Goal: Task Accomplishment & Management: Manage account settings

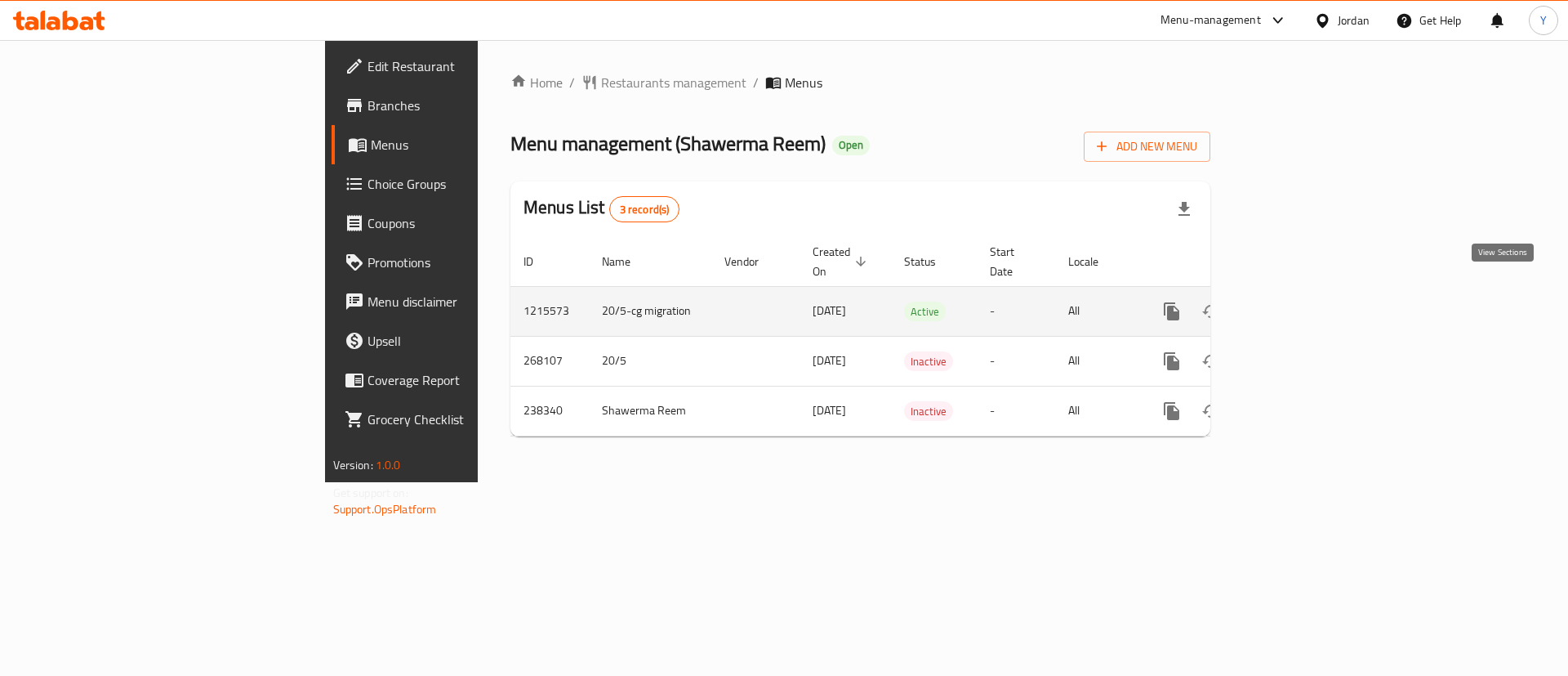
click at [1300, 301] on icon "enhanced table" at bounding box center [1289, 311] width 20 height 20
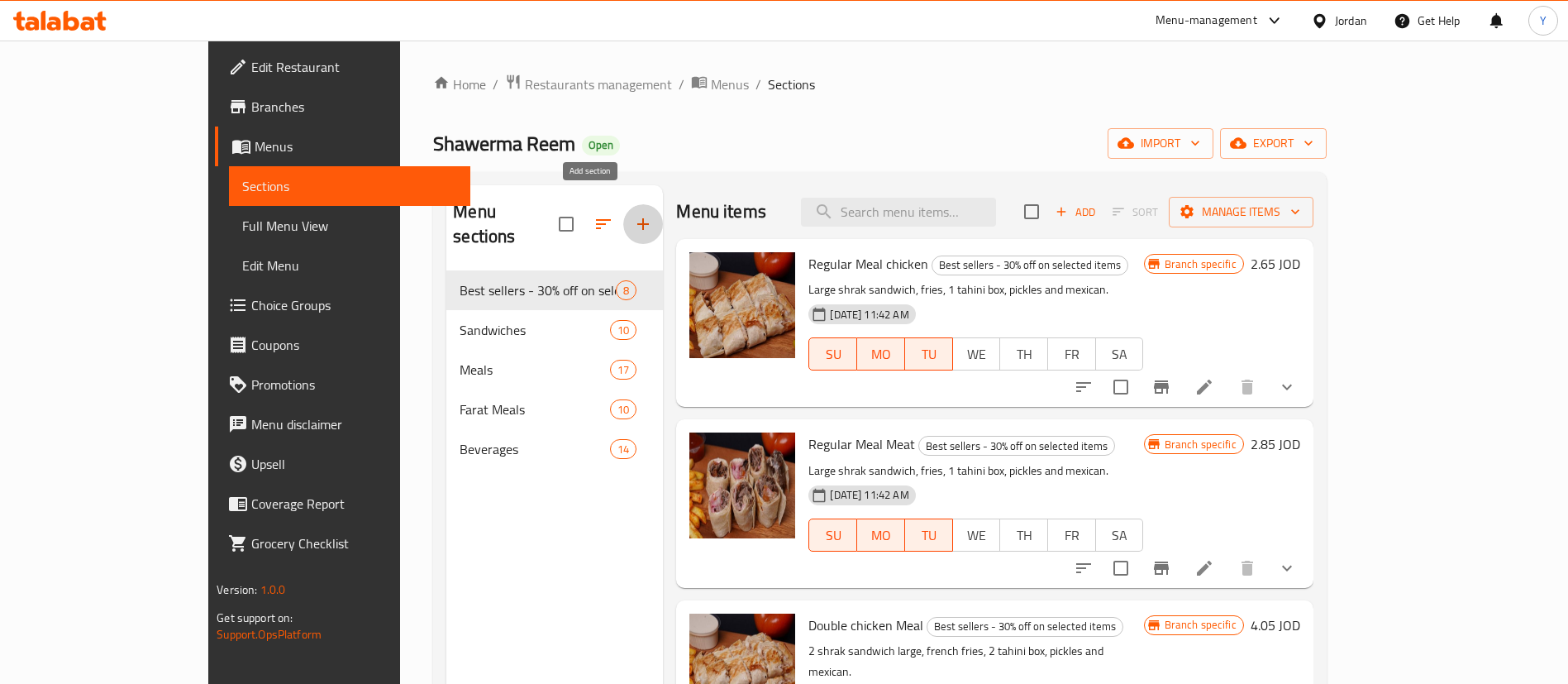
click at [624, 227] on button "button" at bounding box center [643, 224] width 39 height 39
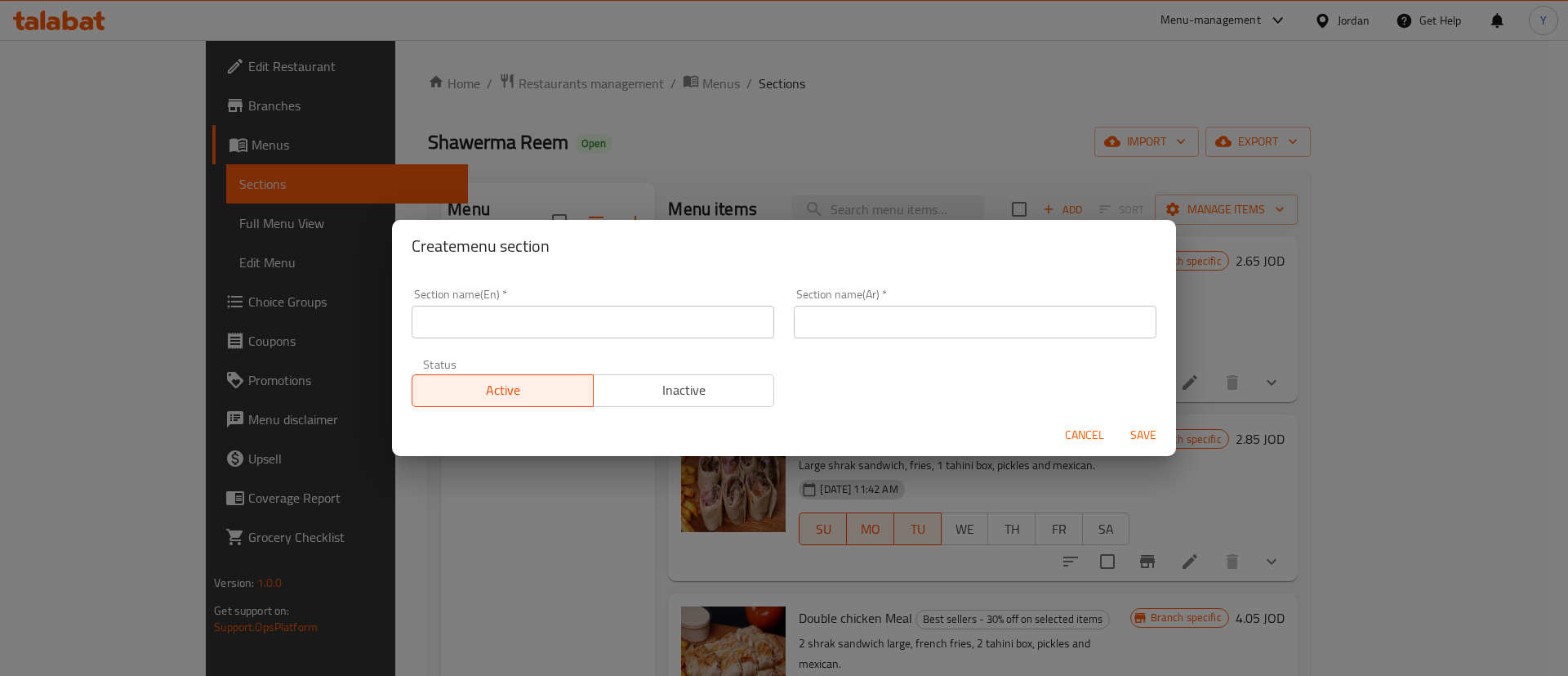
click at [542, 311] on input "text" at bounding box center [593, 322] width 362 height 33
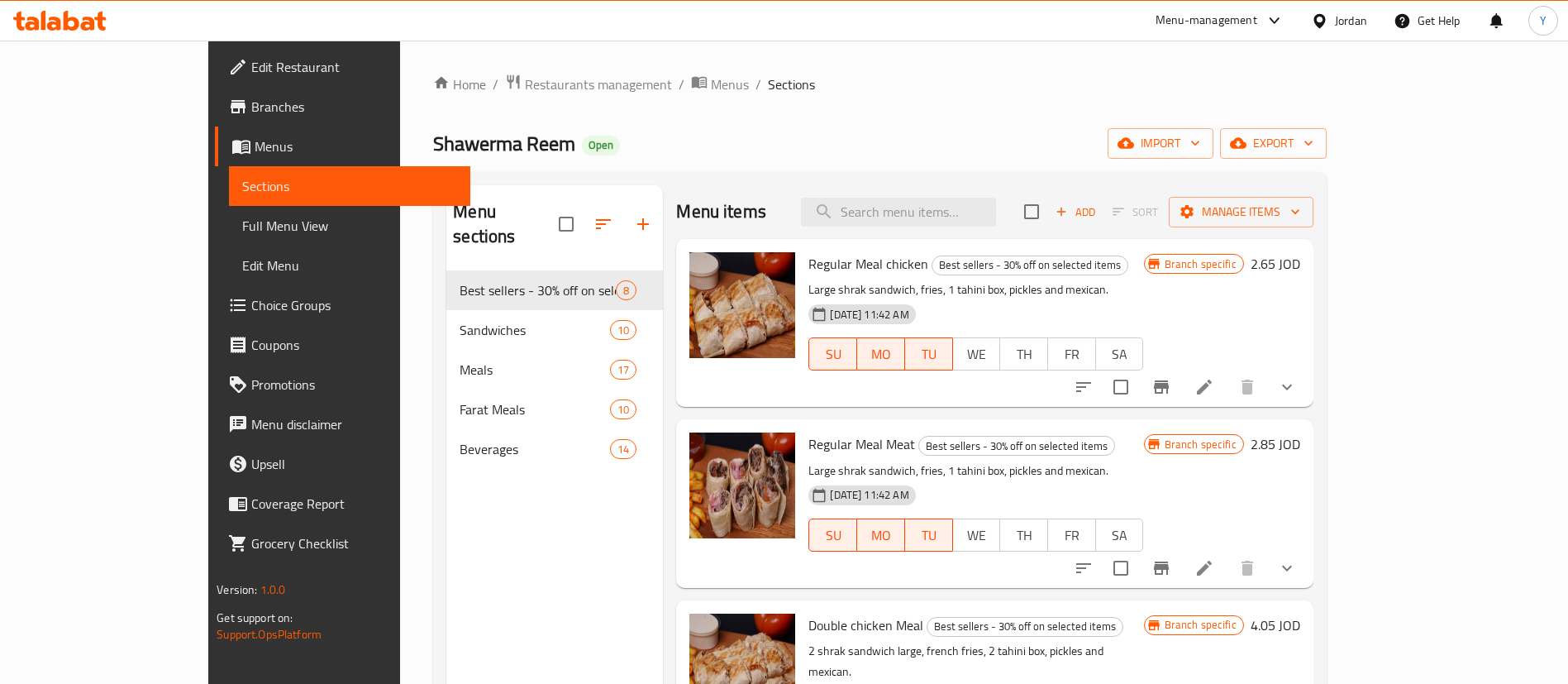
click at [1074, 156] on div "Shawerma Reem Open import export" at bounding box center [880, 143] width 893 height 31
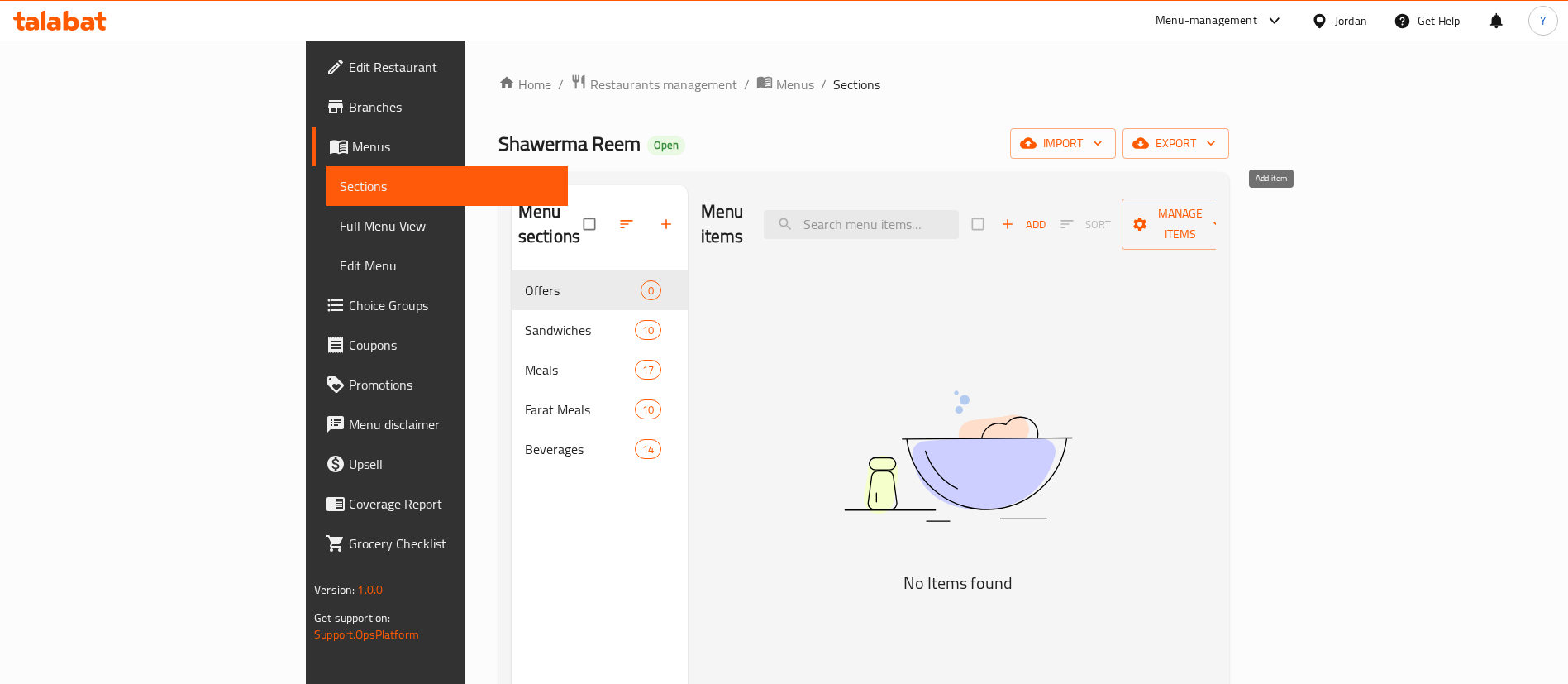
click at [1016, 216] on icon "button" at bounding box center [1007, 224] width 17 height 17
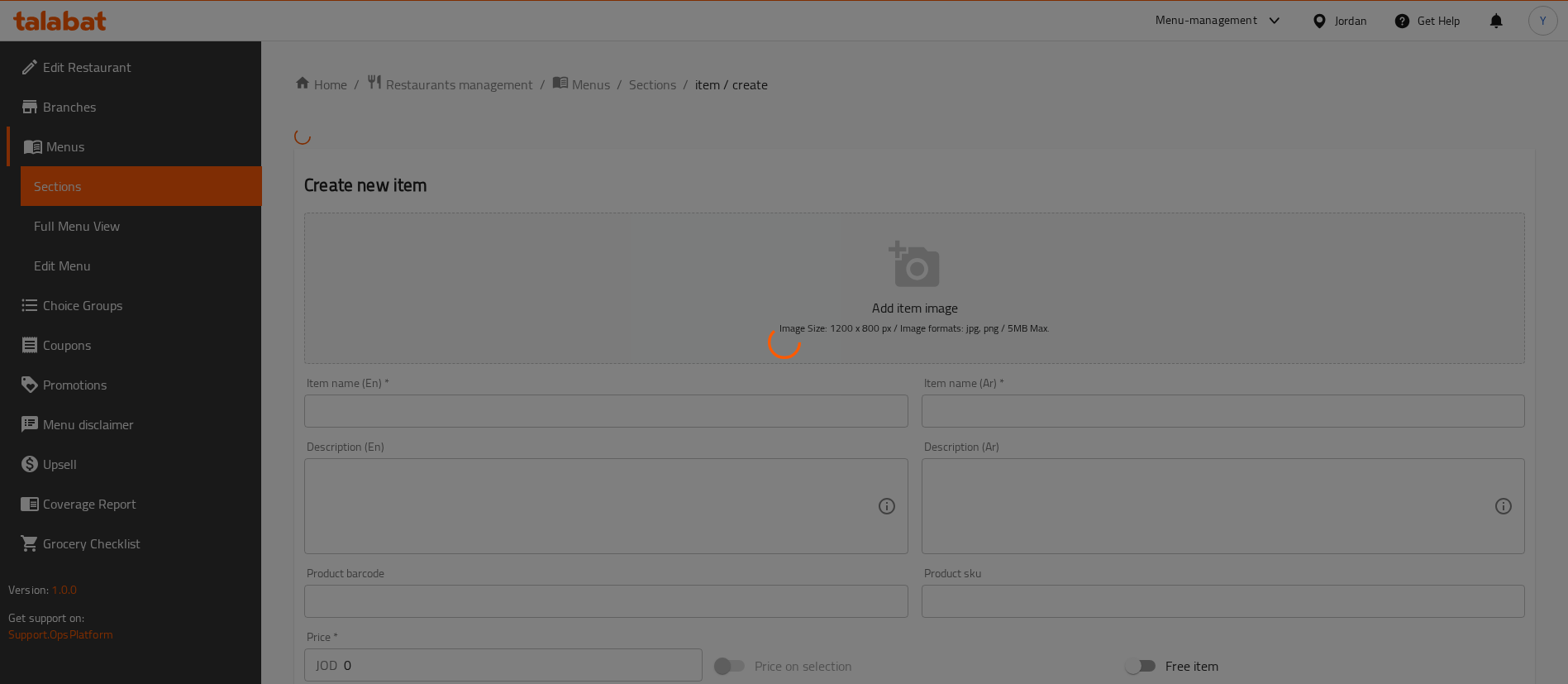
click at [549, 410] on div at bounding box center [784, 342] width 1568 height 684
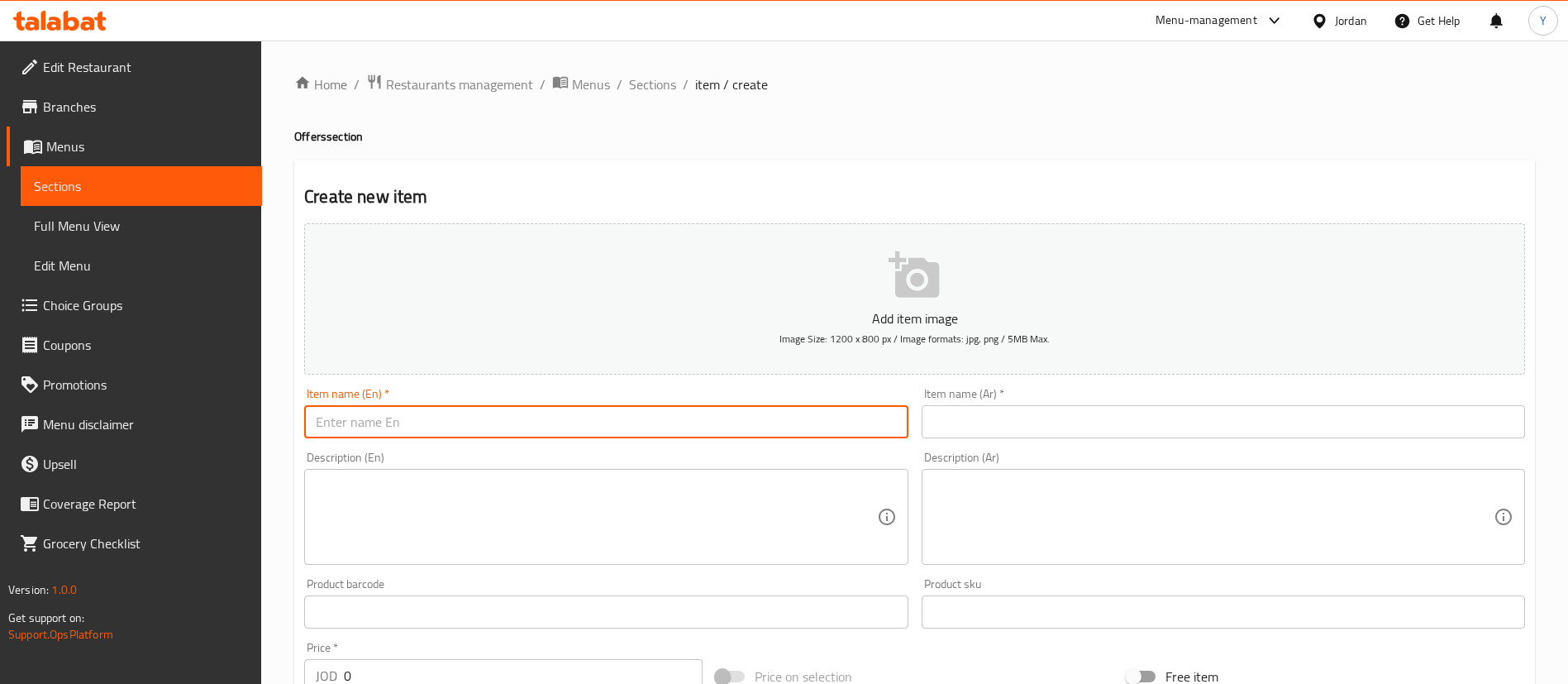
click at [583, 422] on input "text" at bounding box center [605, 422] width 604 height 33
type input "Five sandwiches Chicken"
click at [508, 532] on textarea at bounding box center [597, 517] width 561 height 79
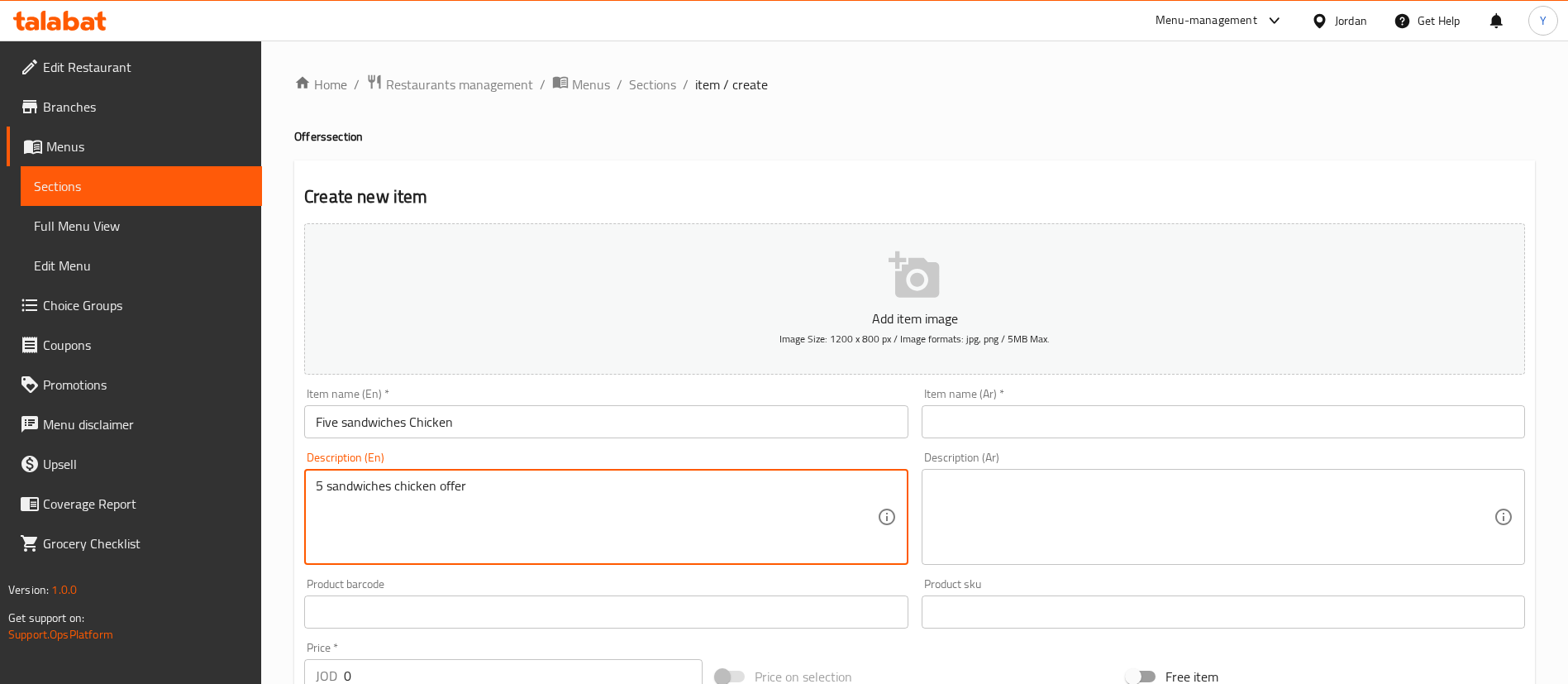
drag, startPoint x: 244, startPoint y: 488, endPoint x: 103, endPoint y: 494, distance: 141.1
click at [104, 494] on div "Edit Restaurant Branches Menus Sections Full Menu View Edit Menu Choice Groups …" at bounding box center [784, 604] width 1568 height 1128
type textarea "5 sandwiches chicken offer"
click at [1060, 534] on textarea at bounding box center [1213, 517] width 561 height 79
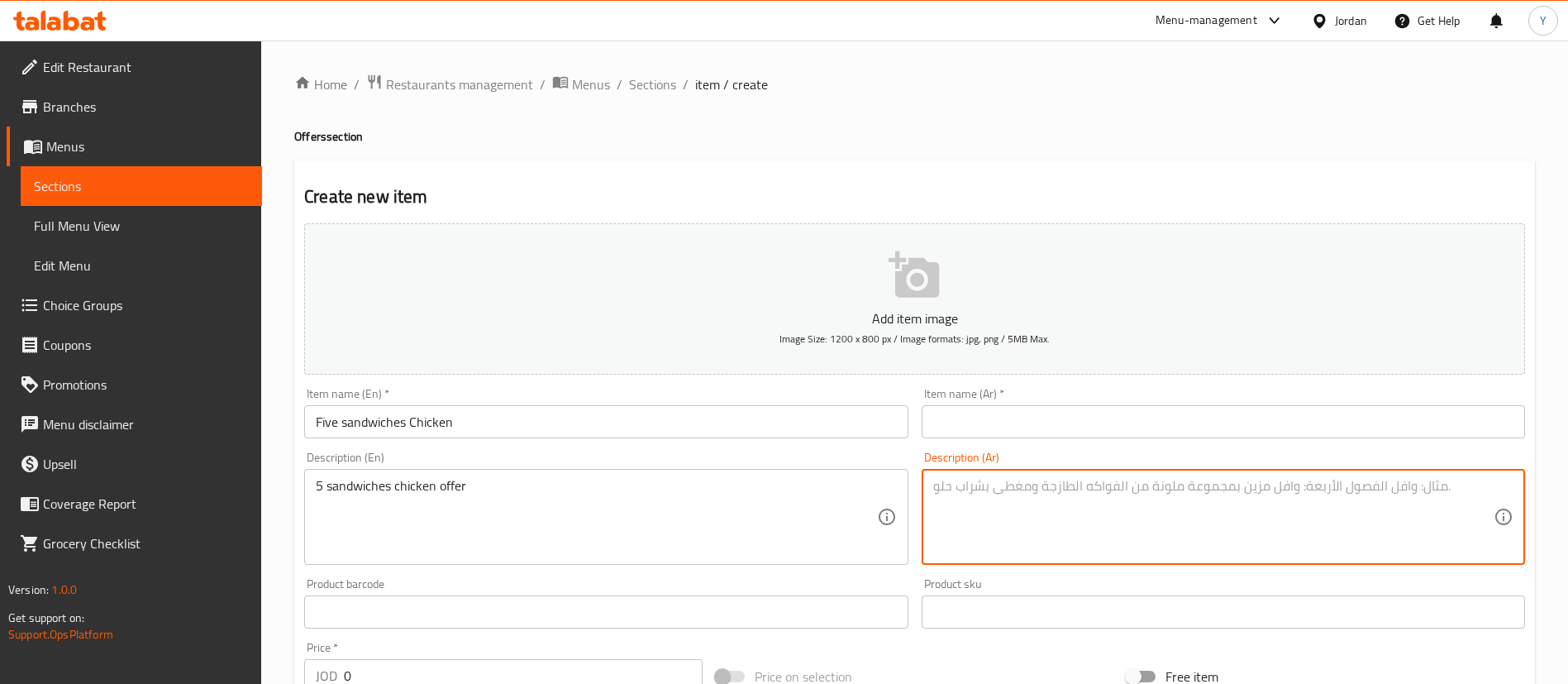
paste textarea "عرض 5 سندويشات دجاج"
type textarea "عرض 5 سندويشات دجاج"
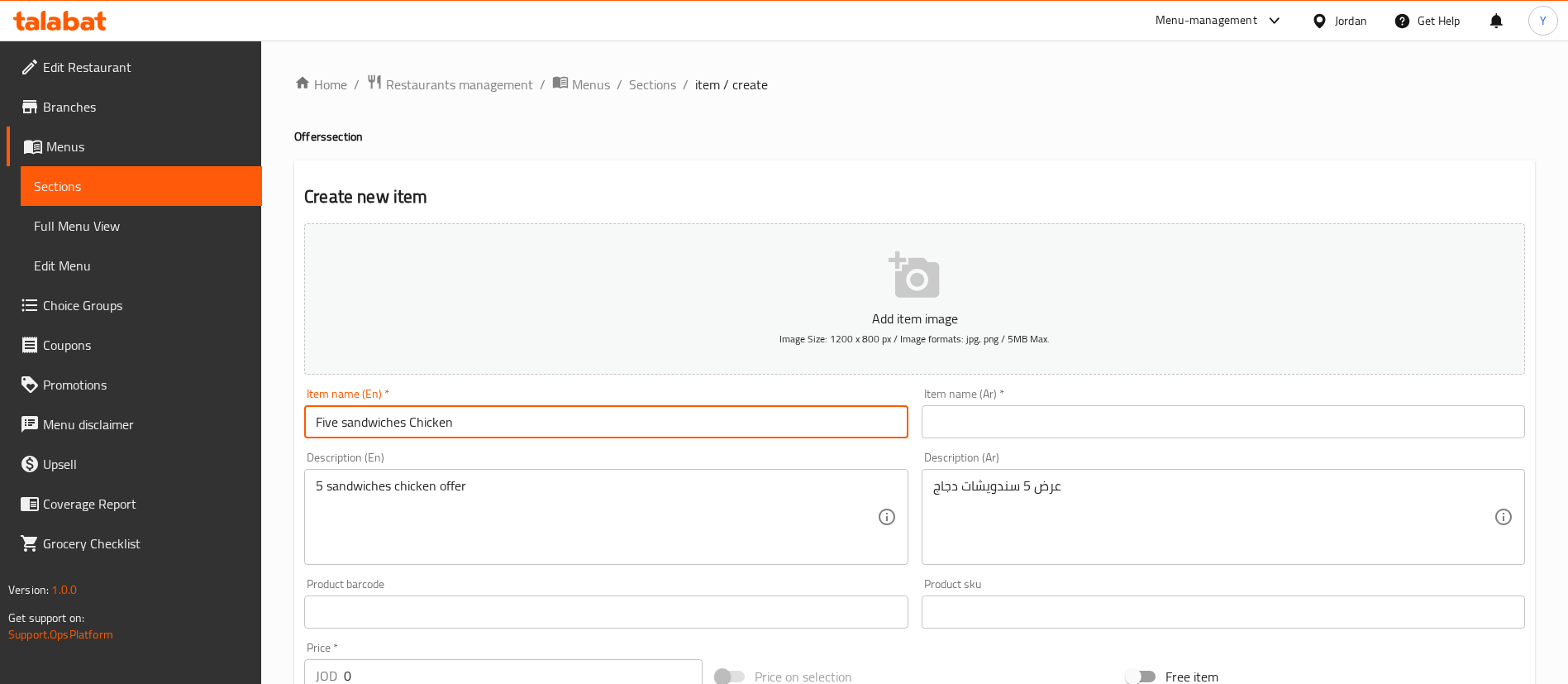
drag, startPoint x: 493, startPoint y: 421, endPoint x: 217, endPoint y: 404, distance: 276.5
click at [168, 409] on div "Edit Restaurant Branches Menus Sections Full Menu View Edit Menu Choice Groups …" at bounding box center [784, 604] width 1568 height 1128
drag, startPoint x: 1028, startPoint y: 422, endPoint x: 1010, endPoint y: 428, distance: 19.0
click at [1028, 422] on input "text" at bounding box center [1223, 422] width 604 height 33
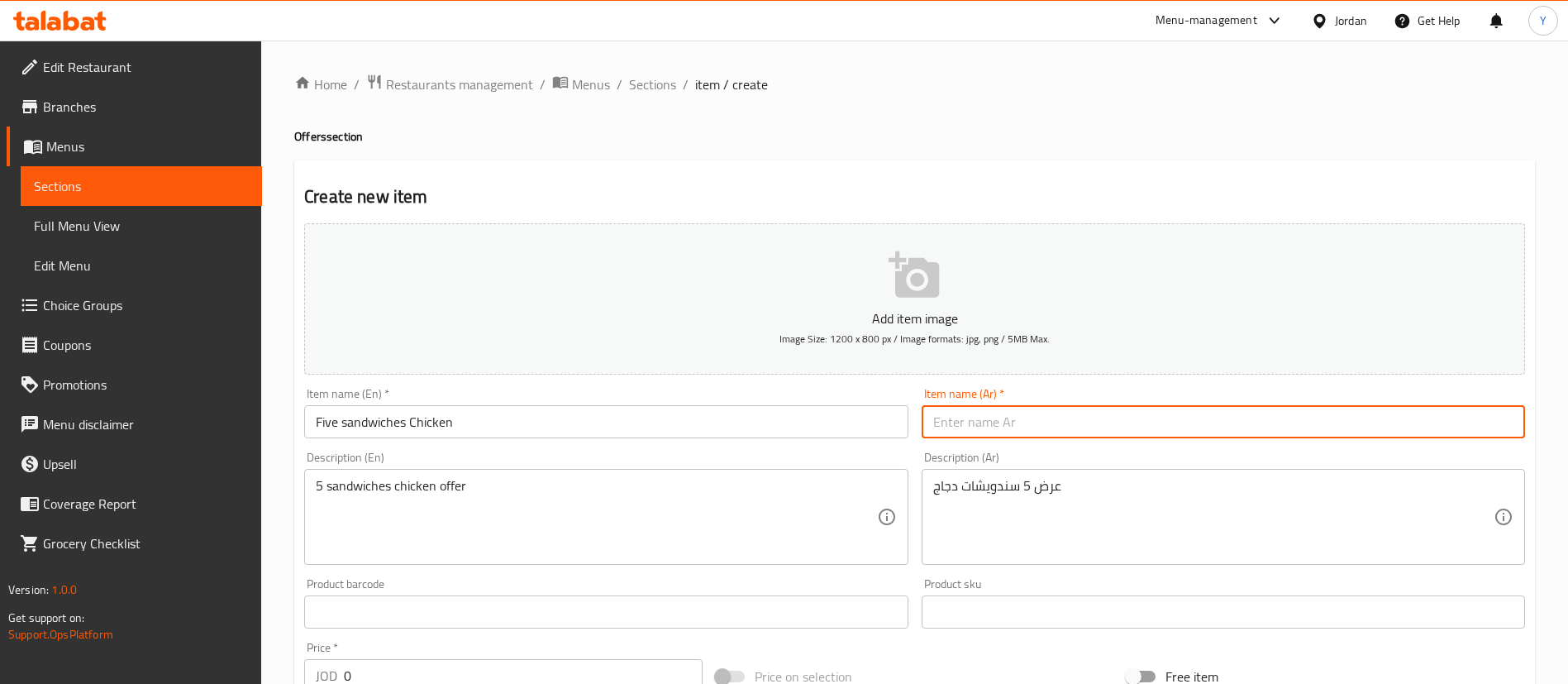
paste input "خمس ساندويشات دجاج"
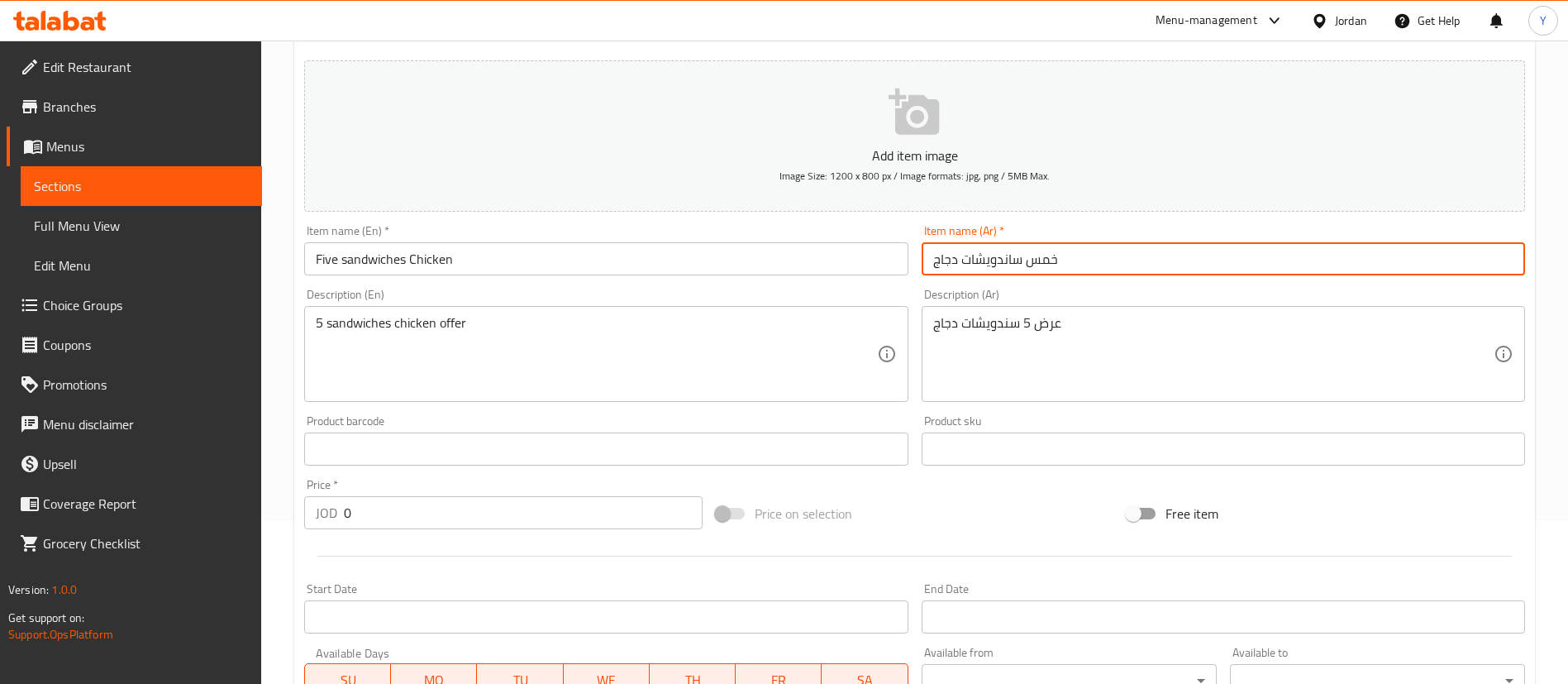
scroll to position [248, 0]
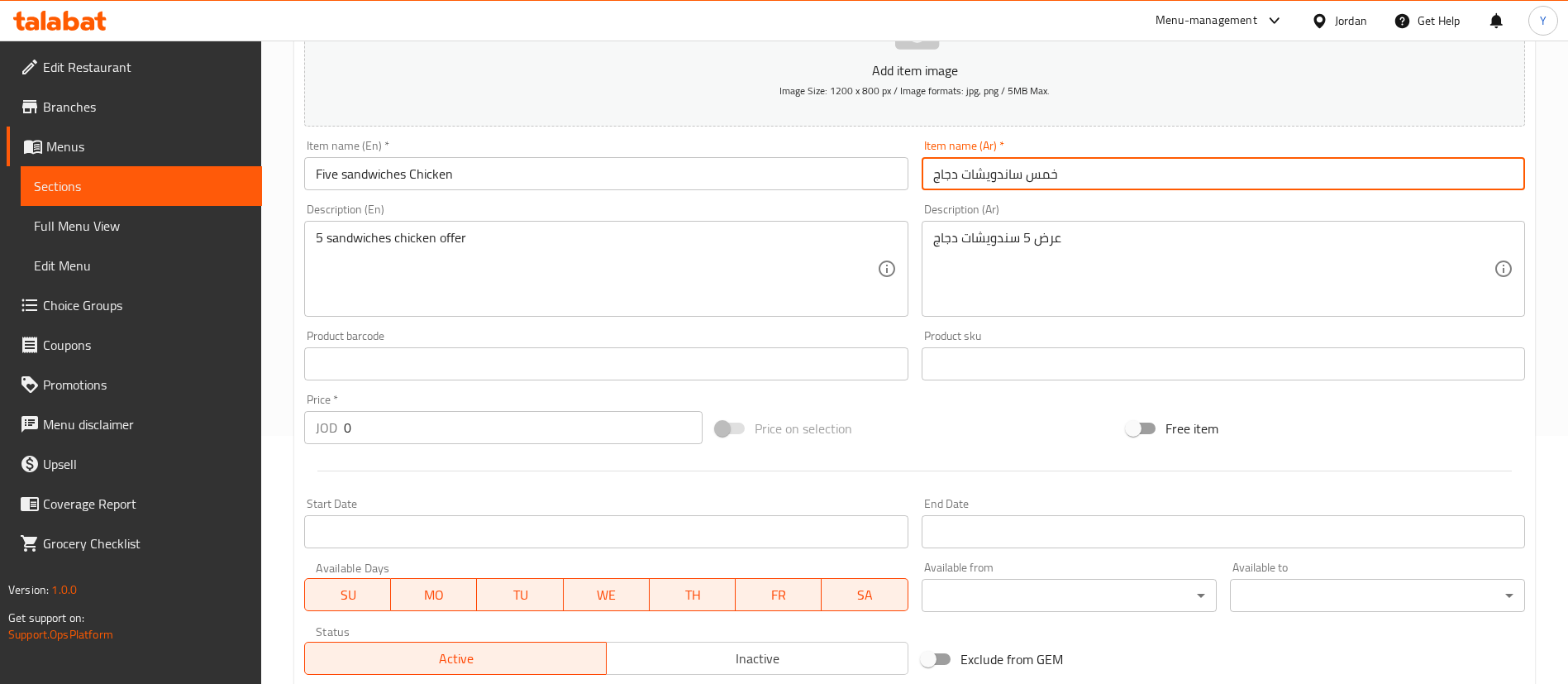
type input "خمس ساندويشات دجاج"
click at [307, 246] on div "5 sandwiches chicken offer Description (En)" at bounding box center [605, 269] width 604 height 96
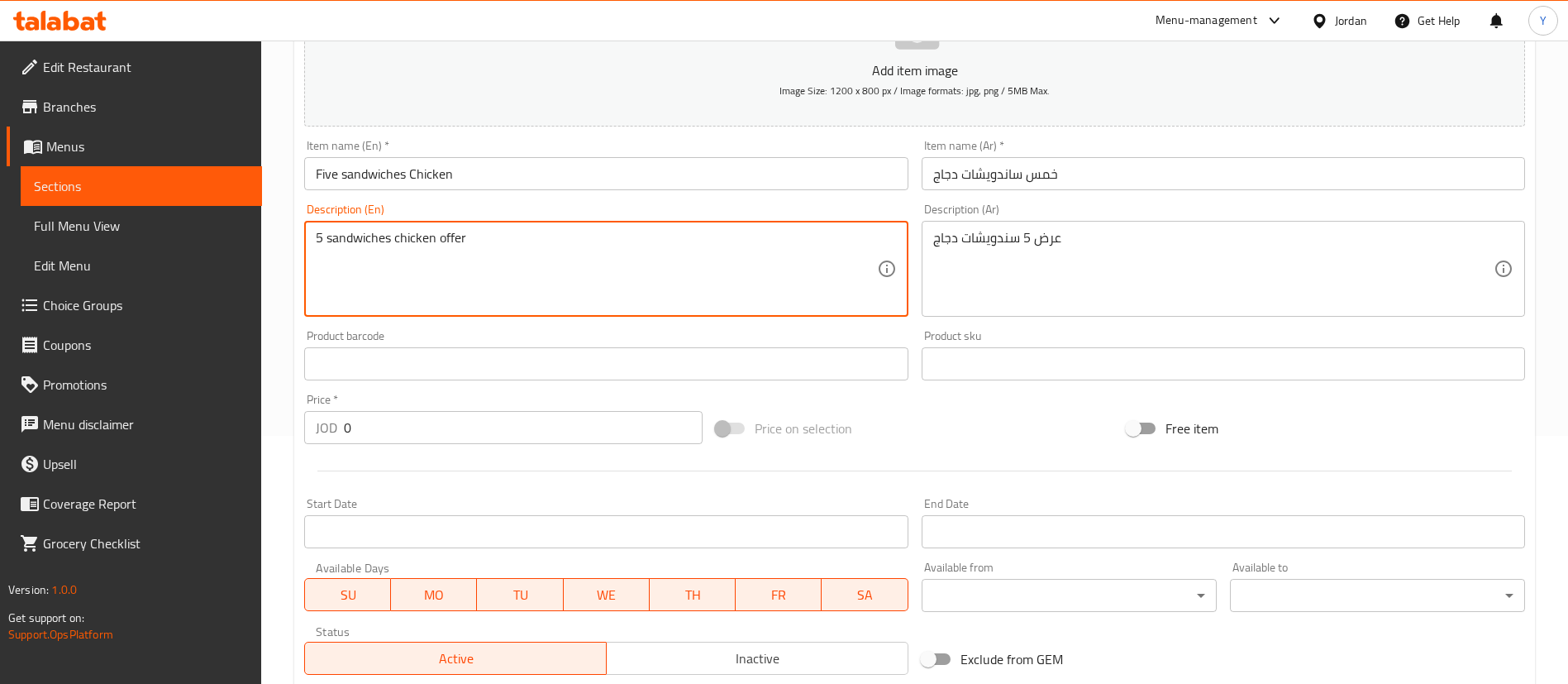
click at [316, 237] on textarea "5 sandwiches chicken offer" at bounding box center [597, 269] width 561 height 79
drag, startPoint x: 192, startPoint y: 249, endPoint x: 142, endPoint y: 249, distance: 50.0
click at [146, 249] on div "Edit Restaurant Branches Menus Sections Full Menu View Edit Menu Choice Groups …" at bounding box center [784, 356] width 1568 height 1128
type textarea "Regular 5 sandwiches chicken offer"
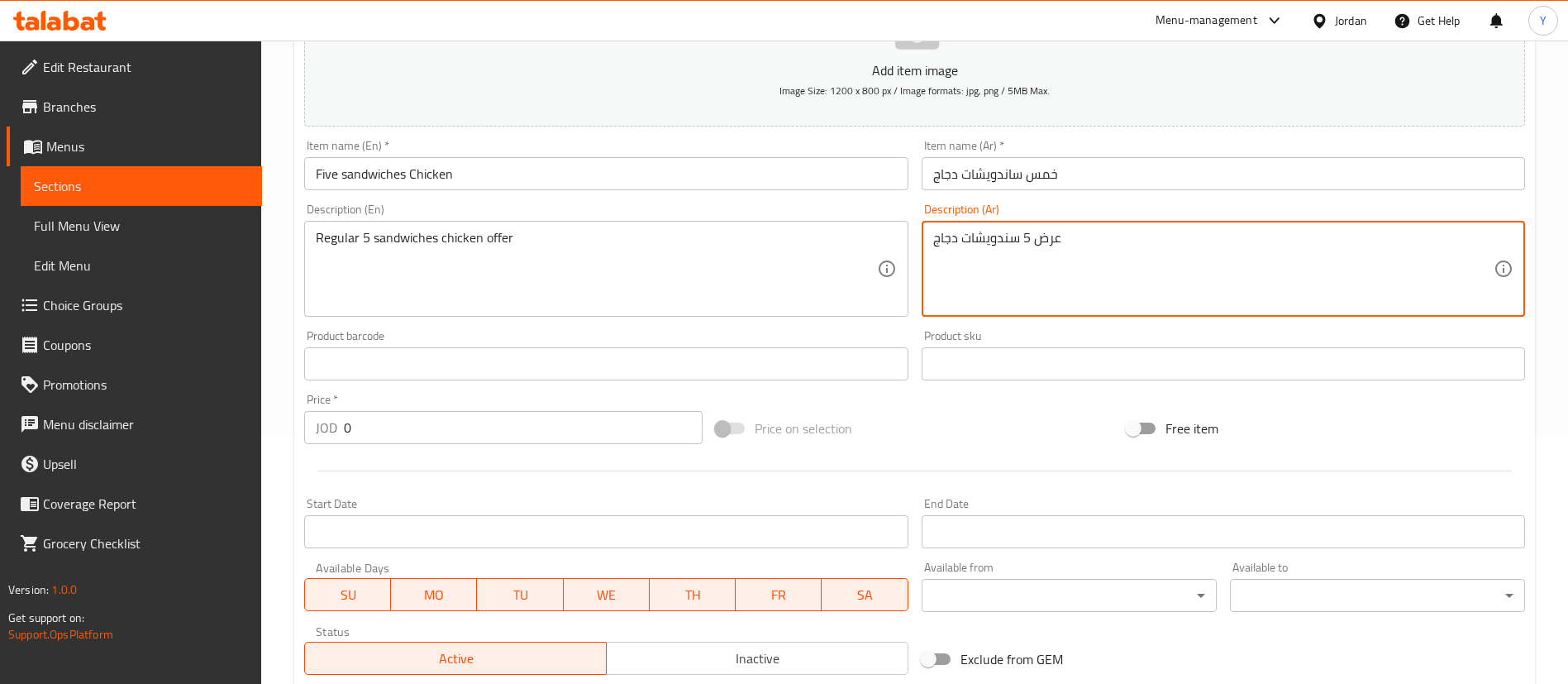
drag, startPoint x: 1146, startPoint y: 232, endPoint x: 467, endPoint y: 301, distance: 682.5
paste textarea "اندويتشات دجاج عادية"
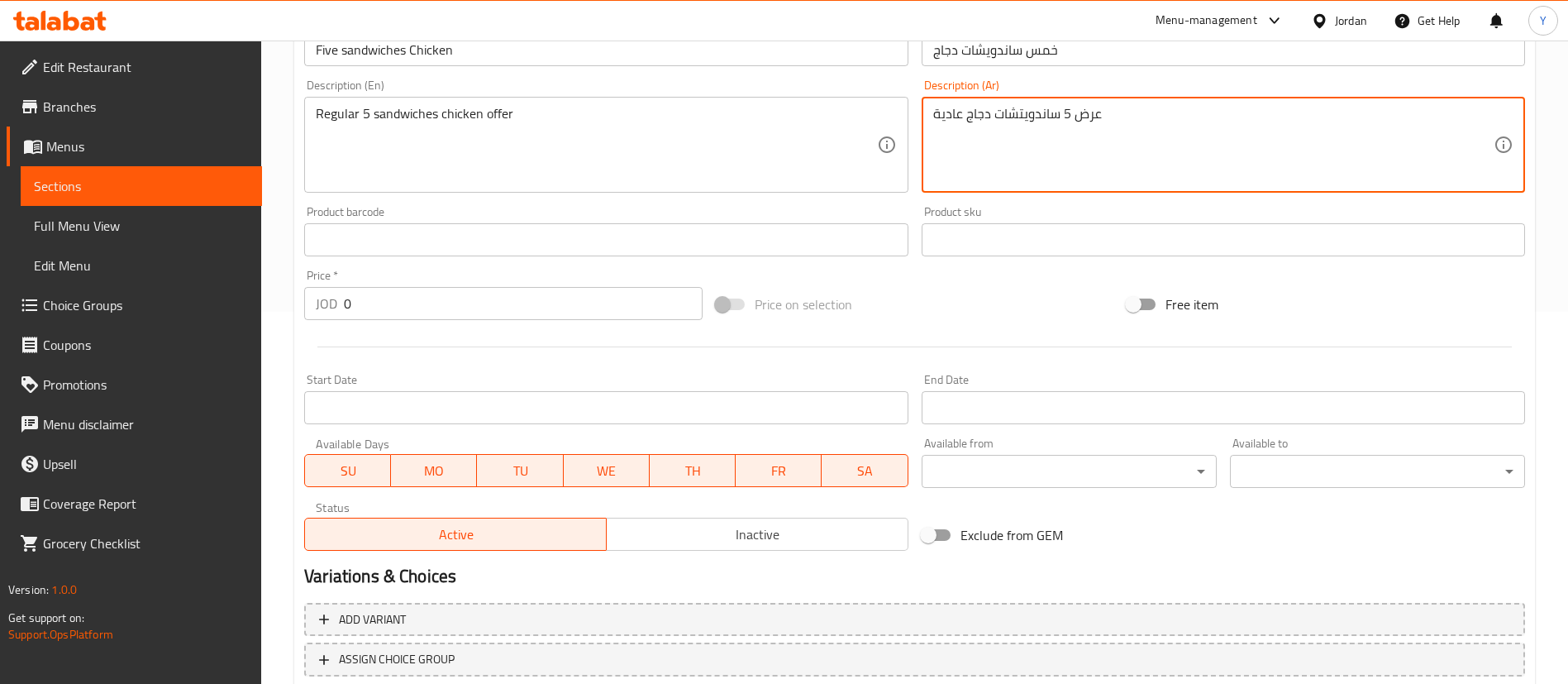
type textarea "عرض 5 ساندويتشات دجاج عادية"
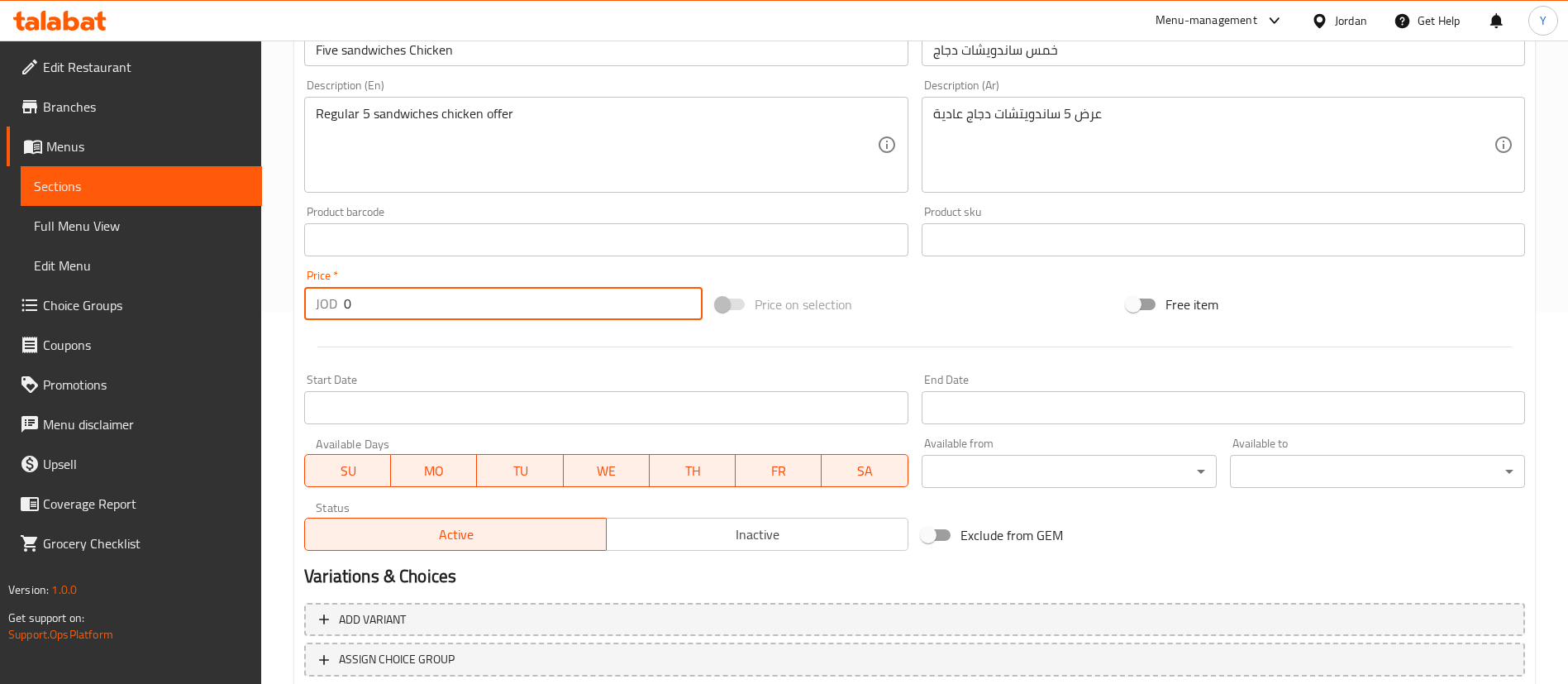
drag, startPoint x: 364, startPoint y: 318, endPoint x: 176, endPoint y: 350, distance: 190.7
click at [224, 339] on div "Edit Restaurant Branches Menus Sections Full Menu View Edit Menu Choice Groups …" at bounding box center [784, 231] width 1568 height 1128
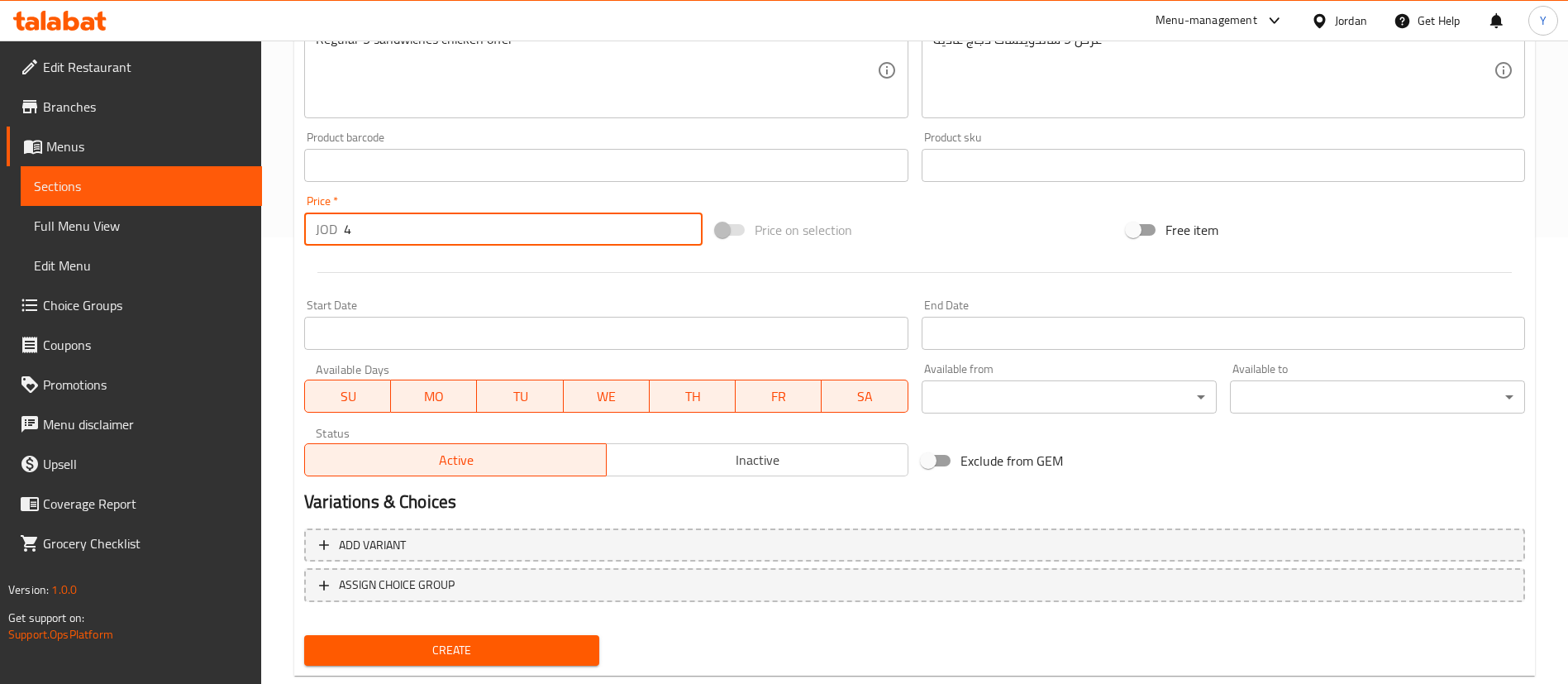
scroll to position [485, 0]
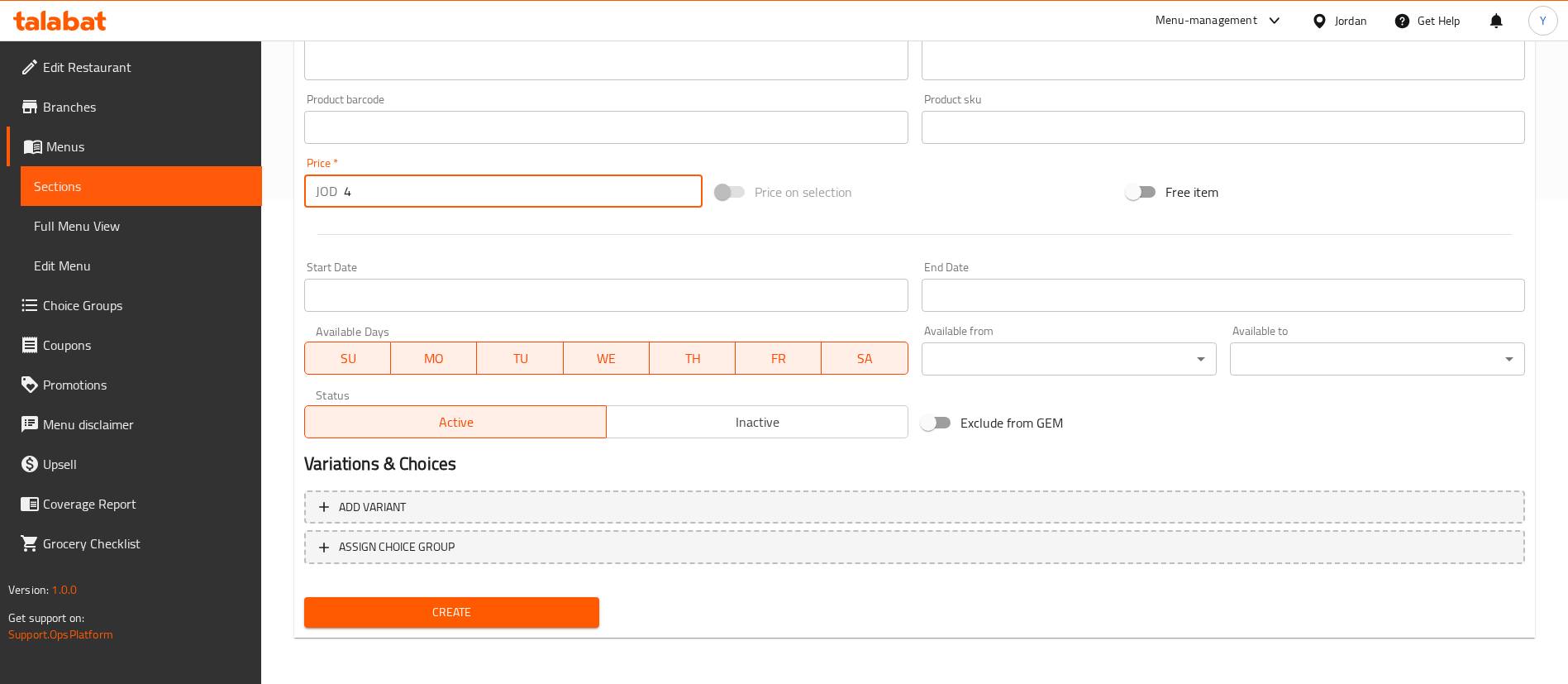
type input "4"
drag, startPoint x: 486, startPoint y: 610, endPoint x: 494, endPoint y: 604, distance: 10.0
click at [486, 610] on span "Create" at bounding box center [452, 612] width 269 height 21
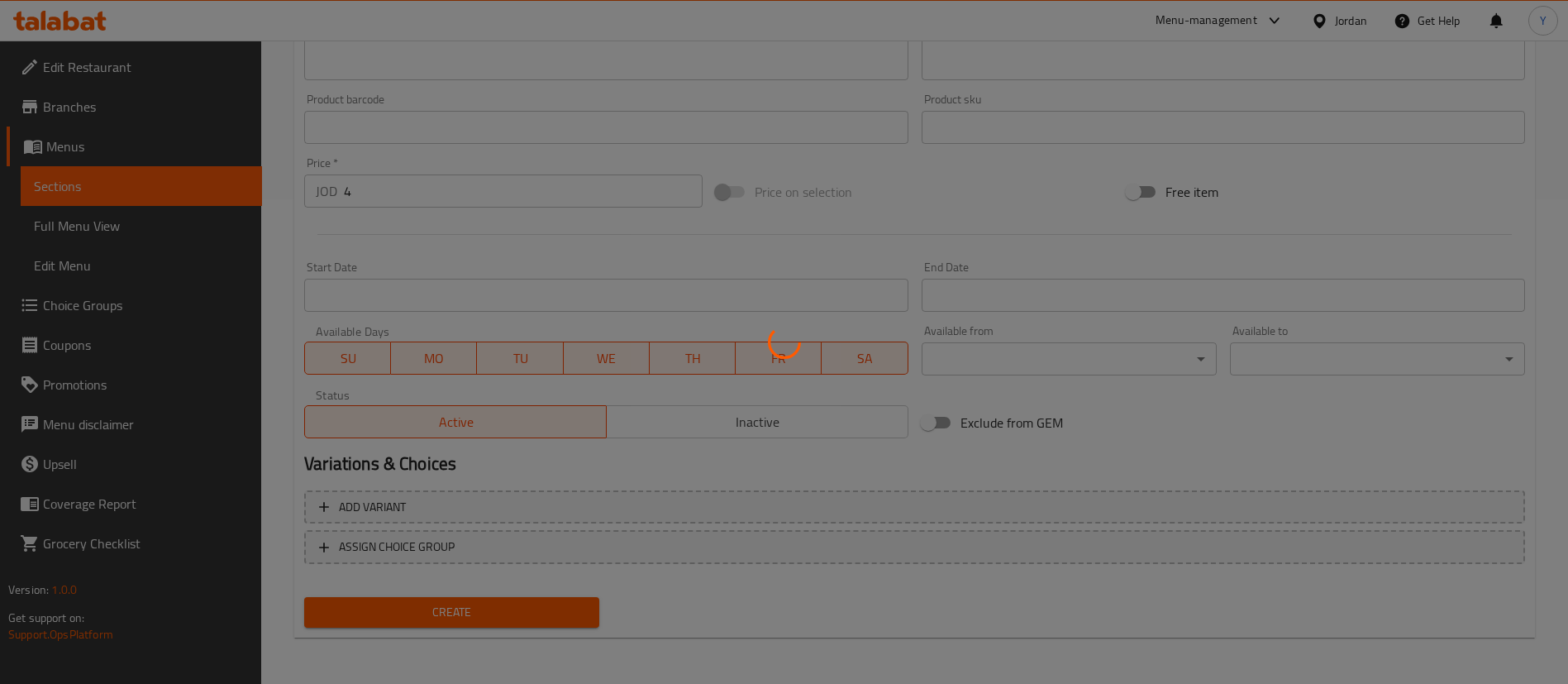
type input "0"
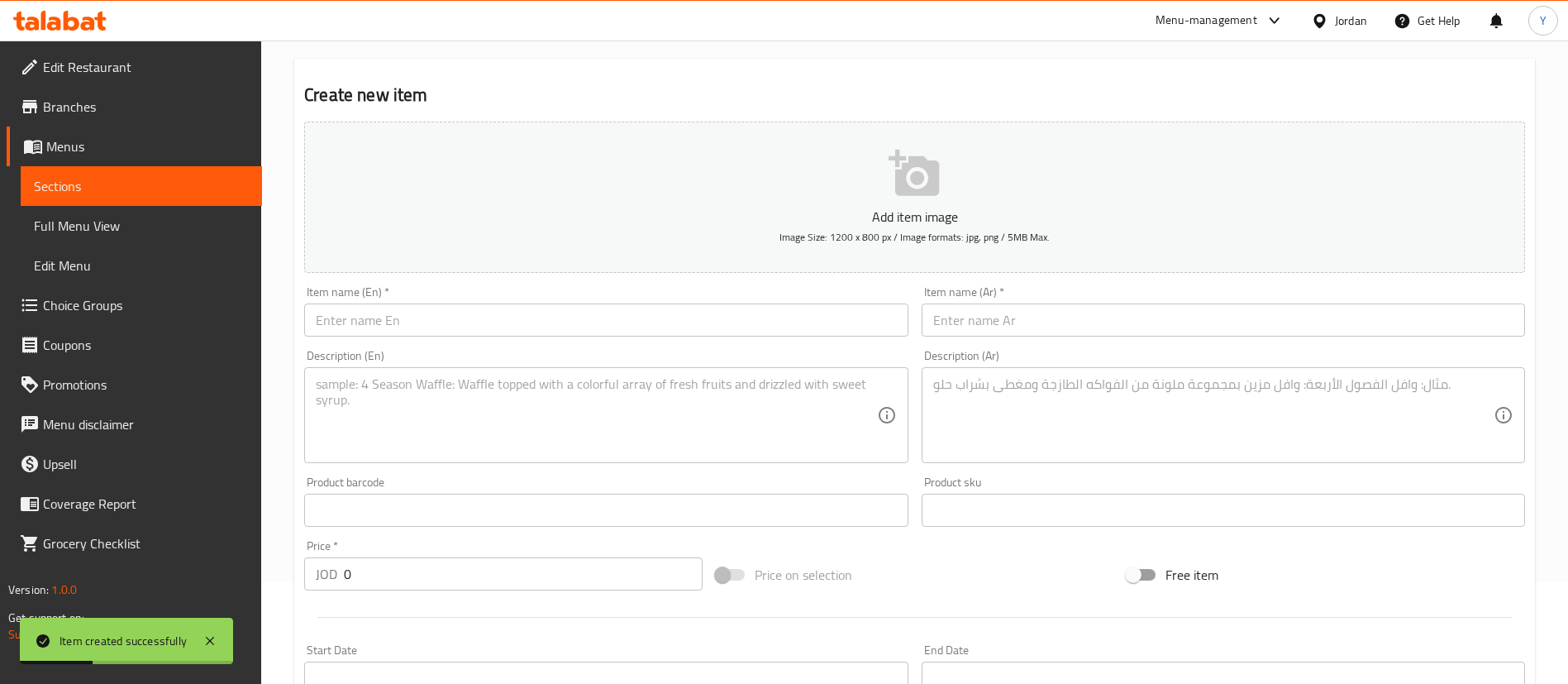
scroll to position [0, 0]
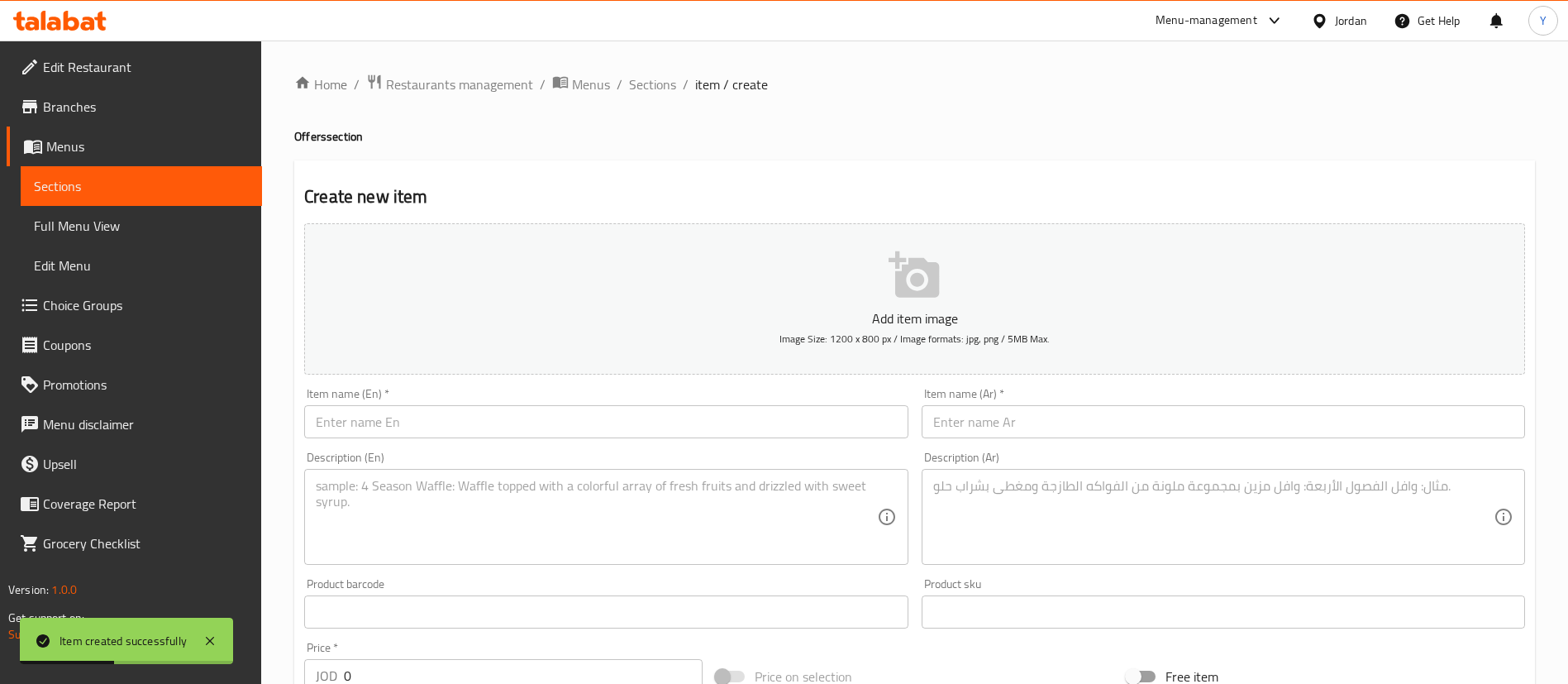
click at [422, 439] on div "Item name (En)   * Item name (En) *" at bounding box center [606, 412] width 617 height 64
click at [430, 429] on input "text" at bounding box center [605, 422] width 604 height 33
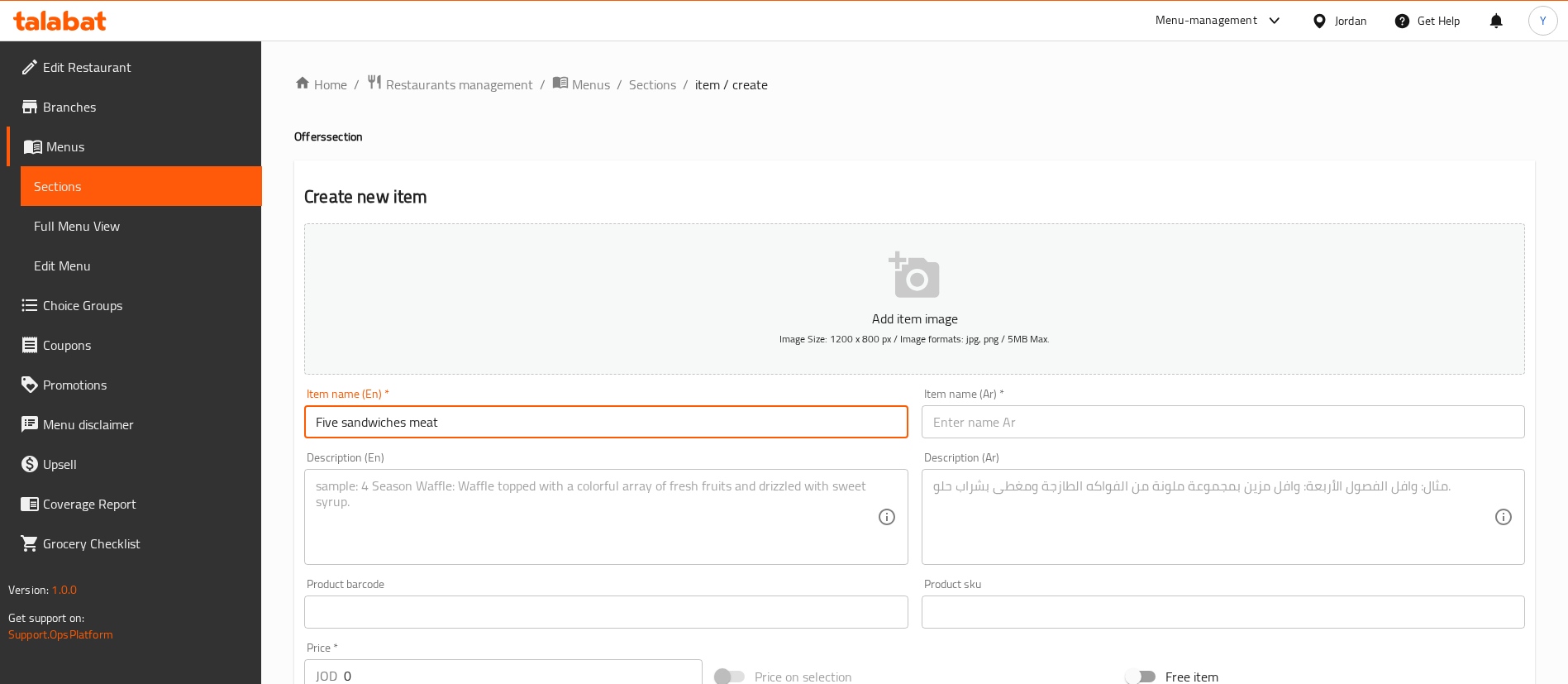
drag, startPoint x: 489, startPoint y: 424, endPoint x: 264, endPoint y: 413, distance: 225.3
click at [287, 419] on div "Home / Restaurants management / Menus / Sections / item / create Offers section…" at bounding box center [915, 604] width 1307 height 1128
type input "Five sandwiches meat"
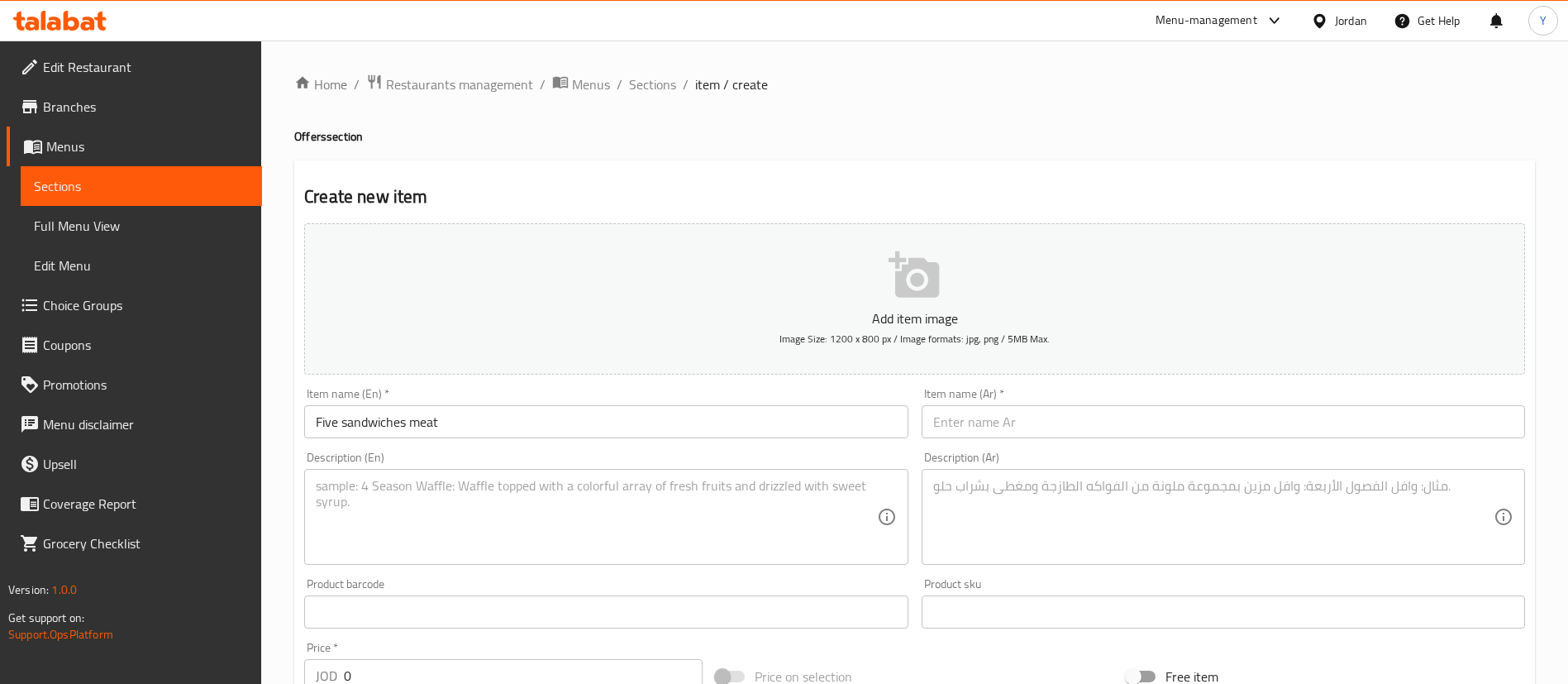
click at [995, 394] on div "Item name (Ar)   * Item name (Ar) *" at bounding box center [1223, 413] width 604 height 51
click at [1000, 411] on input "text" at bounding box center [1223, 422] width 604 height 33
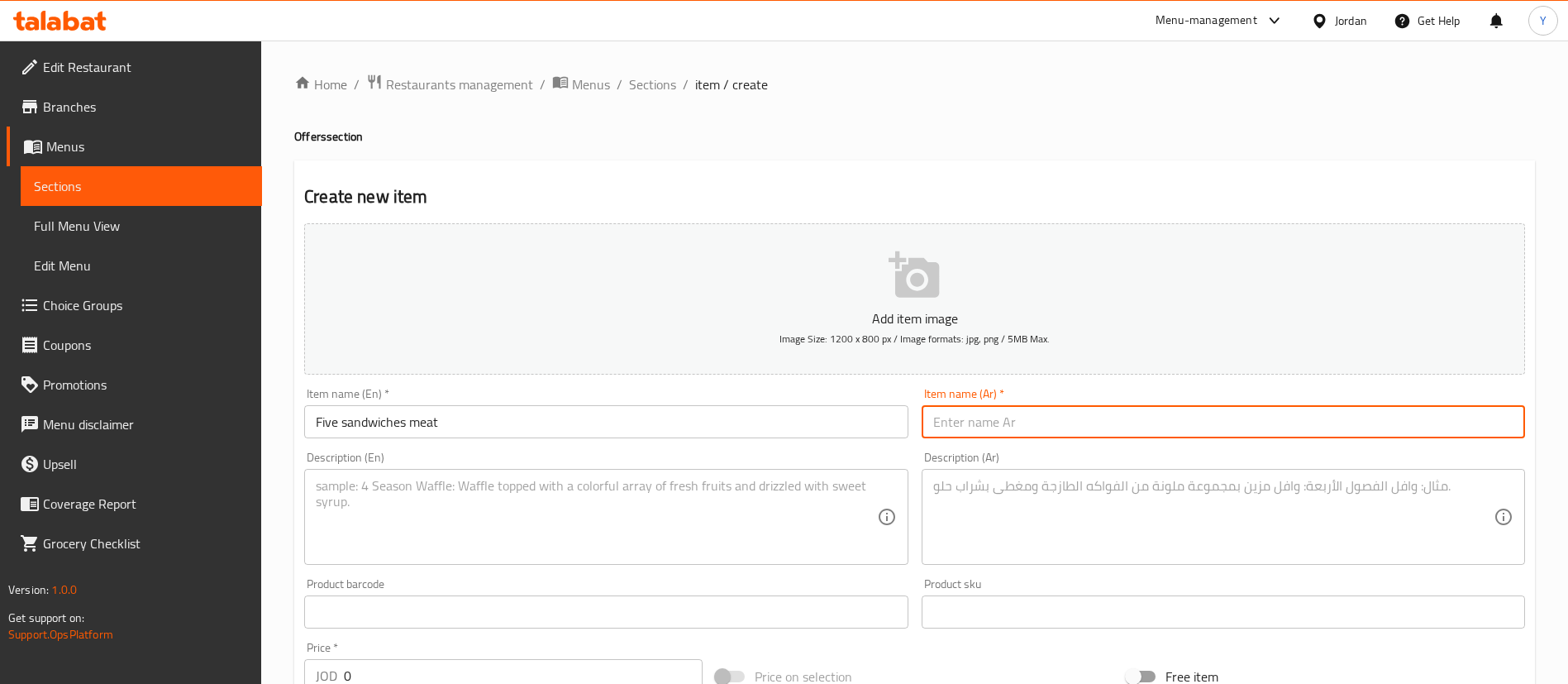
paste input "خمس شطائر لحم"
drag, startPoint x: 991, startPoint y: 424, endPoint x: 957, endPoint y: 427, distance: 34.1
click at [957, 427] on input "خمس شطائر لحم" at bounding box center [1223, 422] width 604 height 33
type input "خمس ساندويشات لحم"
click at [623, 561] on div "Description (En)" at bounding box center [605, 517] width 604 height 96
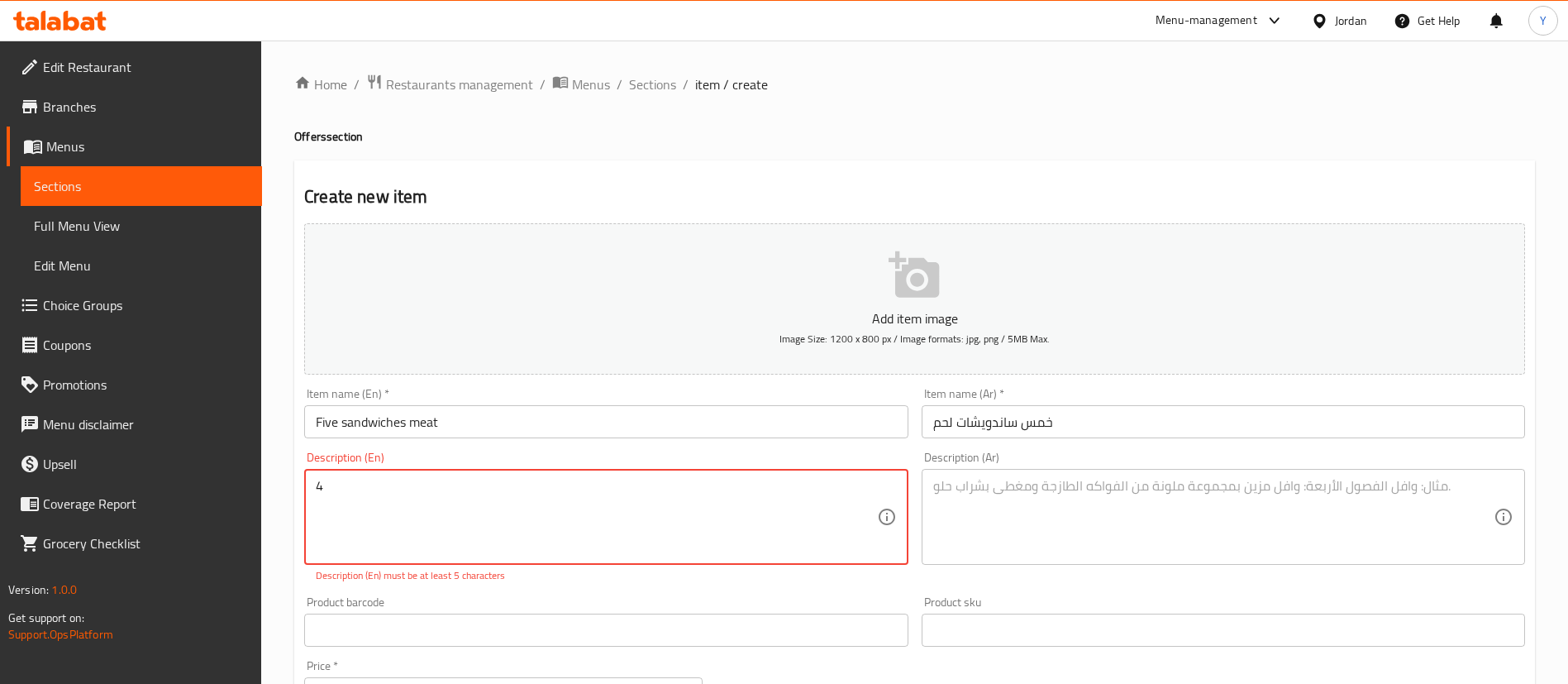
type textarea "4"
drag, startPoint x: 479, startPoint y: 510, endPoint x: 205, endPoint y: 510, distance: 274.0
click at [208, 510] on div "Edit Restaurant Branches Menus Sections Full Menu View Edit Menu Choice Groups …" at bounding box center [784, 604] width 1568 height 1128
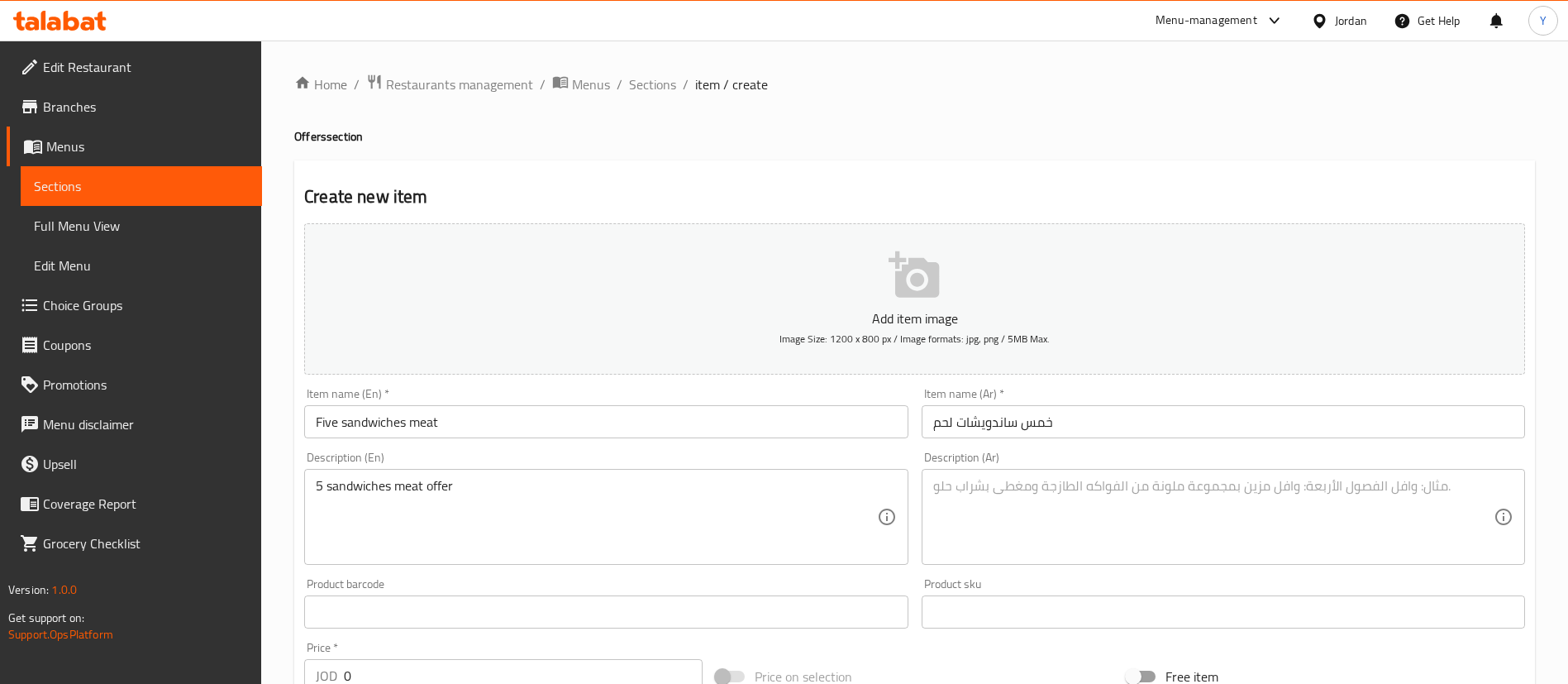
click at [446, 557] on div "5 sandwiches meat offer Description (En)" at bounding box center [605, 517] width 604 height 96
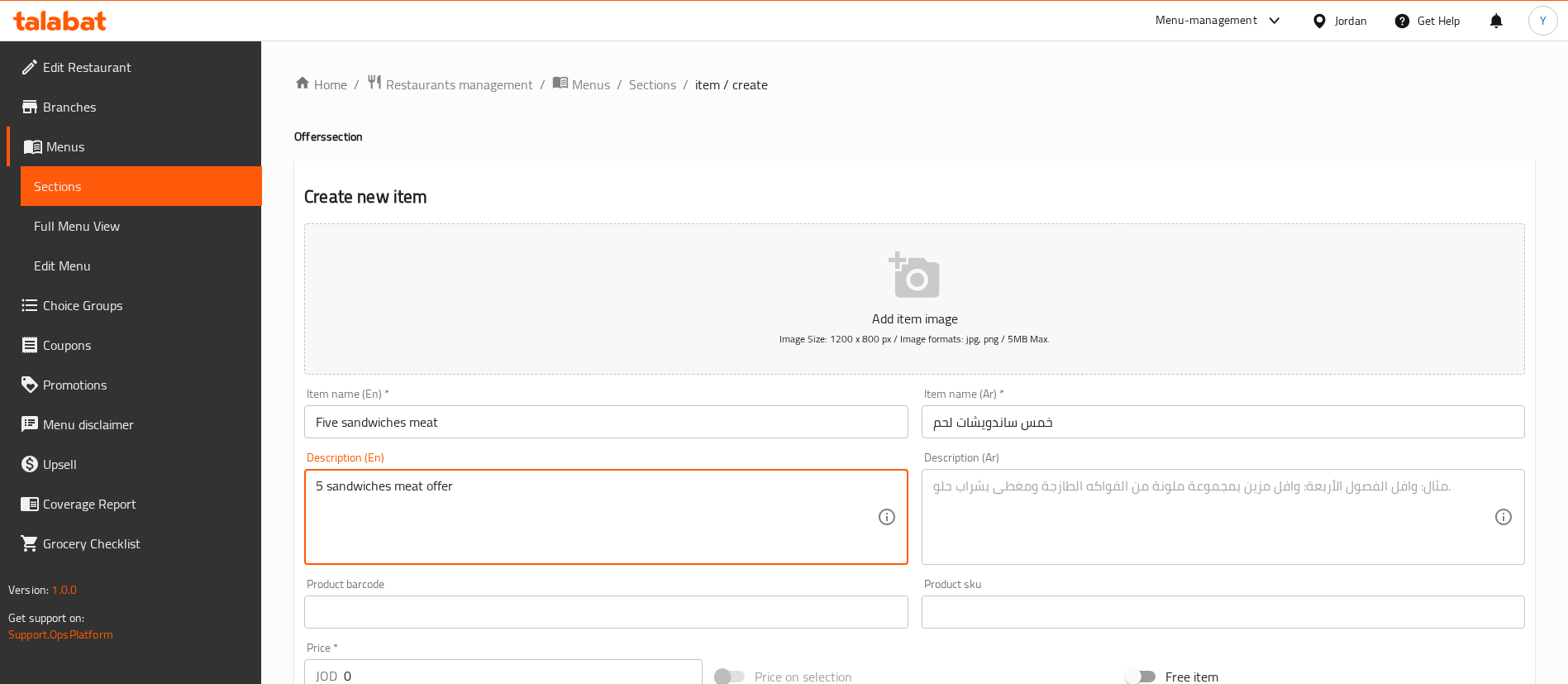
click at [397, 489] on textarea "5 sandwiches meat offer" at bounding box center [597, 517] width 561 height 79
click at [506, 482] on textarea "5 sandwiches meat offer" at bounding box center [597, 517] width 561 height 79
click at [401, 487] on textarea "5 sandwiches meat offer" at bounding box center [597, 517] width 561 height 79
drag, startPoint x: 393, startPoint y: 488, endPoint x: 401, endPoint y: 500, distance: 14.4
click at [393, 488] on textarea "5 sandwiches meat offer" at bounding box center [597, 517] width 561 height 79
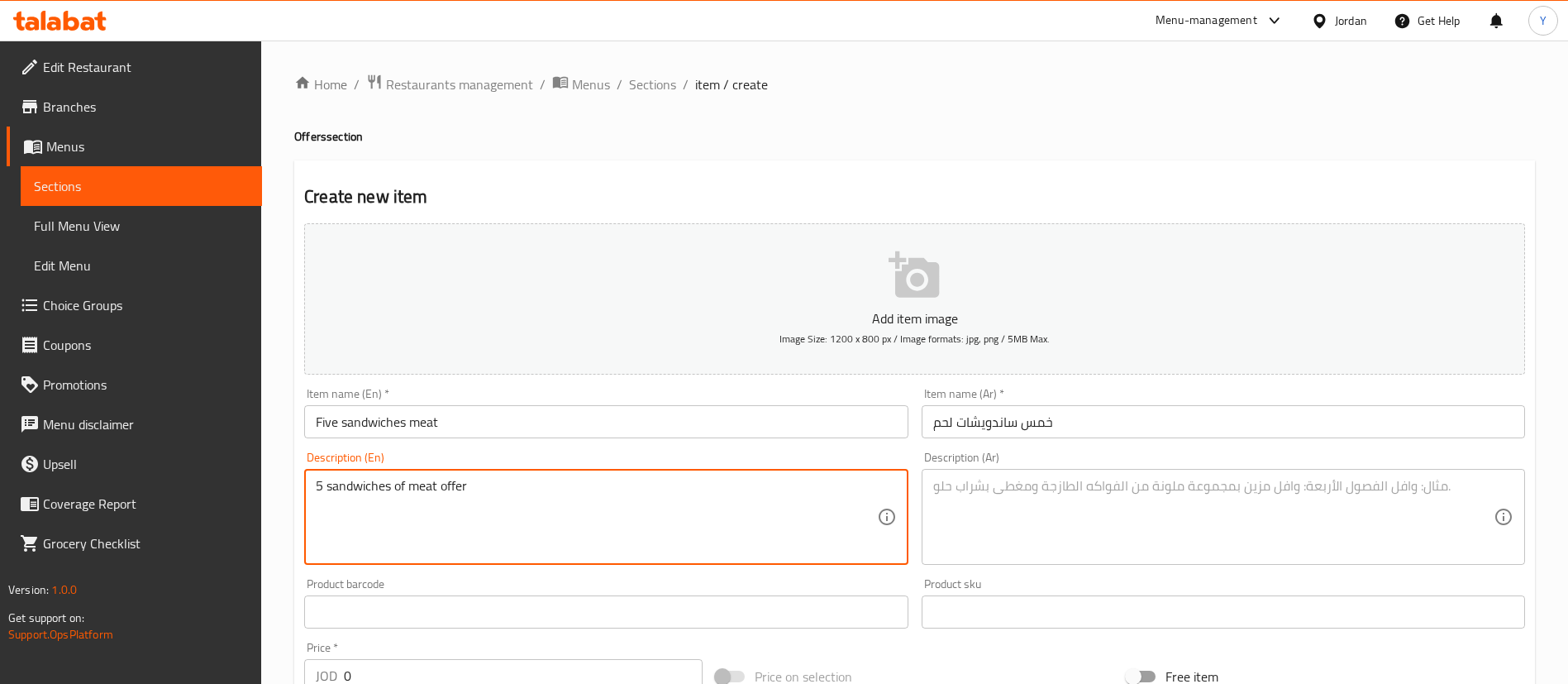
drag, startPoint x: 494, startPoint y: 493, endPoint x: 0, endPoint y: 511, distance: 494.3
click at [0, 508] on div "Edit Restaurant Branches Menus Sections Full Menu View Edit Menu Choice Groups …" at bounding box center [784, 604] width 1568 height 1128
type textarea "5 sandwiches of meat offer"
click at [1130, 480] on textarea at bounding box center [1213, 517] width 561 height 79
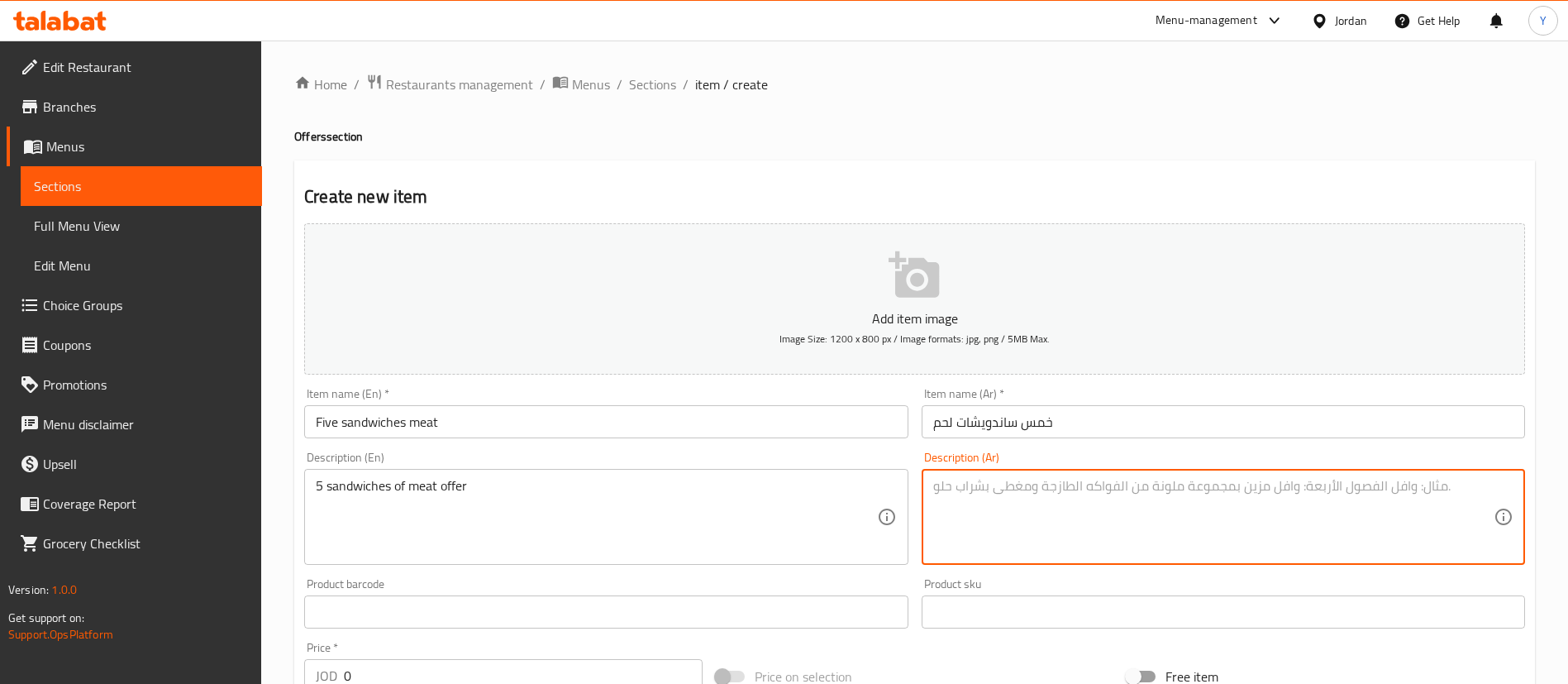
paste textarea "5 ساندويتشات لحم عرض"
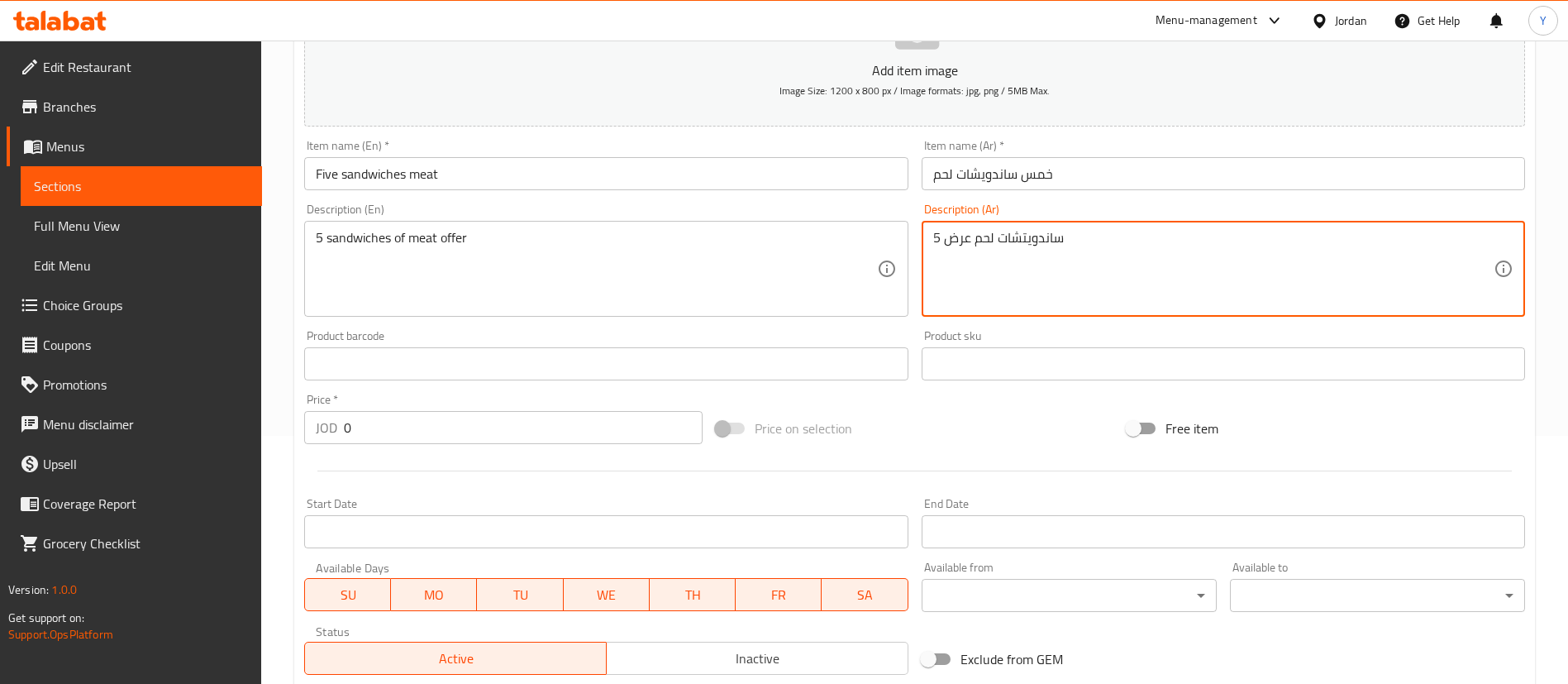
type textarea "5 ساندويتشات لحم عرض"
click at [445, 368] on input "text" at bounding box center [605, 363] width 604 height 33
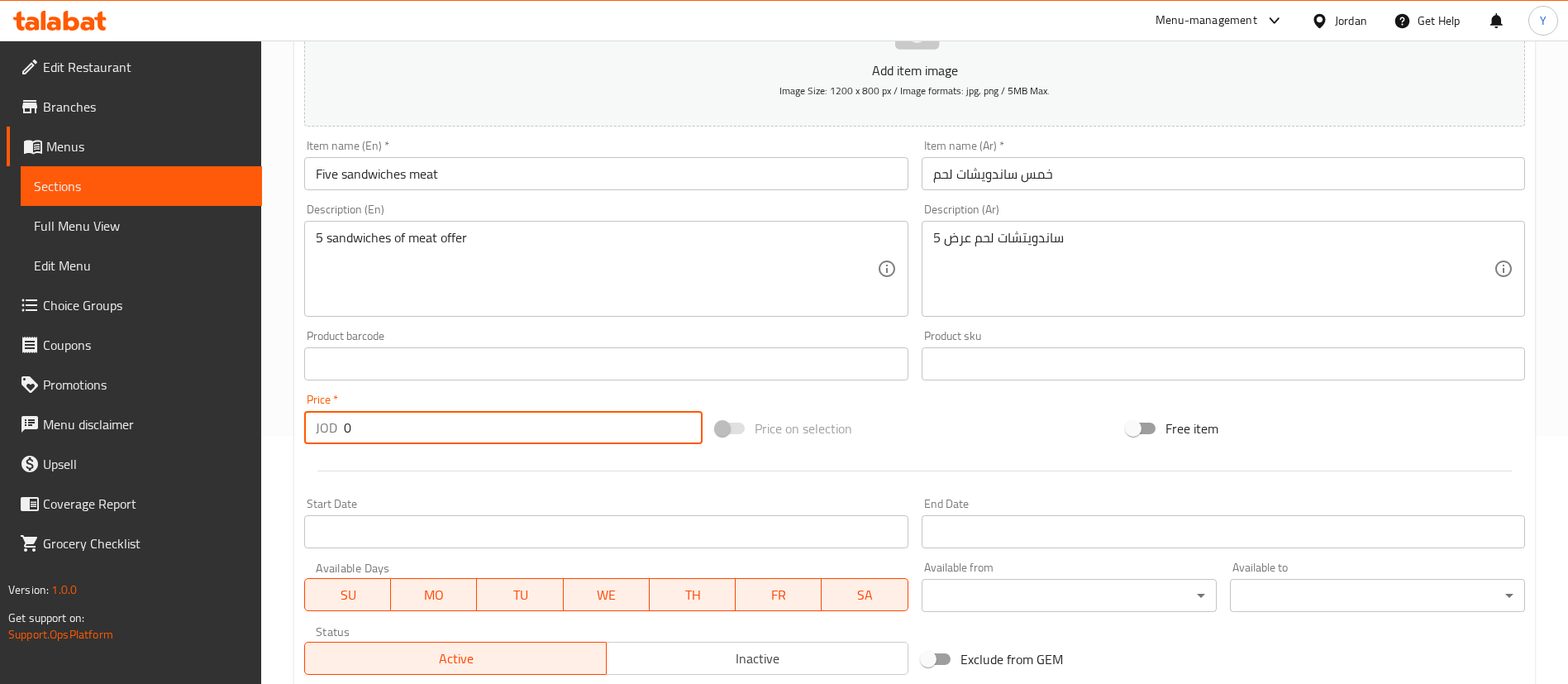
click at [392, 437] on input "0" at bounding box center [523, 427] width 359 height 33
drag, startPoint x: 425, startPoint y: 438, endPoint x: 1, endPoint y: 466, distance: 424.9
click at [24, 466] on div "Edit Restaurant Branches Menus Sections Full Menu View Edit Menu Choice Groups …" at bounding box center [784, 356] width 1568 height 1128
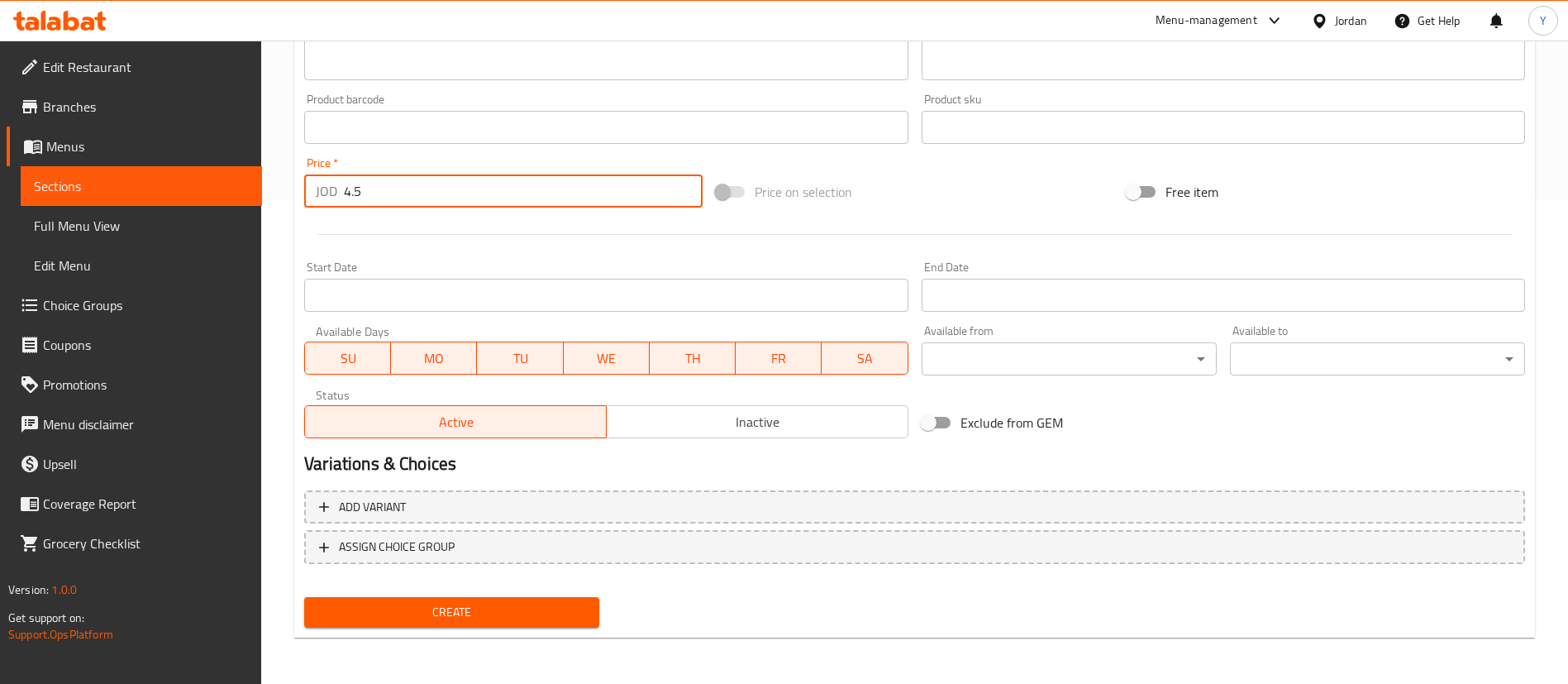
type input "4.5"
click at [746, 266] on div "Start Date Start Date" at bounding box center [605, 287] width 604 height 51
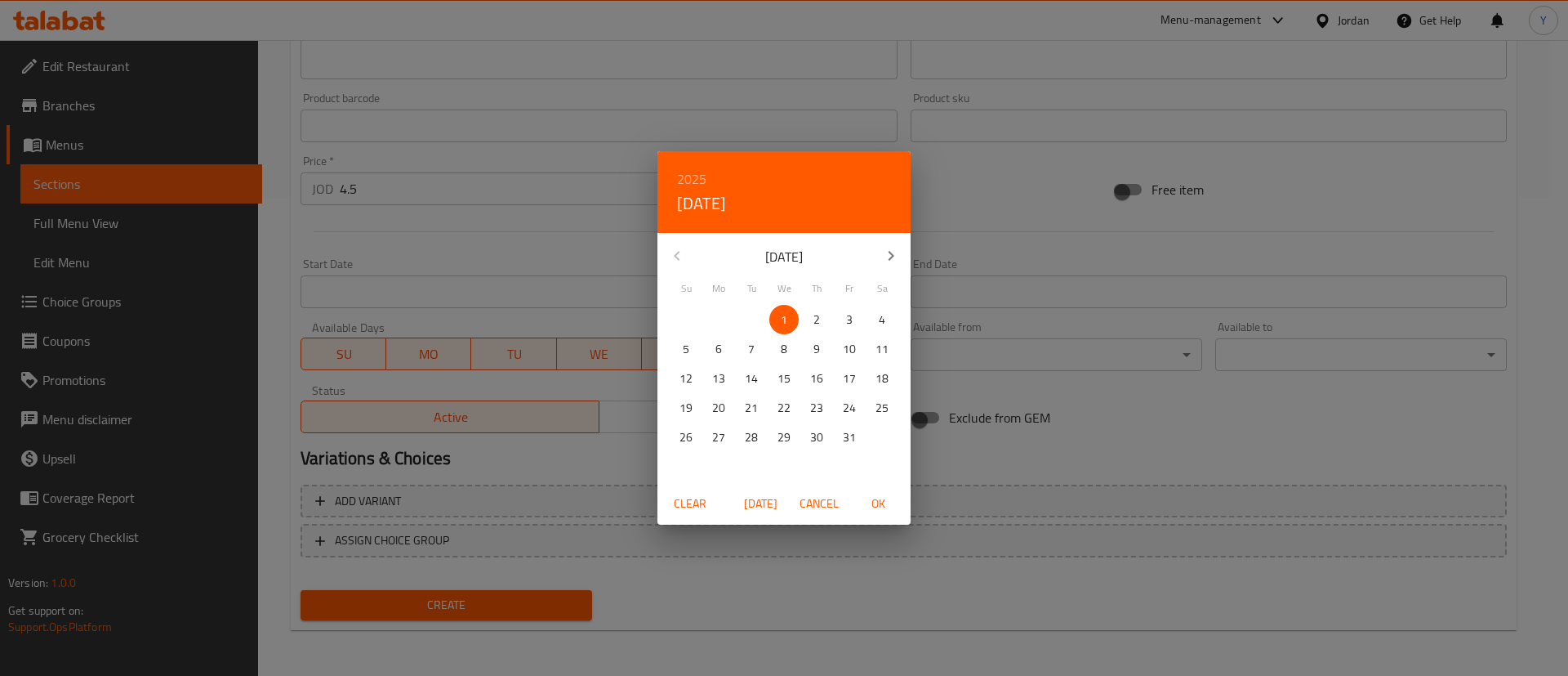
click at [496, 248] on div "2025 Wed, Oct [DATE] Mo Tu We Th Fr Sa 28 29 30 1 2 3 4 5 6 7 8 9 10 11 12 13 1…" at bounding box center [784, 338] width 1568 height 676
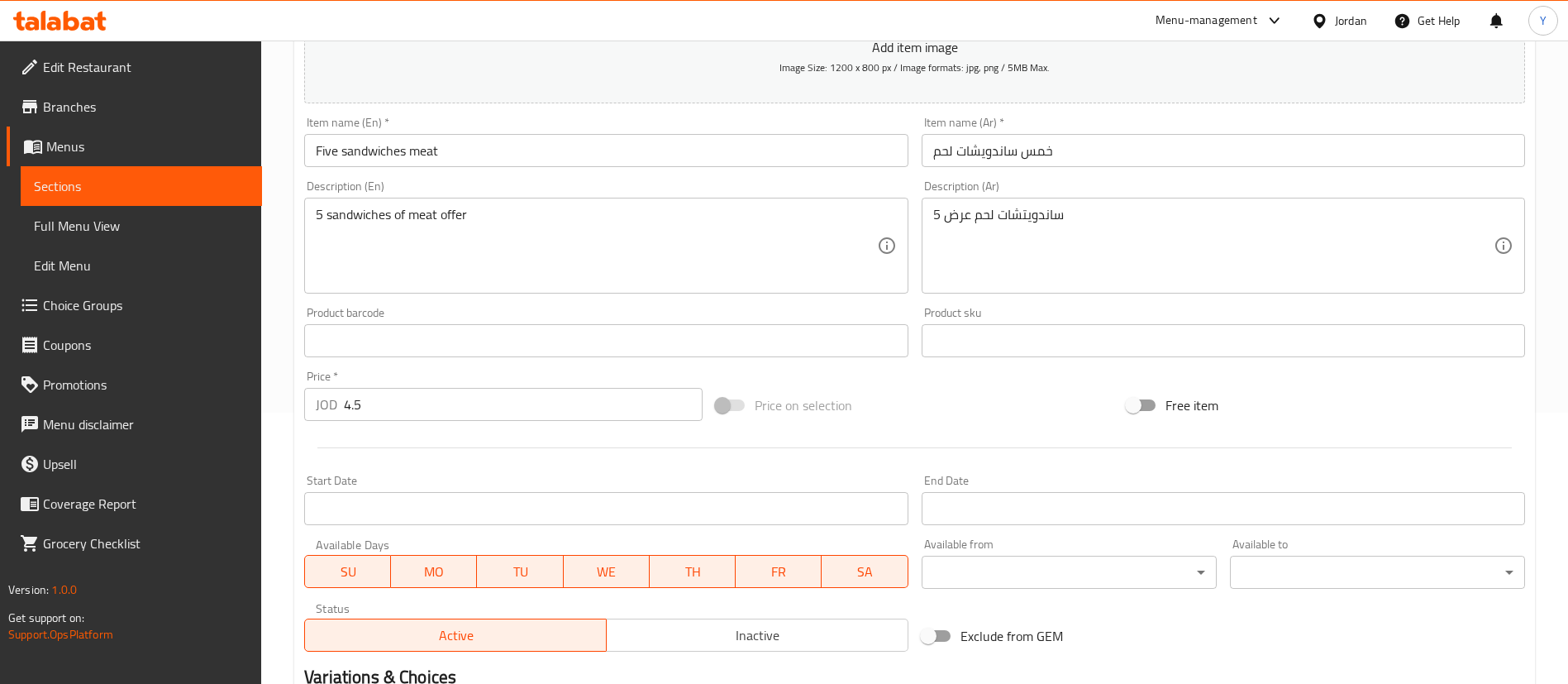
scroll to position [361, 0]
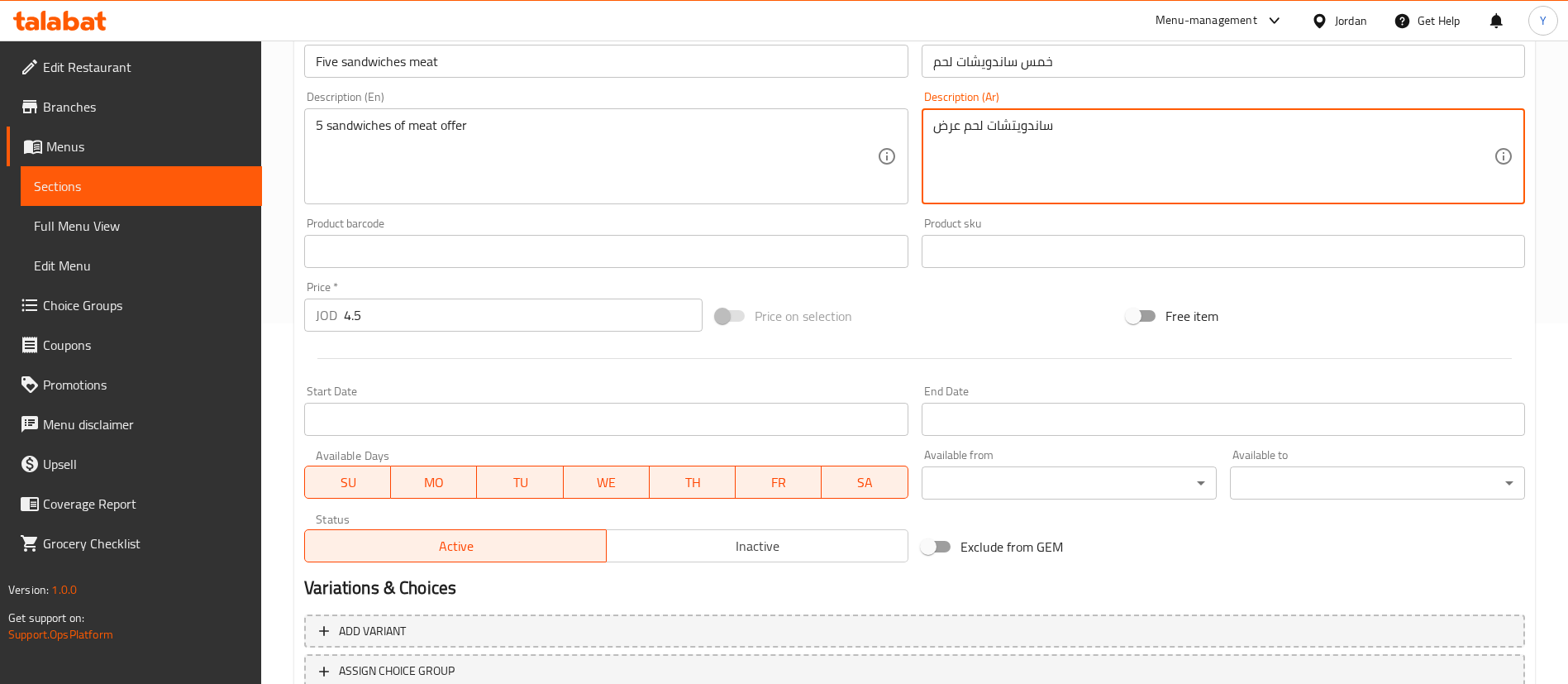
click at [1136, 125] on textarea "ساندويتشات لحم عرض" at bounding box center [1213, 156] width 561 height 79
click at [931, 128] on div "ساندويتشات لحم عرض Description (Ar)" at bounding box center [1223, 156] width 604 height 96
click at [937, 132] on textarea "ساندويتشات لحم عرض" at bounding box center [1213, 156] width 561 height 79
paste textarea "5"
drag, startPoint x: 943, startPoint y: 128, endPoint x: 914, endPoint y: 128, distance: 29.0
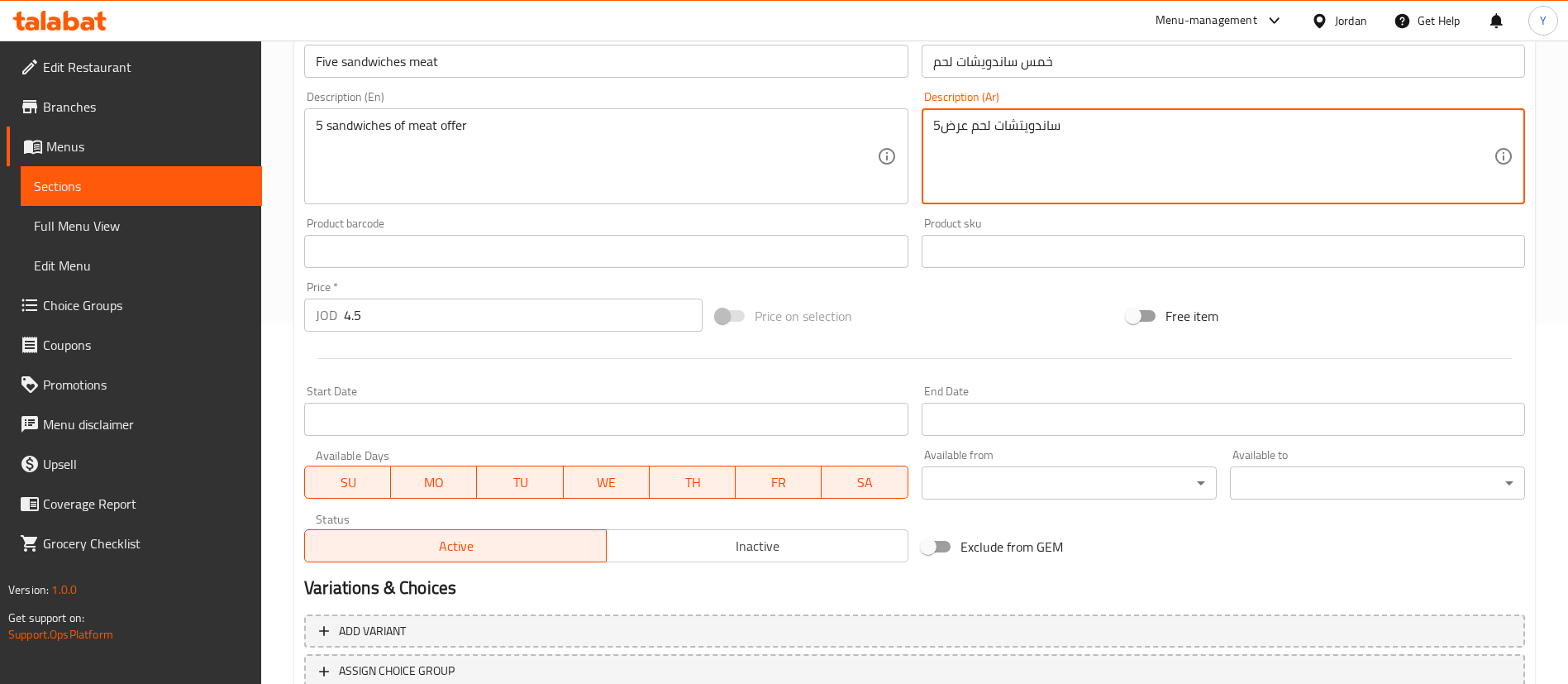
click at [914, 128] on div "Add item image Image Size: 1200 x 800 px / Image formats: jpg, png / 5MB Max. I…" at bounding box center [915, 212] width 1234 height 713
click at [1170, 135] on textarea "ساندويتشات لحم عرض" at bounding box center [1213, 156] width 561 height 79
paste textarea "5"
drag, startPoint x: 949, startPoint y: 133, endPoint x: 1279, endPoint y: 145, distance: 330.2
click at [1279, 145] on textarea "ساندويتشات لحم عرض 5" at bounding box center [1213, 156] width 561 height 79
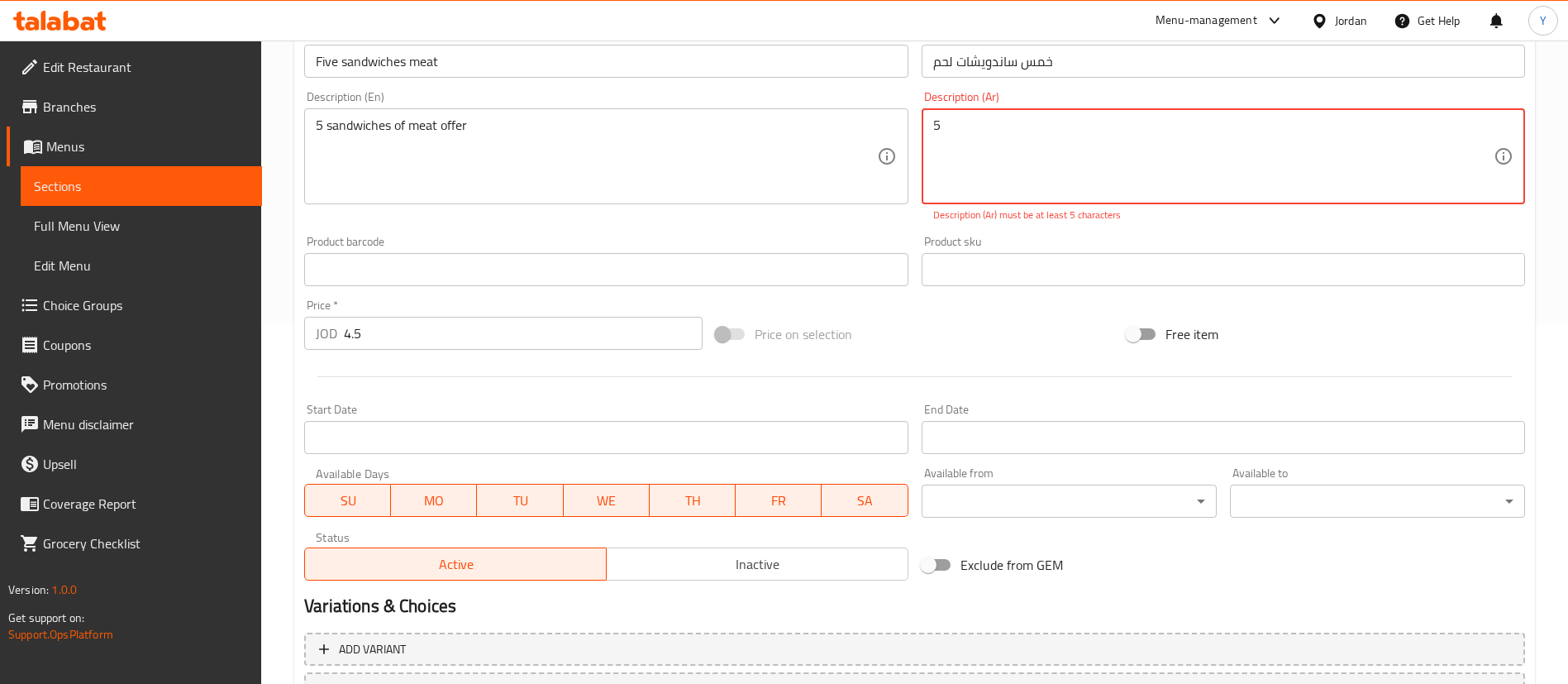
paste textarea "ساندويتشات لحم عرض"
click at [1016, 126] on textarea "5" at bounding box center [1213, 156] width 561 height 79
paste textarea "ساندويتشات لحم عرض"
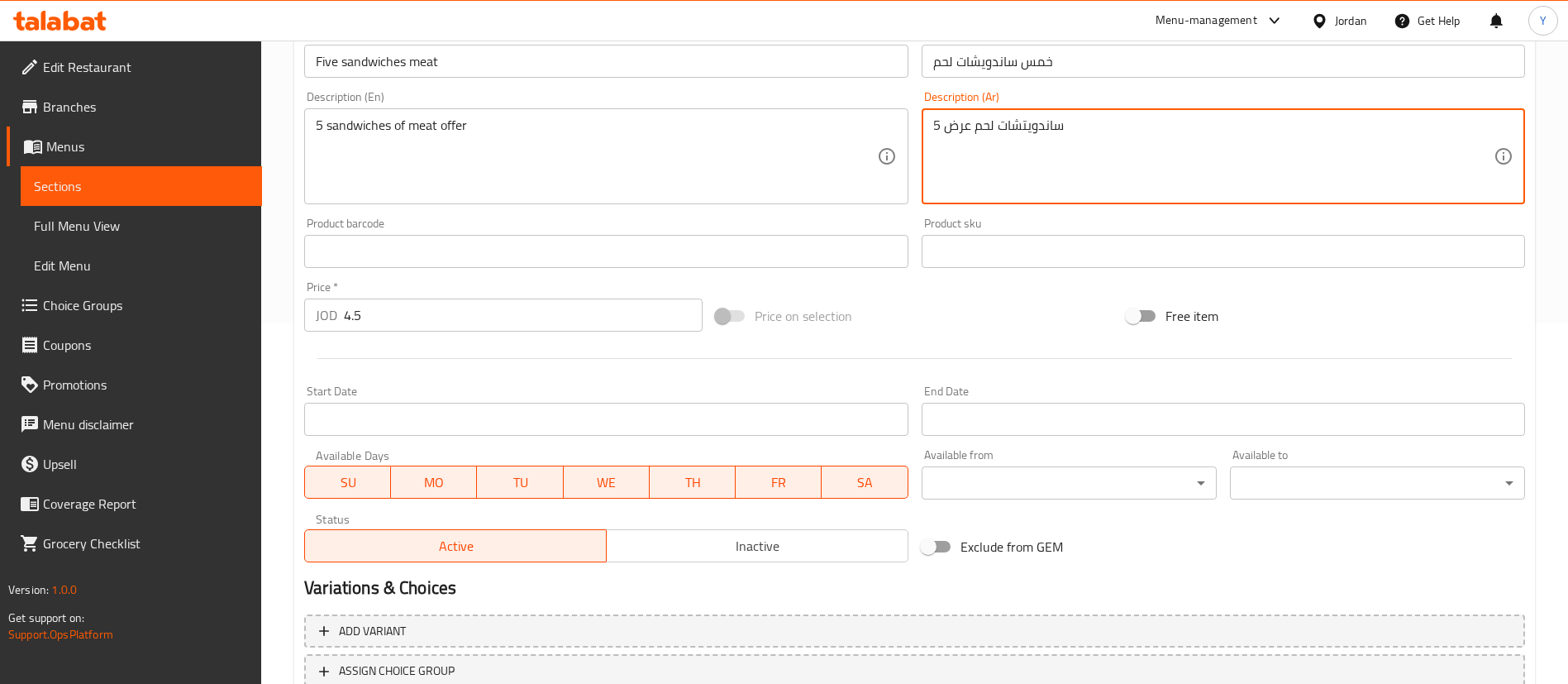
drag, startPoint x: 947, startPoint y: 125, endPoint x: 906, endPoint y: 124, distance: 41.0
click at [906, 124] on div "Add item image Image Size: 1200 x 800 px / Image formats: jpg, png / 5MB Max. I…" at bounding box center [915, 212] width 1234 height 713
type textarea "5 ساندويتشات لحم عرض"
drag, startPoint x: 1164, startPoint y: 218, endPoint x: 1145, endPoint y: 231, distance: 23.0
click at [1164, 218] on div "Product sku Product sku" at bounding box center [1223, 243] width 604 height 51
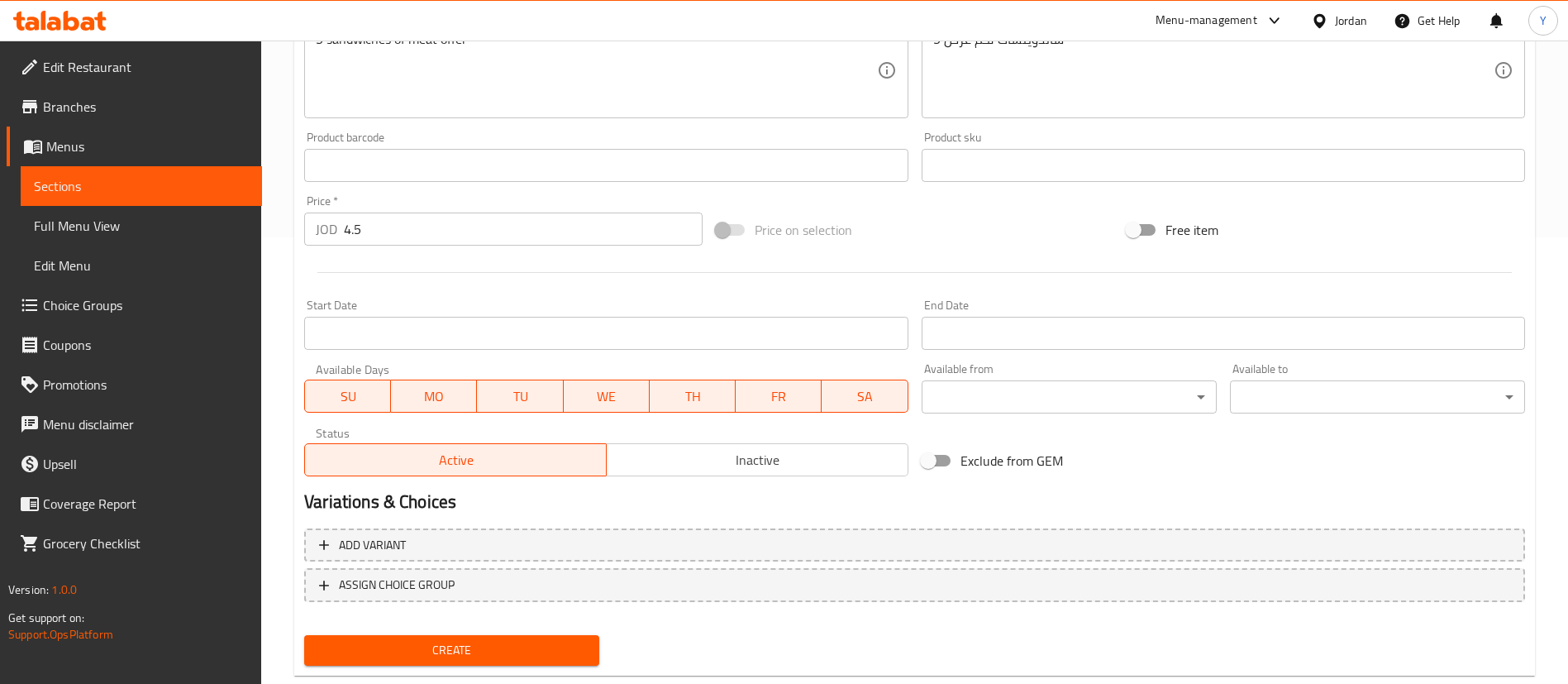
scroll to position [485, 0]
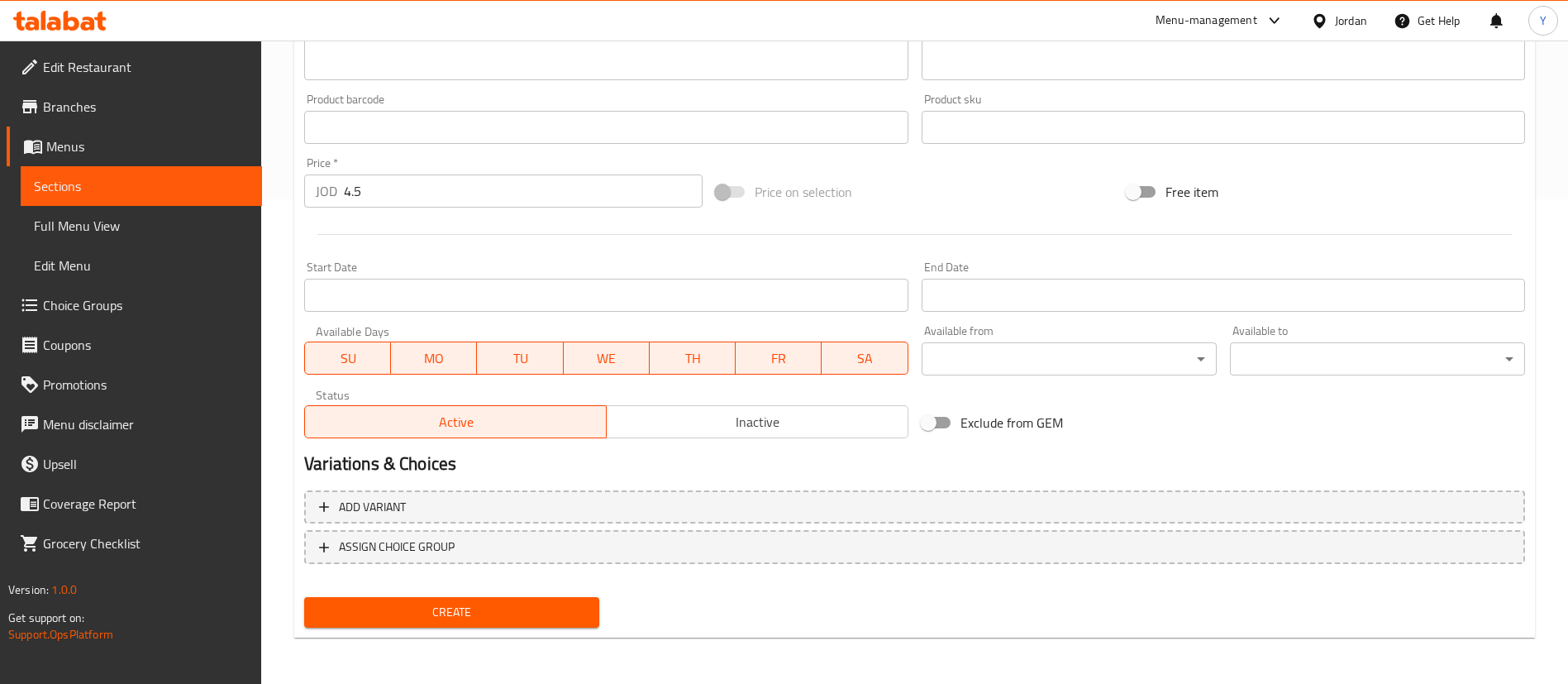
click at [477, 611] on span "Create" at bounding box center [452, 612] width 269 height 21
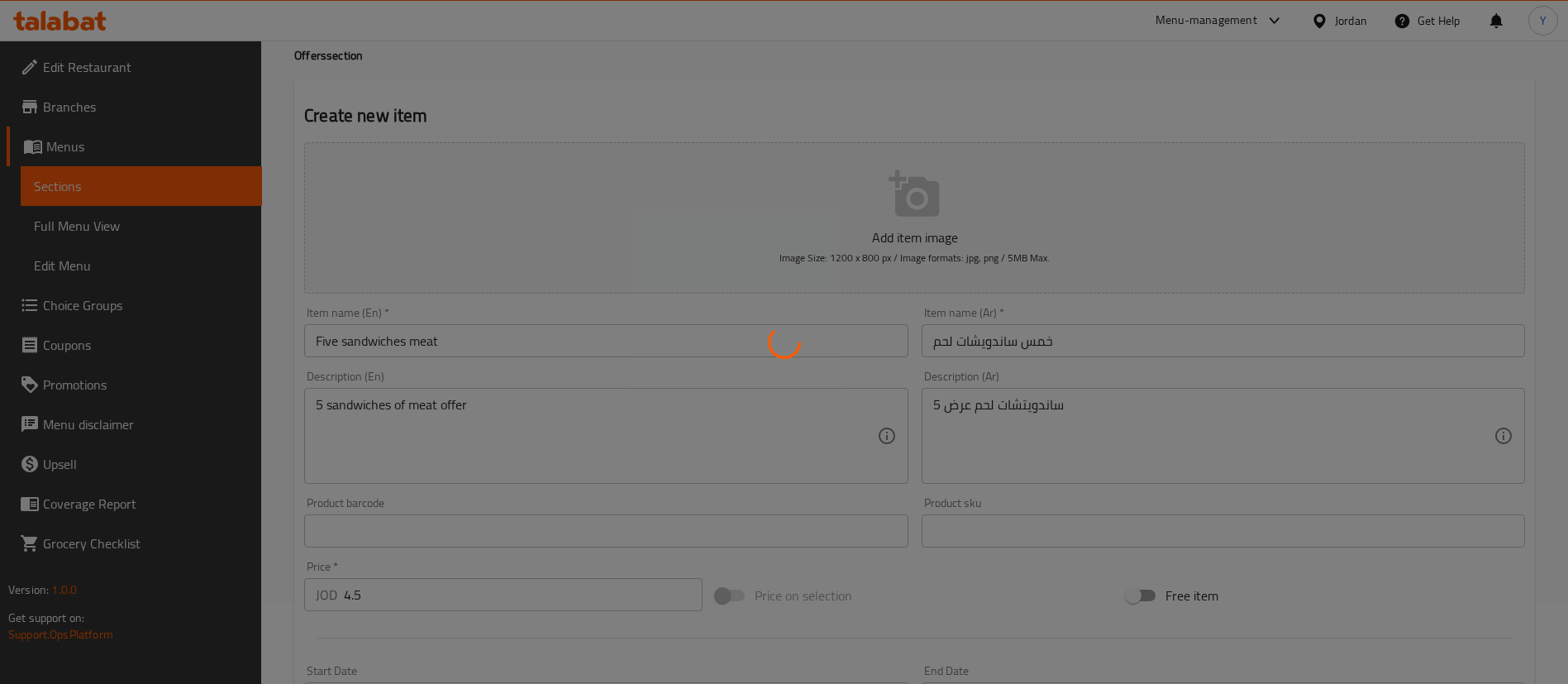
scroll to position [0, 0]
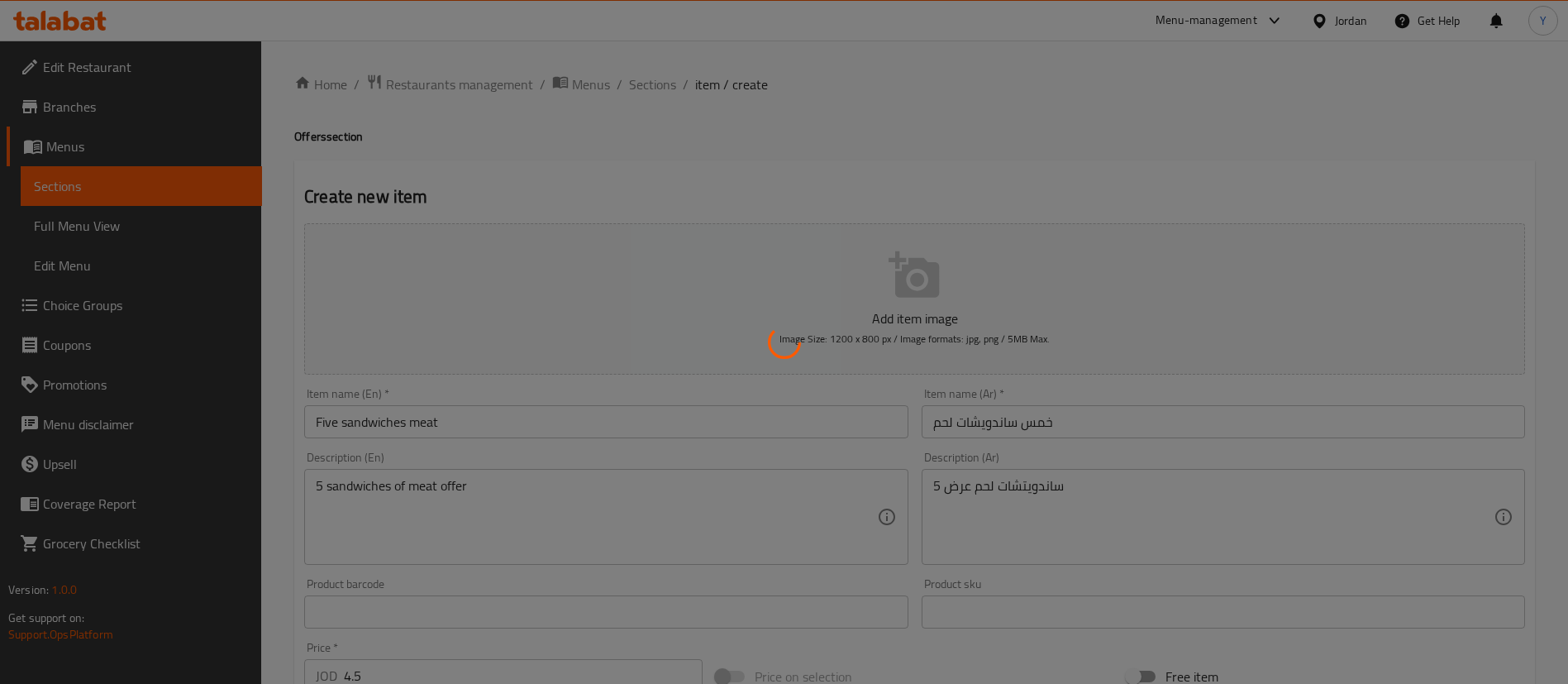
type input "0"
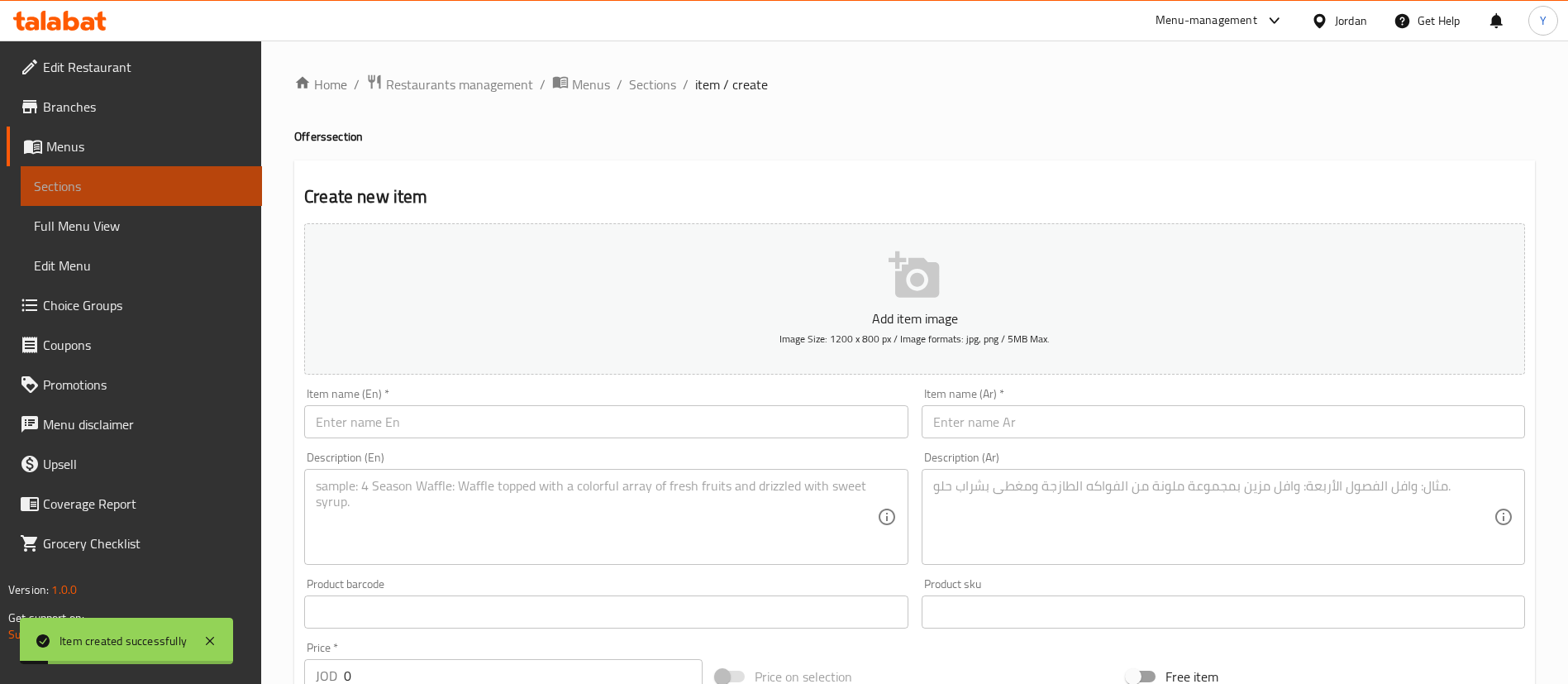
click at [208, 202] on link "Sections" at bounding box center [142, 185] width 241 height 39
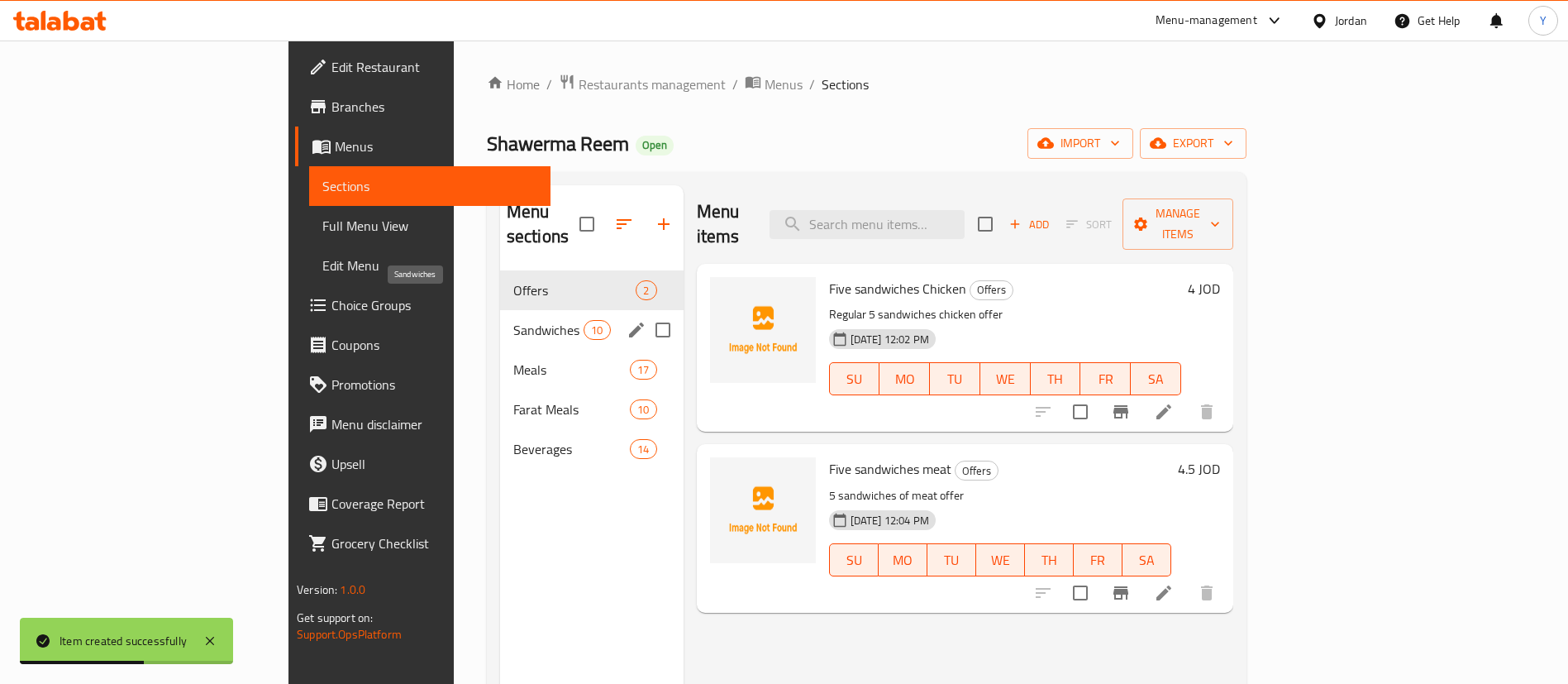
drag, startPoint x: 499, startPoint y: 306, endPoint x: 518, endPoint y: 302, distance: 19.4
click at [514, 320] on span "Sandwiches" at bounding box center [549, 329] width 70 height 20
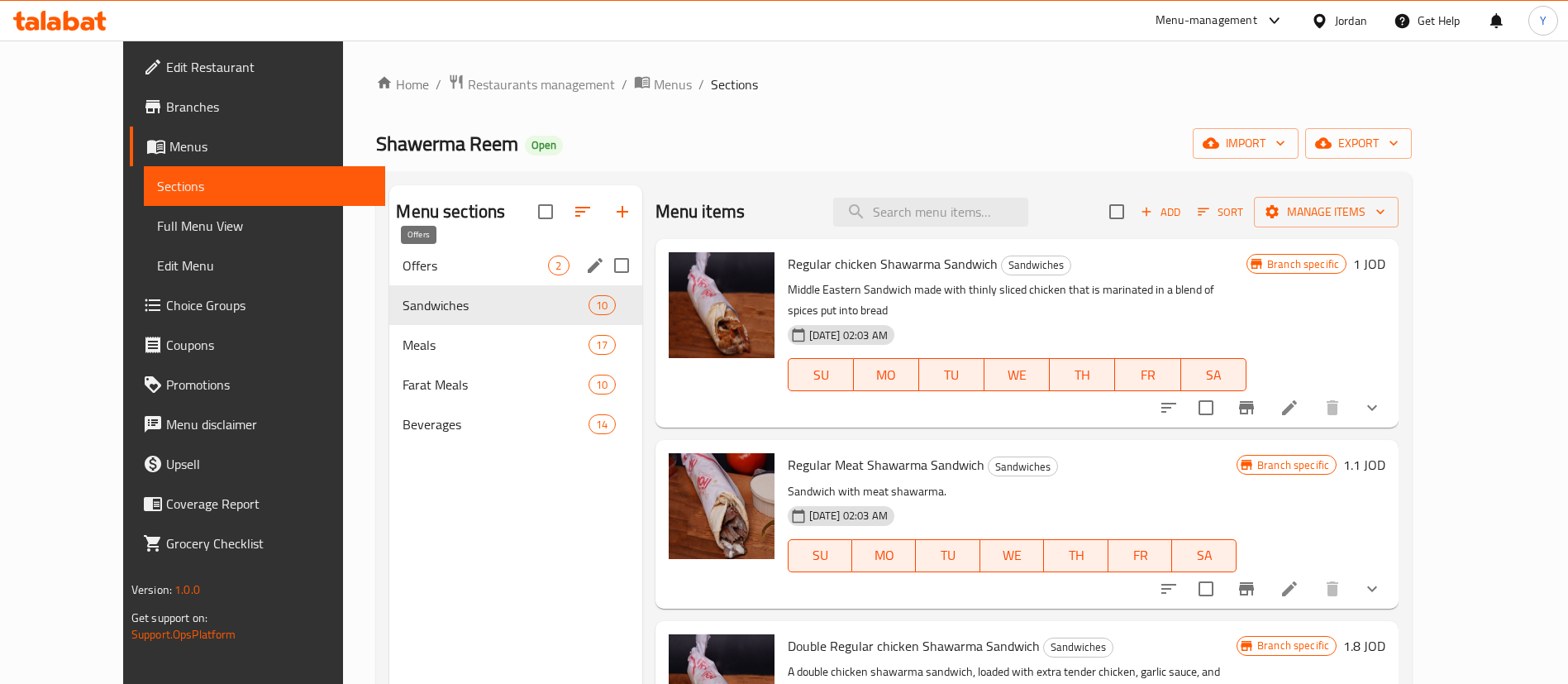
drag, startPoint x: 390, startPoint y: 261, endPoint x: 484, endPoint y: 257, distance: 94.1
click at [403, 261] on span "Offers" at bounding box center [475, 265] width 146 height 20
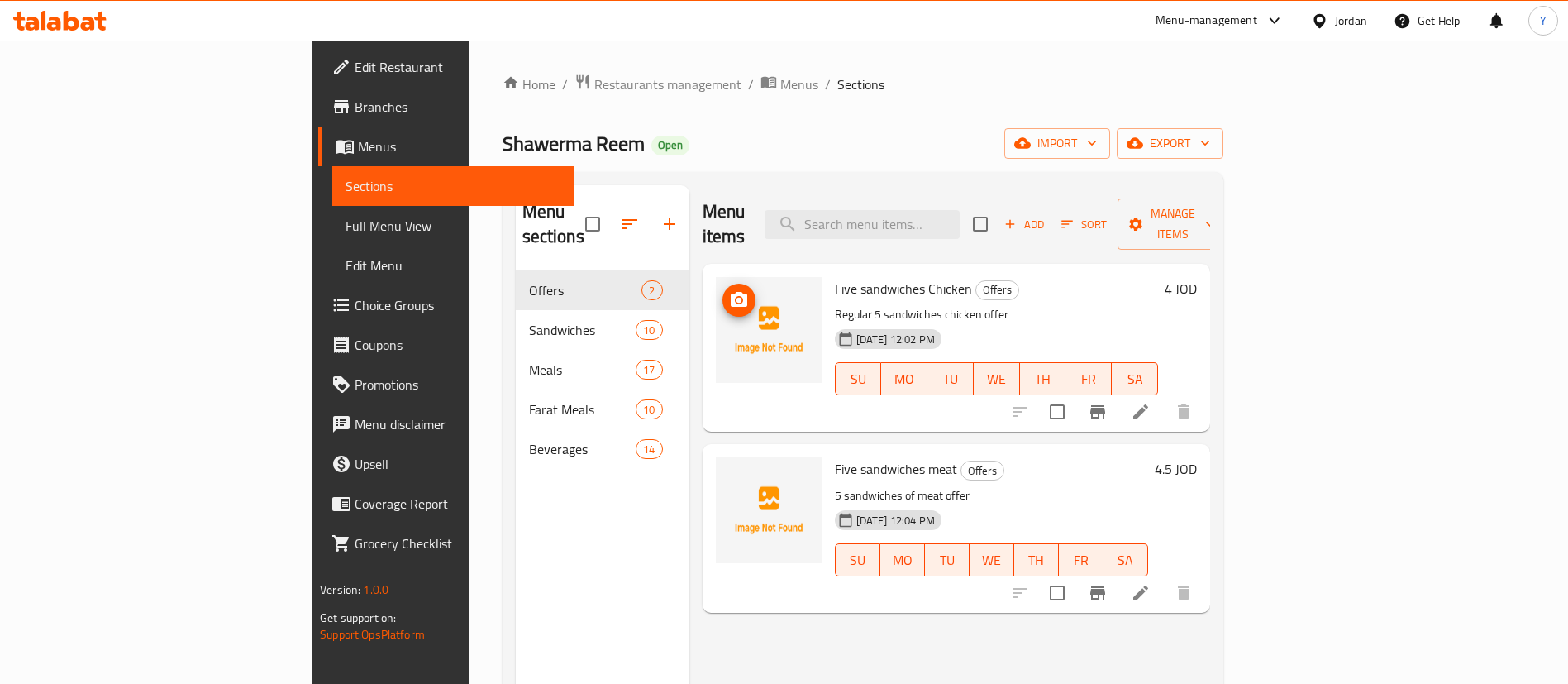
click at [729, 290] on icon "upload picture" at bounding box center [739, 300] width 20 height 20
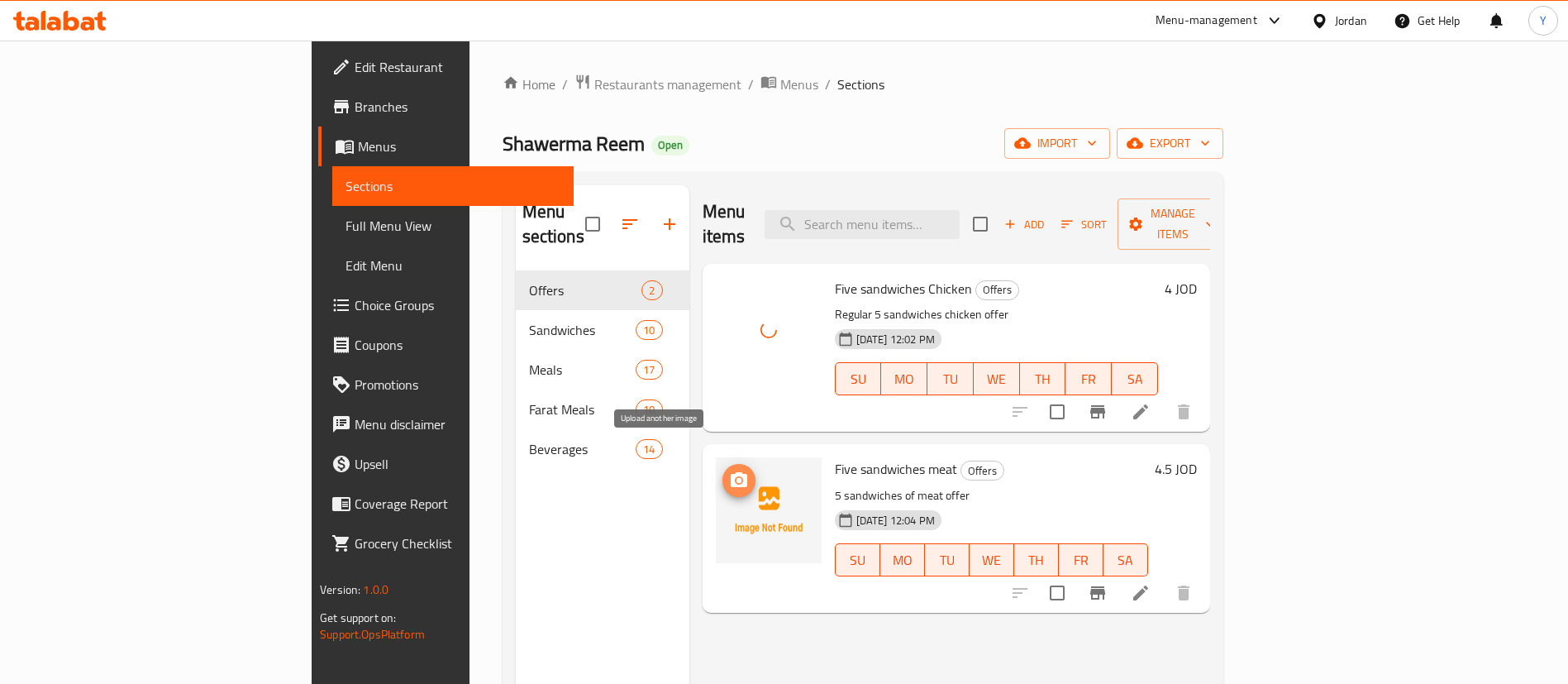
click at [722, 464] on button "upload picture" at bounding box center [739, 480] width 33 height 33
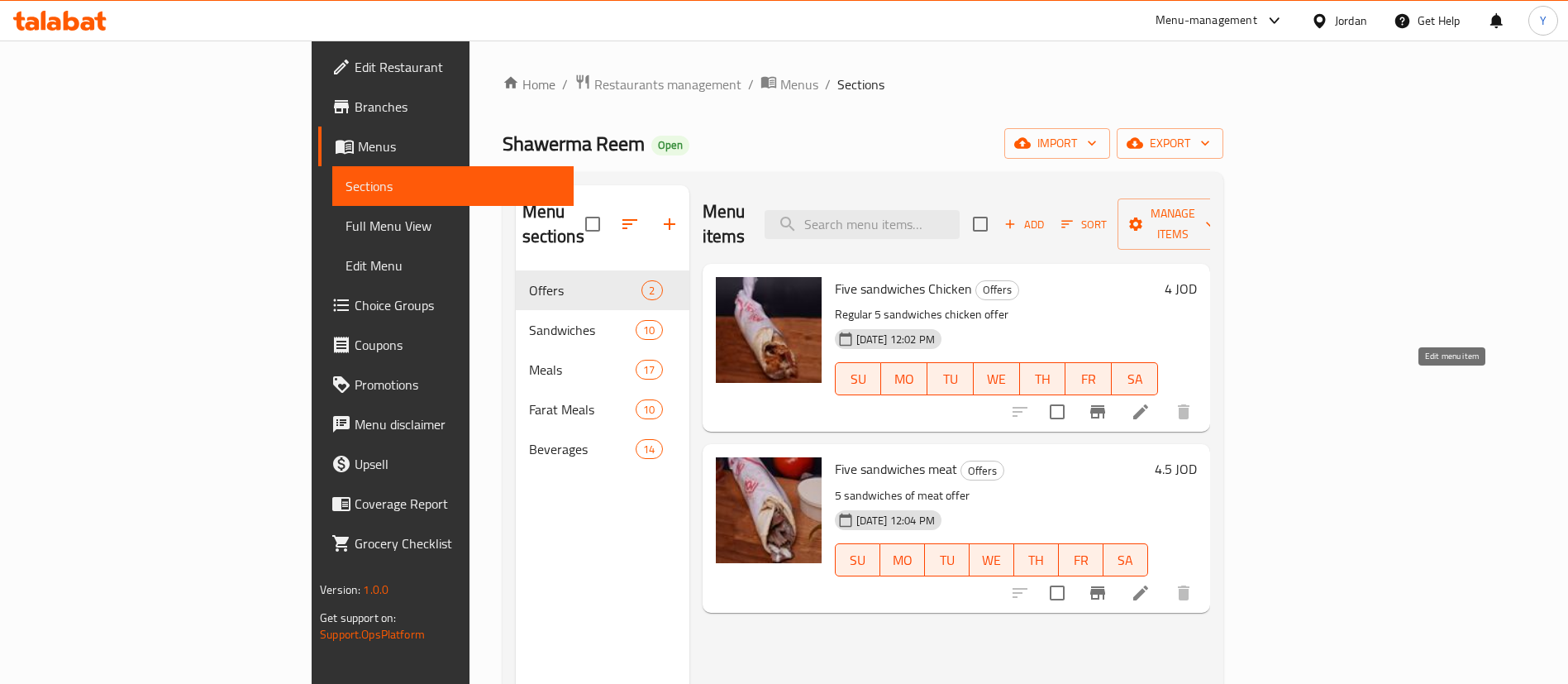
click at [1150, 402] on icon at bounding box center [1141, 411] width 20 height 20
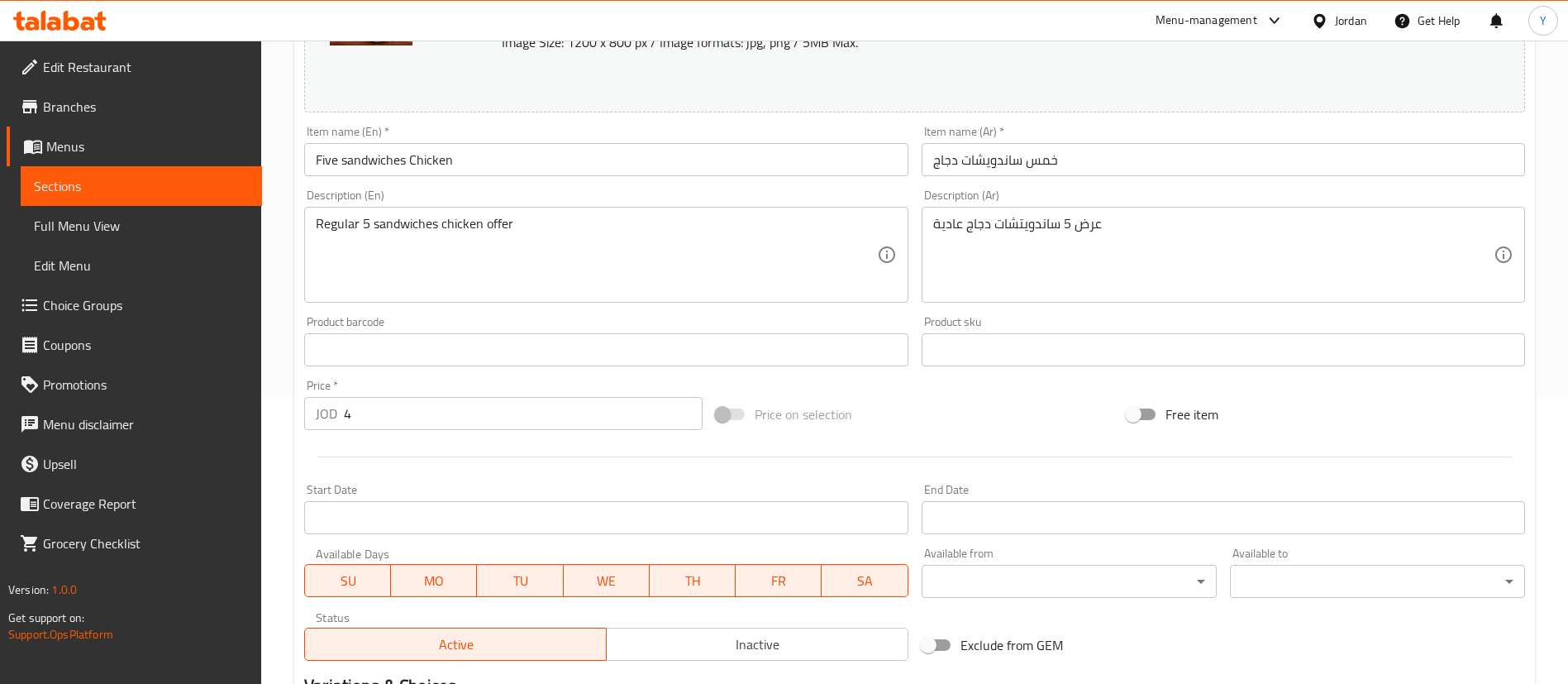
scroll to position [496, 0]
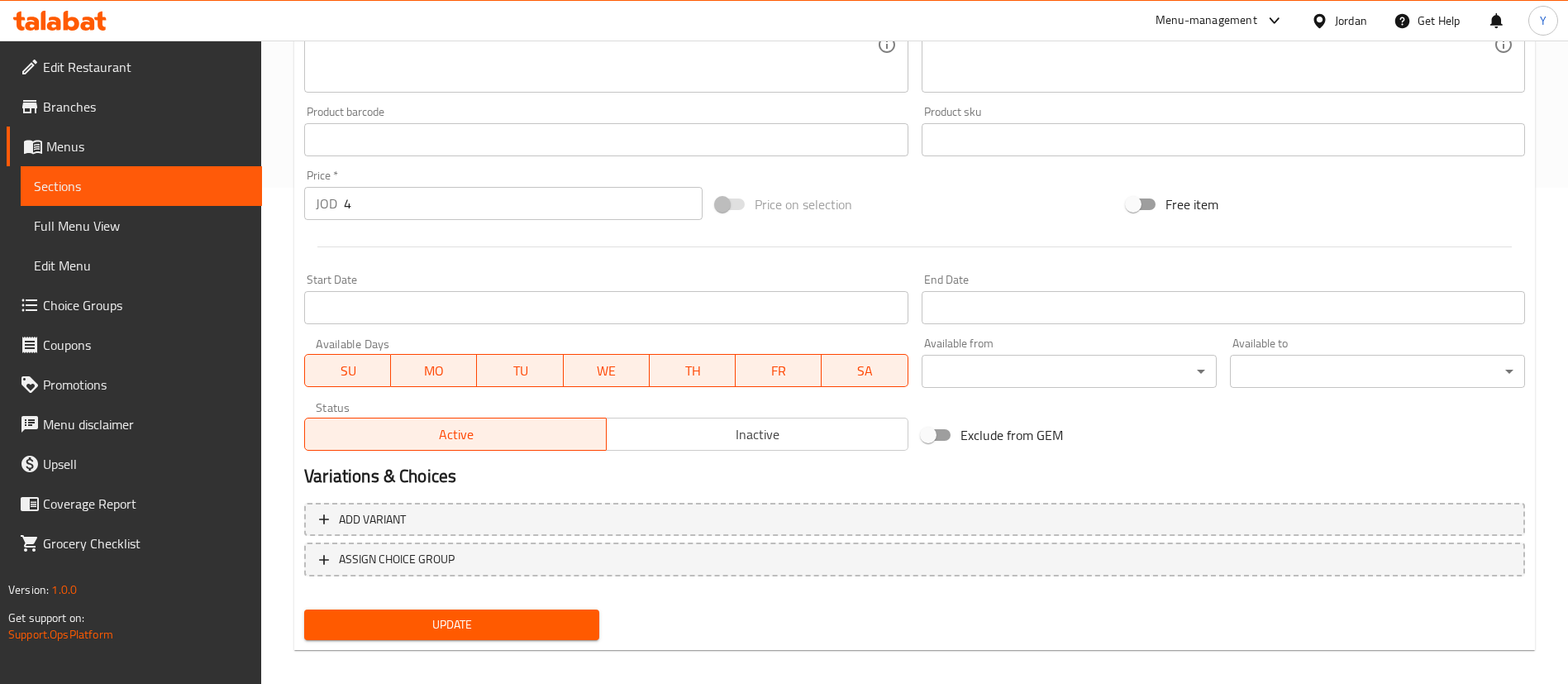
drag, startPoint x: 385, startPoint y: 215, endPoint x: 147, endPoint y: 212, distance: 238.0
click at [164, 215] on div "Edit Restaurant Branches Menus Sections Full Menu View Edit Menu Choice Groups …" at bounding box center [784, 121] width 1568 height 1151
type input "5"
click at [495, 624] on span "Update" at bounding box center [452, 625] width 269 height 21
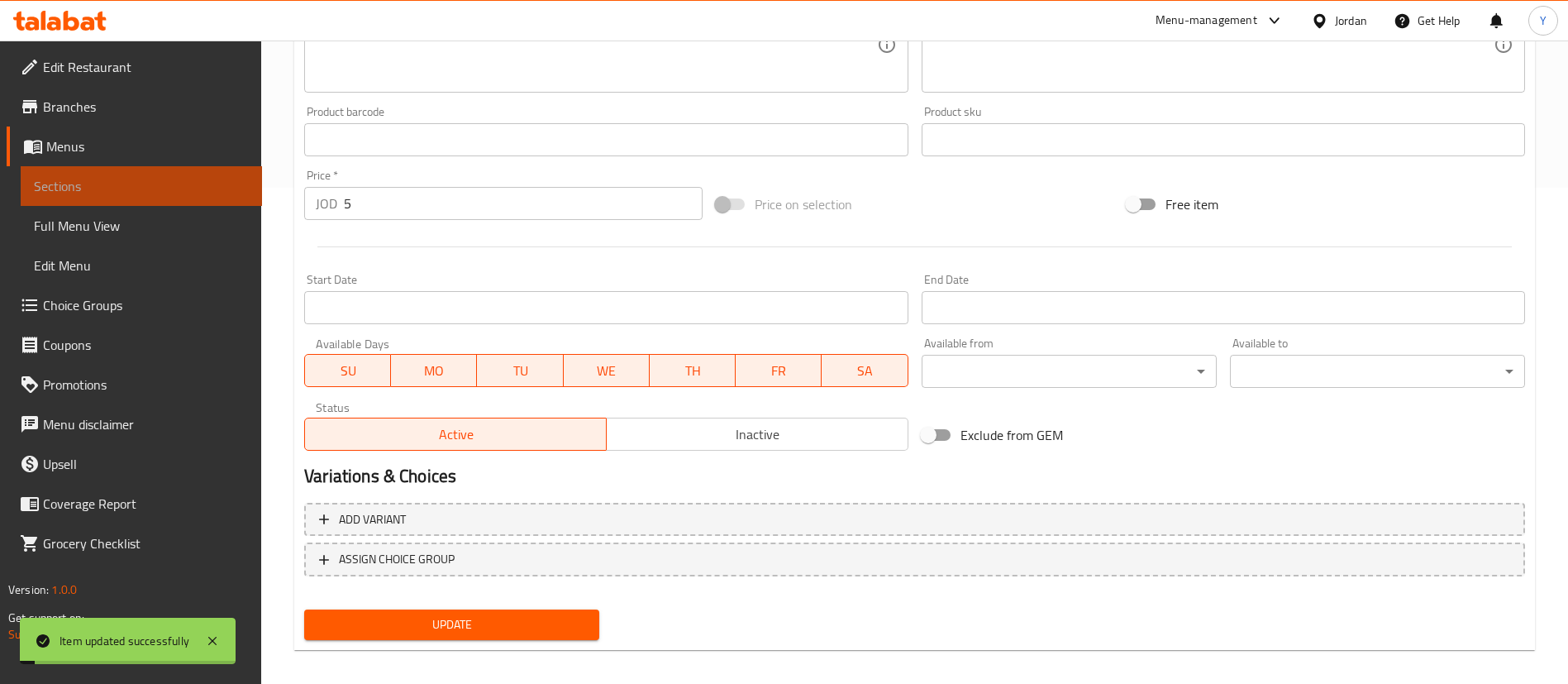
click at [190, 185] on span "Sections" at bounding box center [142, 186] width 215 height 20
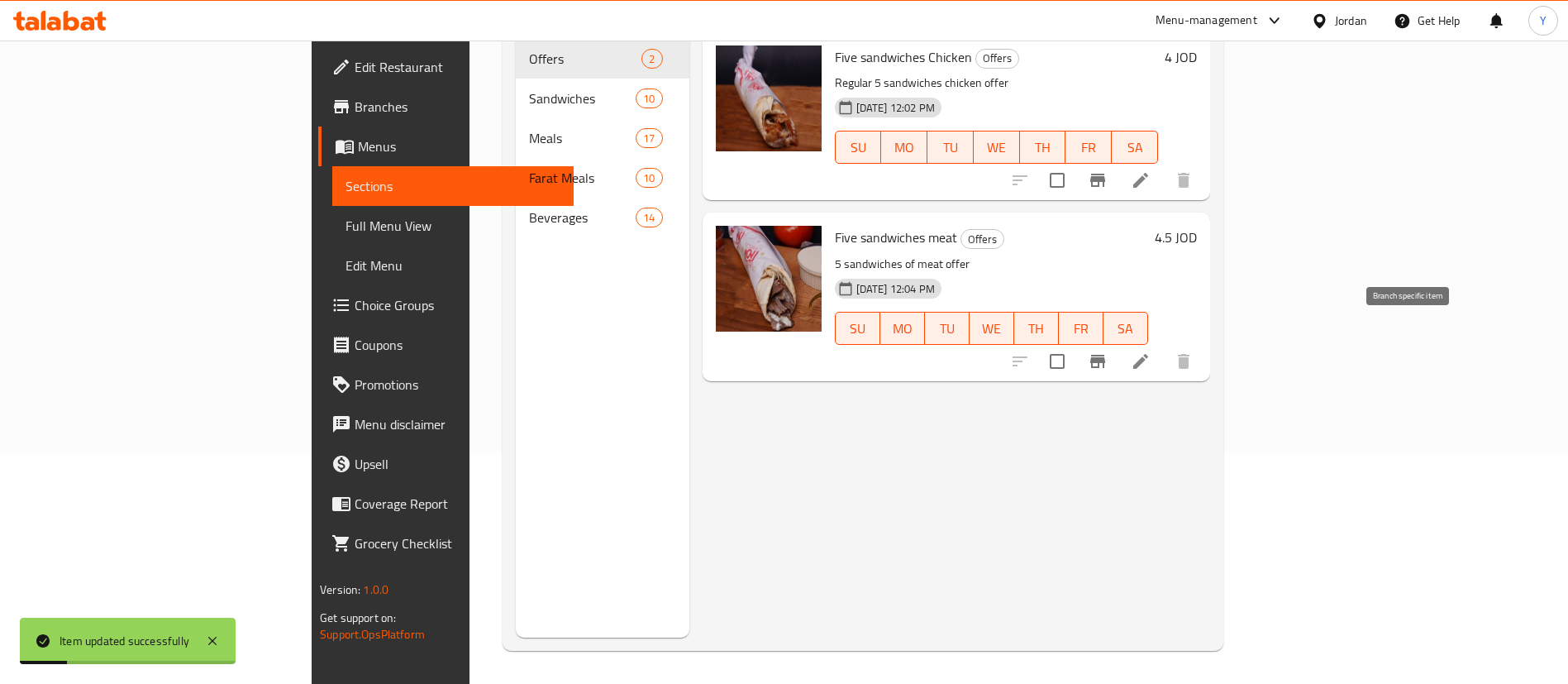
click at [1105, 355] on icon "Branch-specific-item" at bounding box center [1097, 361] width 15 height 13
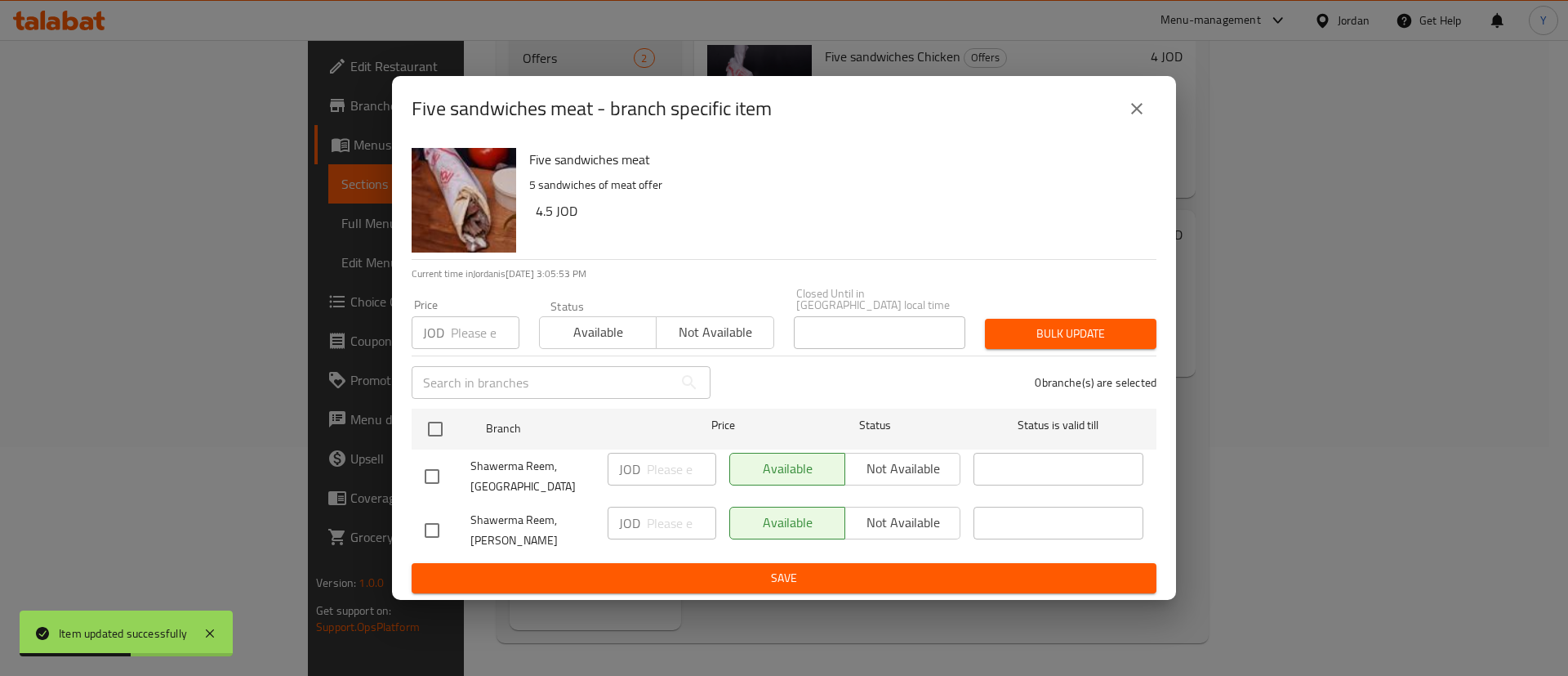
drag, startPoint x: 435, startPoint y: 465, endPoint x: 543, endPoint y: 469, distance: 108.1
click at [435, 465] on input "checkbox" at bounding box center [432, 477] width 35 height 35
checkbox input "true"
click at [677, 469] on input "number" at bounding box center [682, 469] width 69 height 33
type input "5.5"
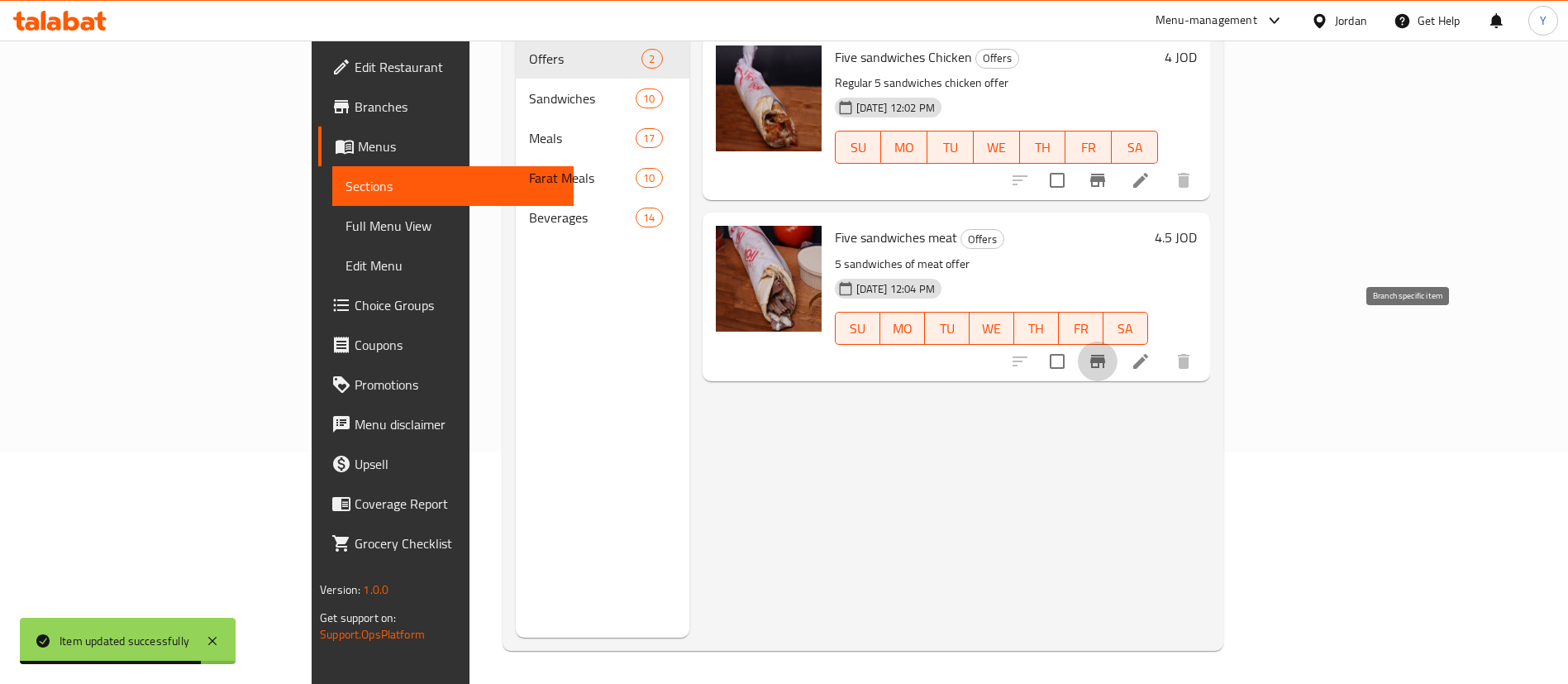
click at [1164, 348] on li at bounding box center [1141, 362] width 46 height 30
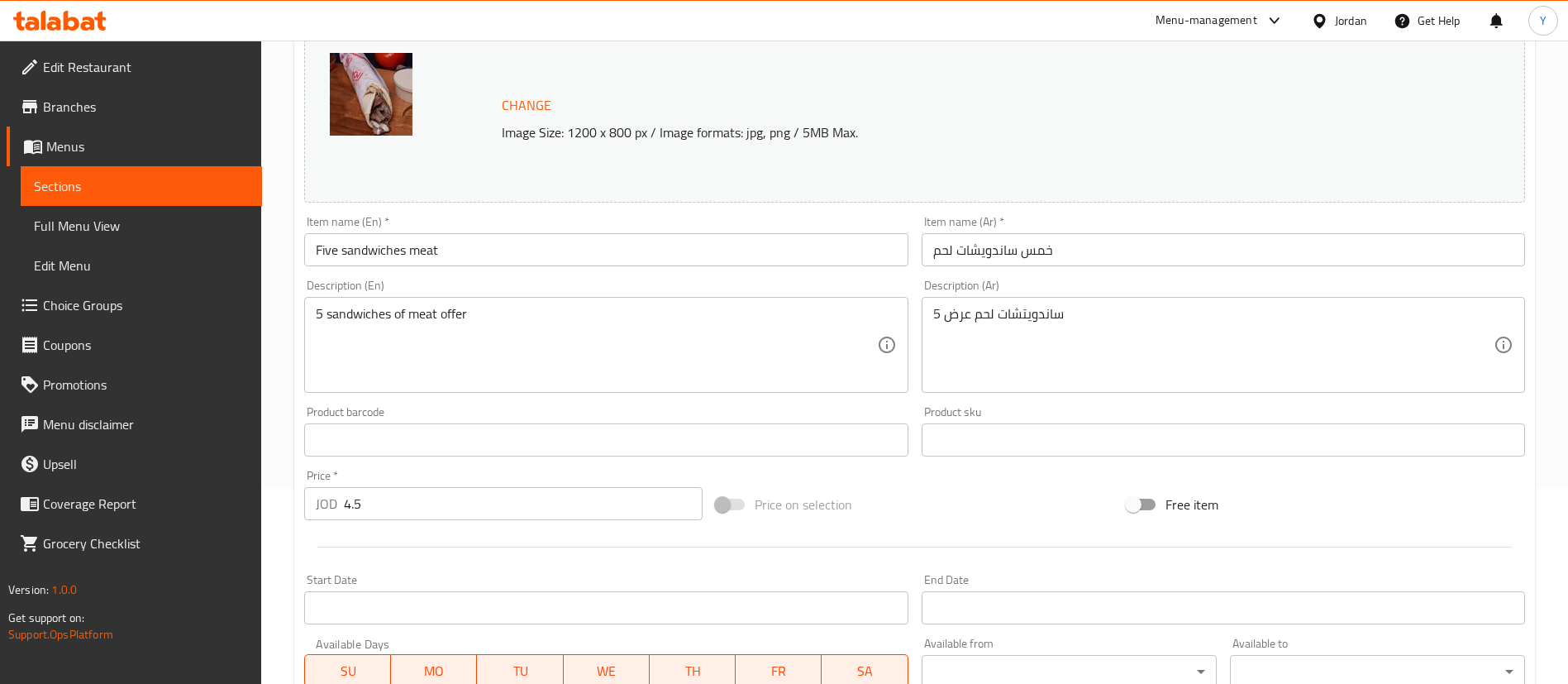
scroll to position [496, 0]
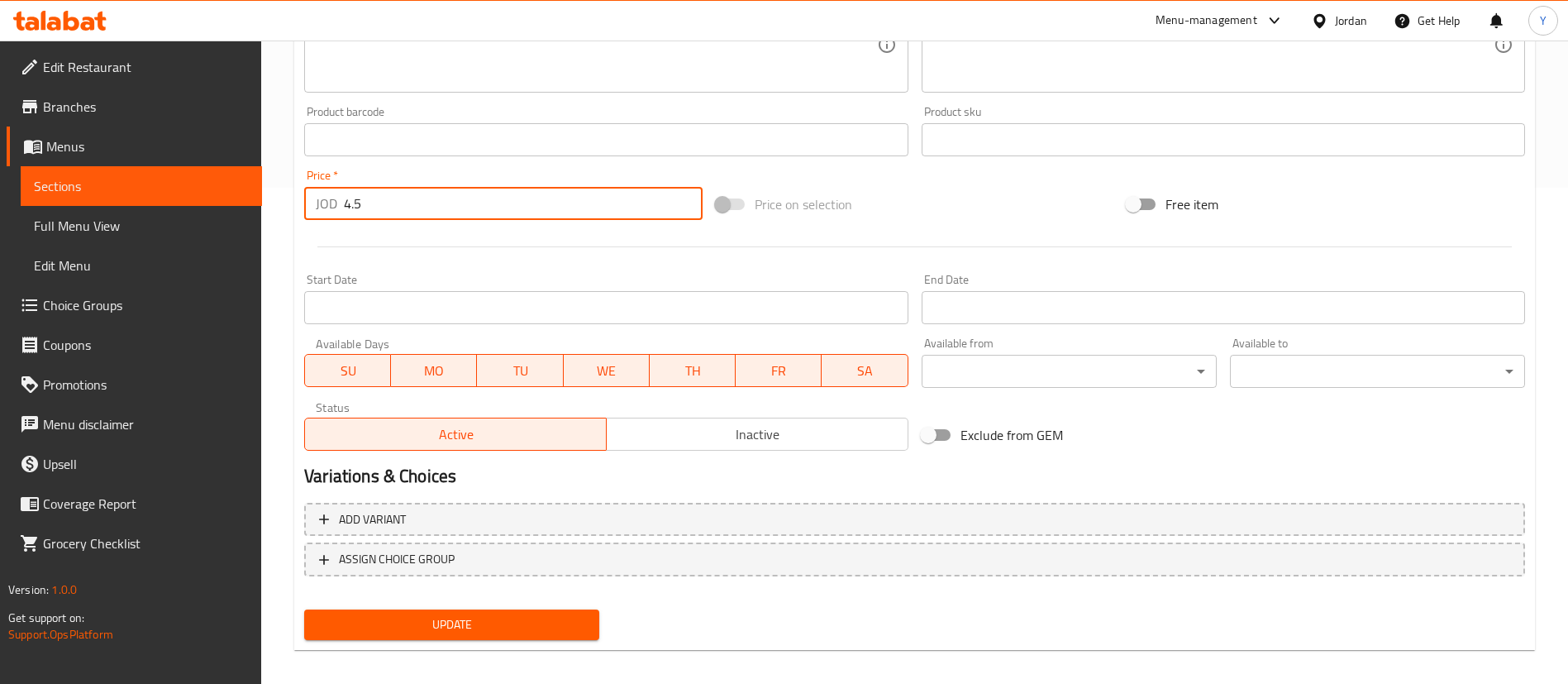
drag, startPoint x: 391, startPoint y: 204, endPoint x: 118, endPoint y: 227, distance: 274.0
click at [118, 227] on div "Edit Restaurant Branches Menus Sections Full Menu View Edit Menu Choice Groups …" at bounding box center [784, 121] width 1568 height 1151
type input "5.5"
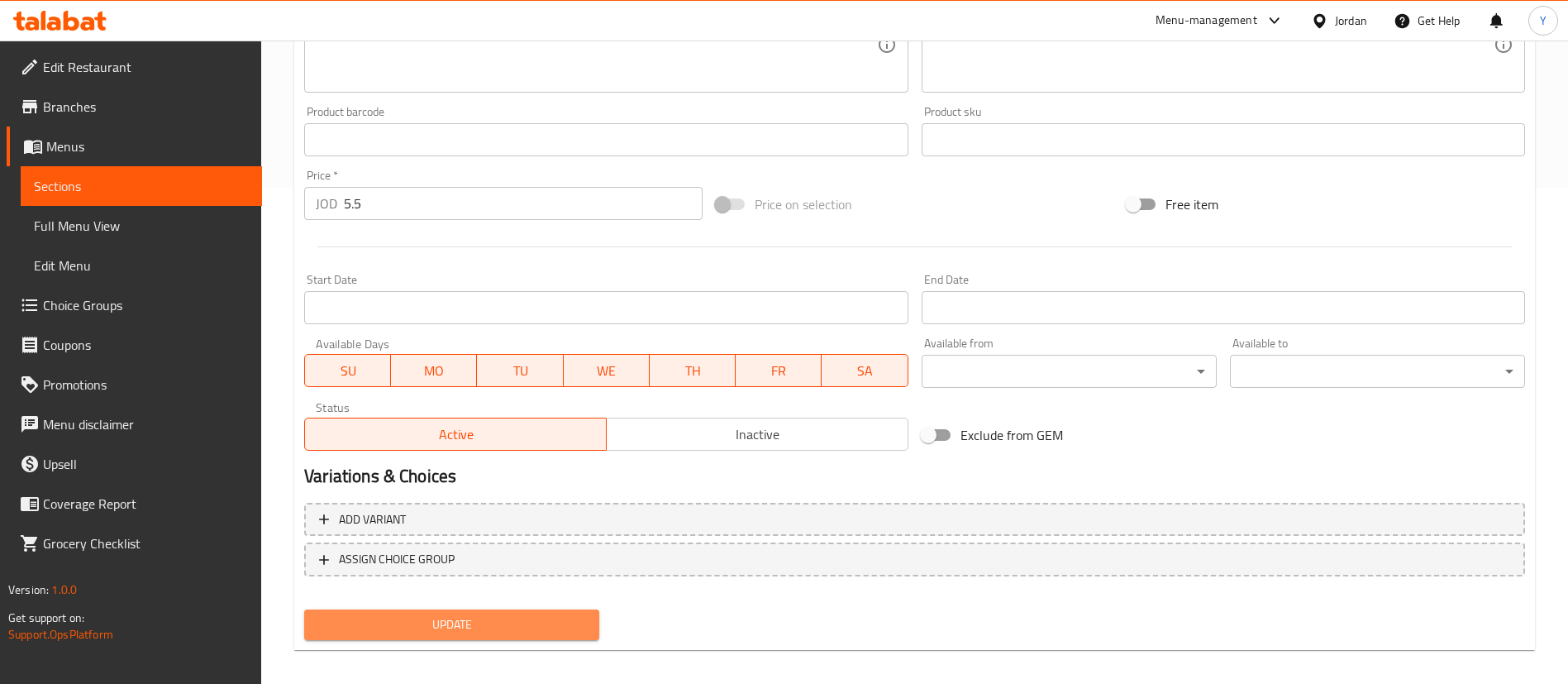
click at [435, 614] on span "Update" at bounding box center [452, 625] width 269 height 21
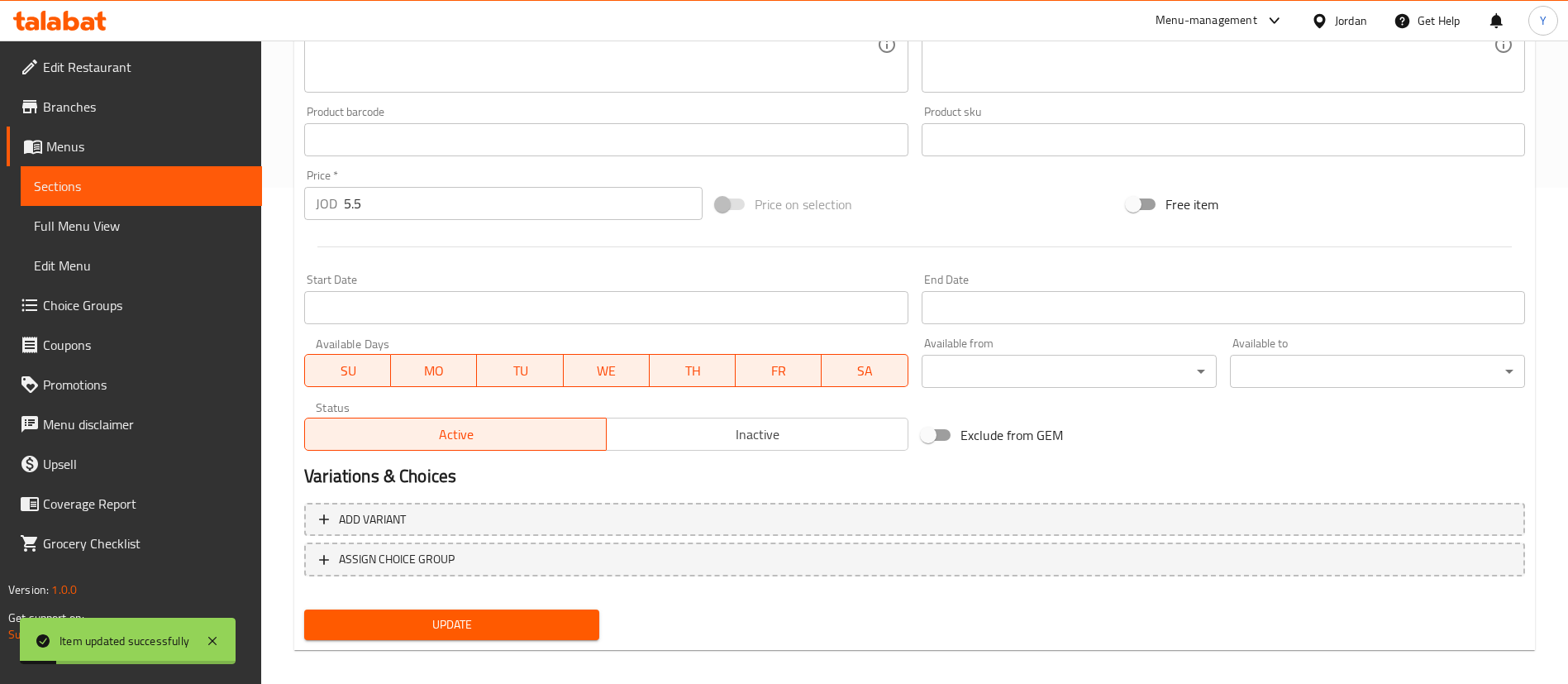
click at [154, 190] on span "Sections" at bounding box center [142, 186] width 215 height 20
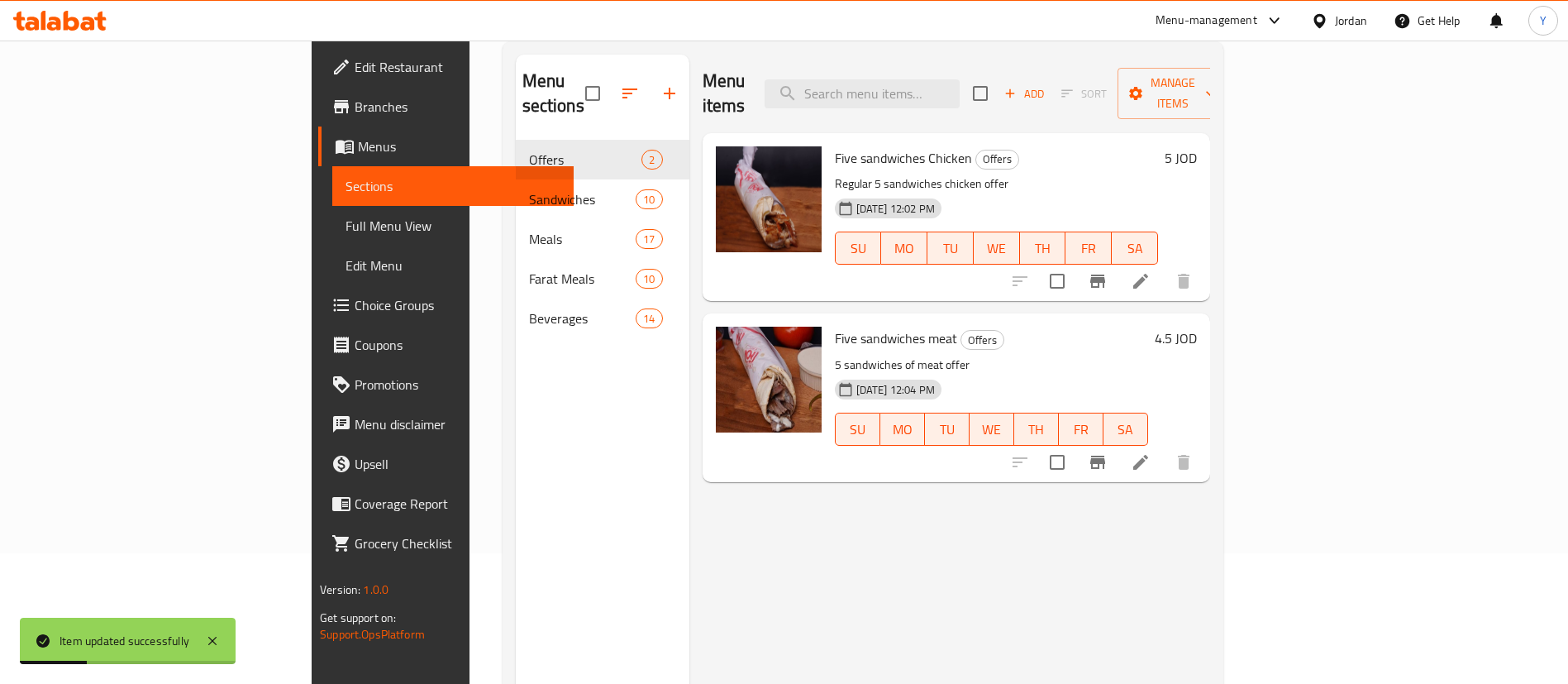
scroll to position [107, 0]
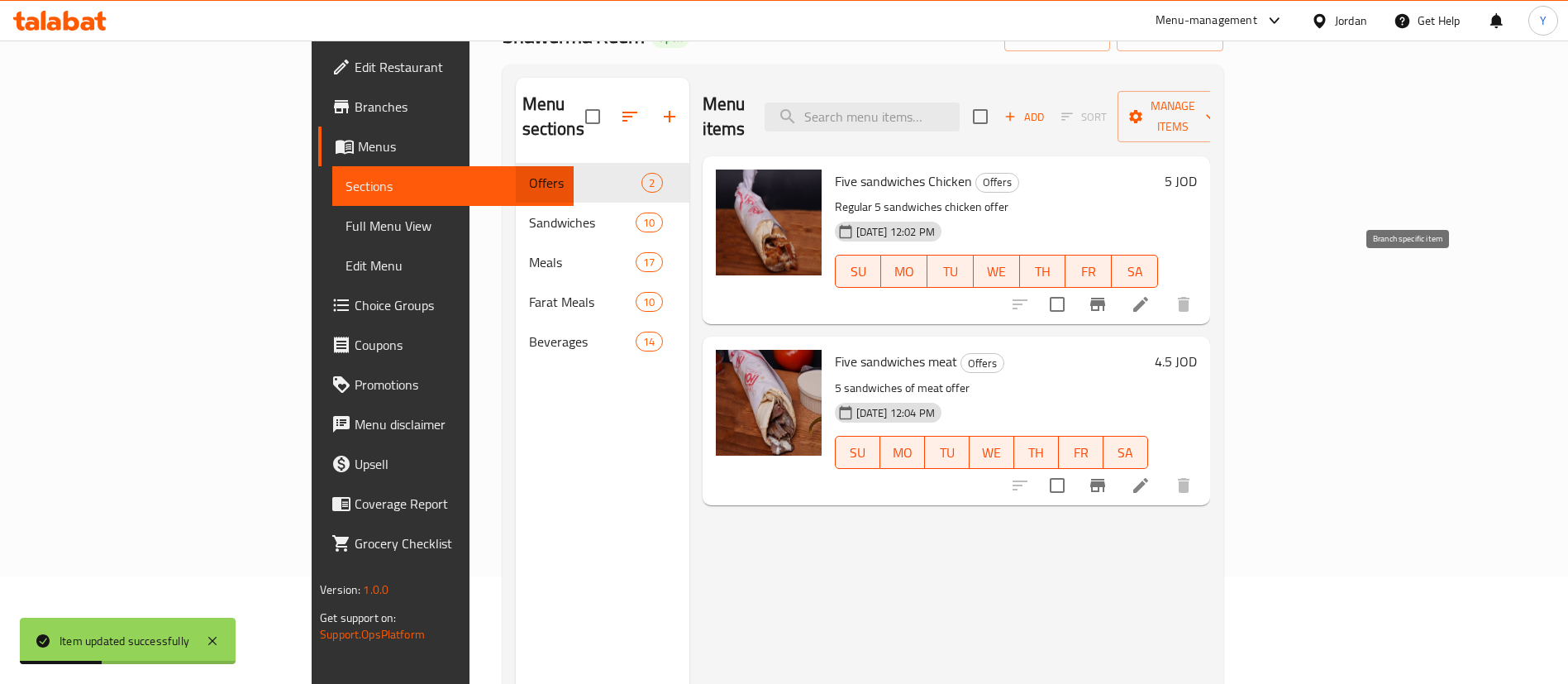
click at [1108, 294] on icon "Branch-specific-item" at bounding box center [1097, 304] width 20 height 20
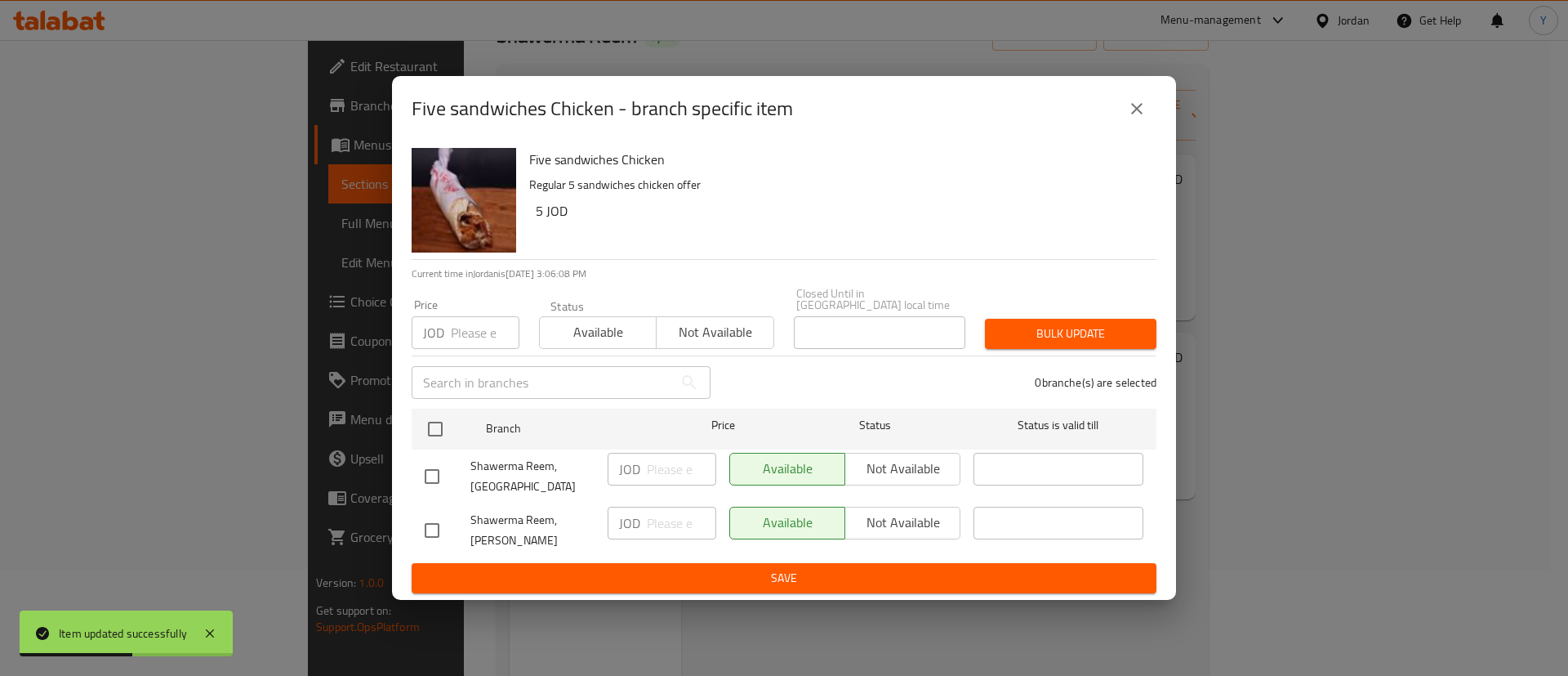
click at [434, 482] on input "checkbox" at bounding box center [432, 477] width 35 height 35
checkbox input "true"
click at [656, 466] on input "number" at bounding box center [682, 469] width 69 height 33
type input "5"
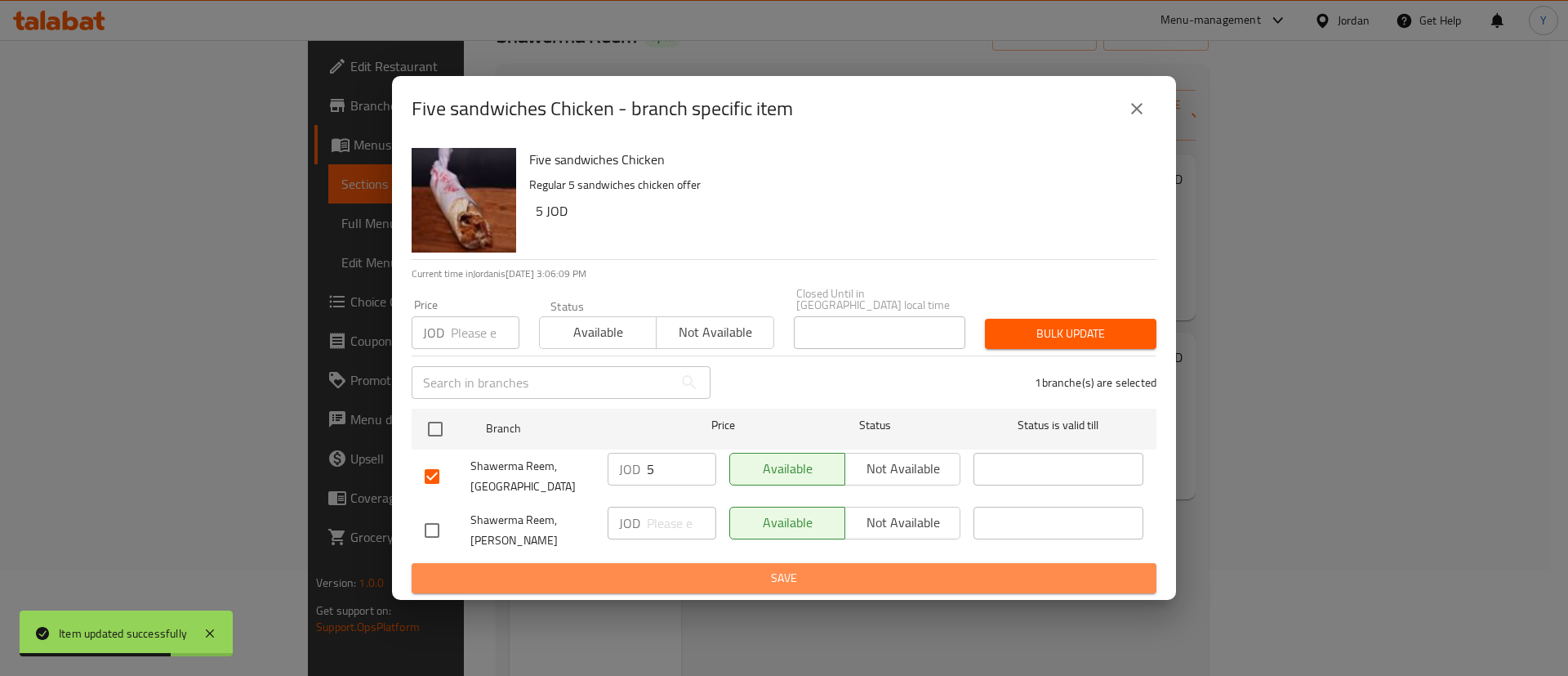
click at [773, 580] on span "Save" at bounding box center [784, 578] width 719 height 21
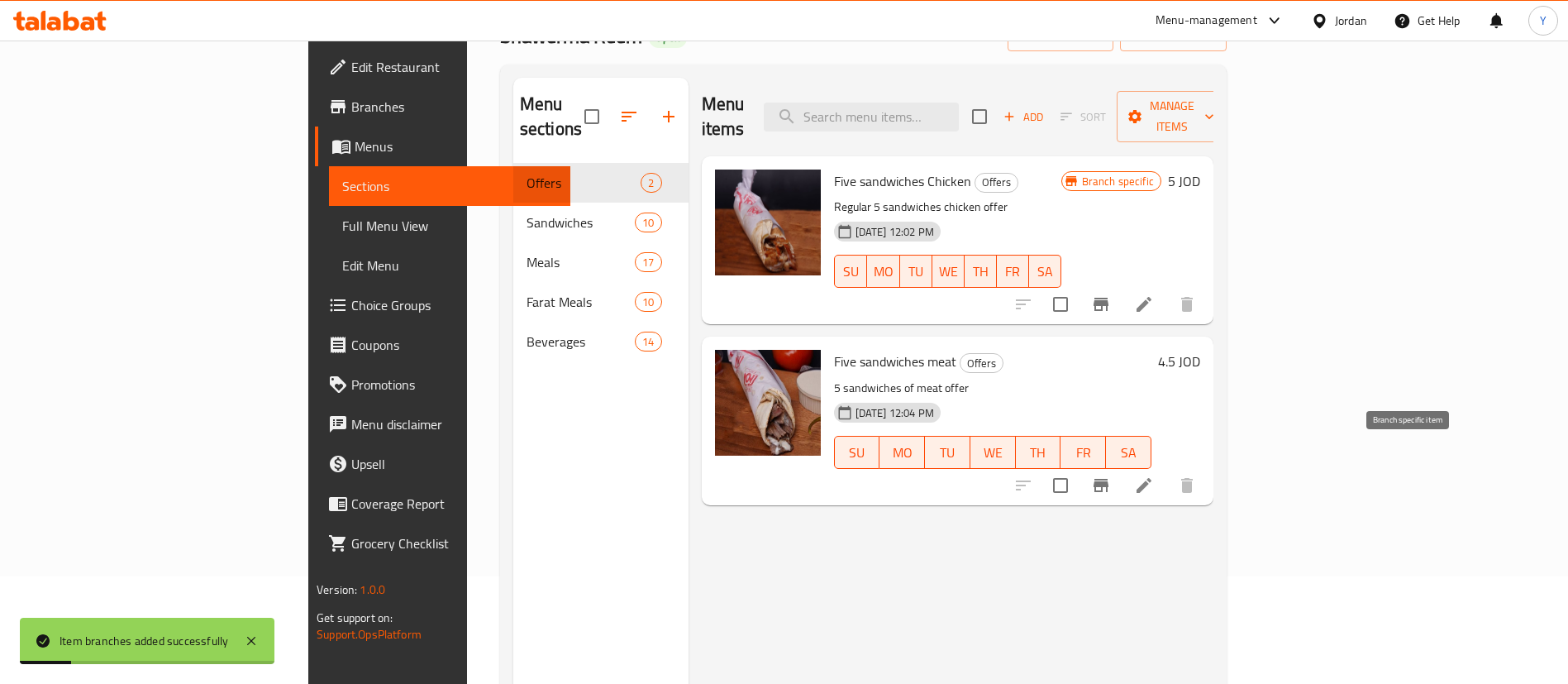
click at [1121, 466] on button "Branch-specific-item" at bounding box center [1101, 485] width 39 height 39
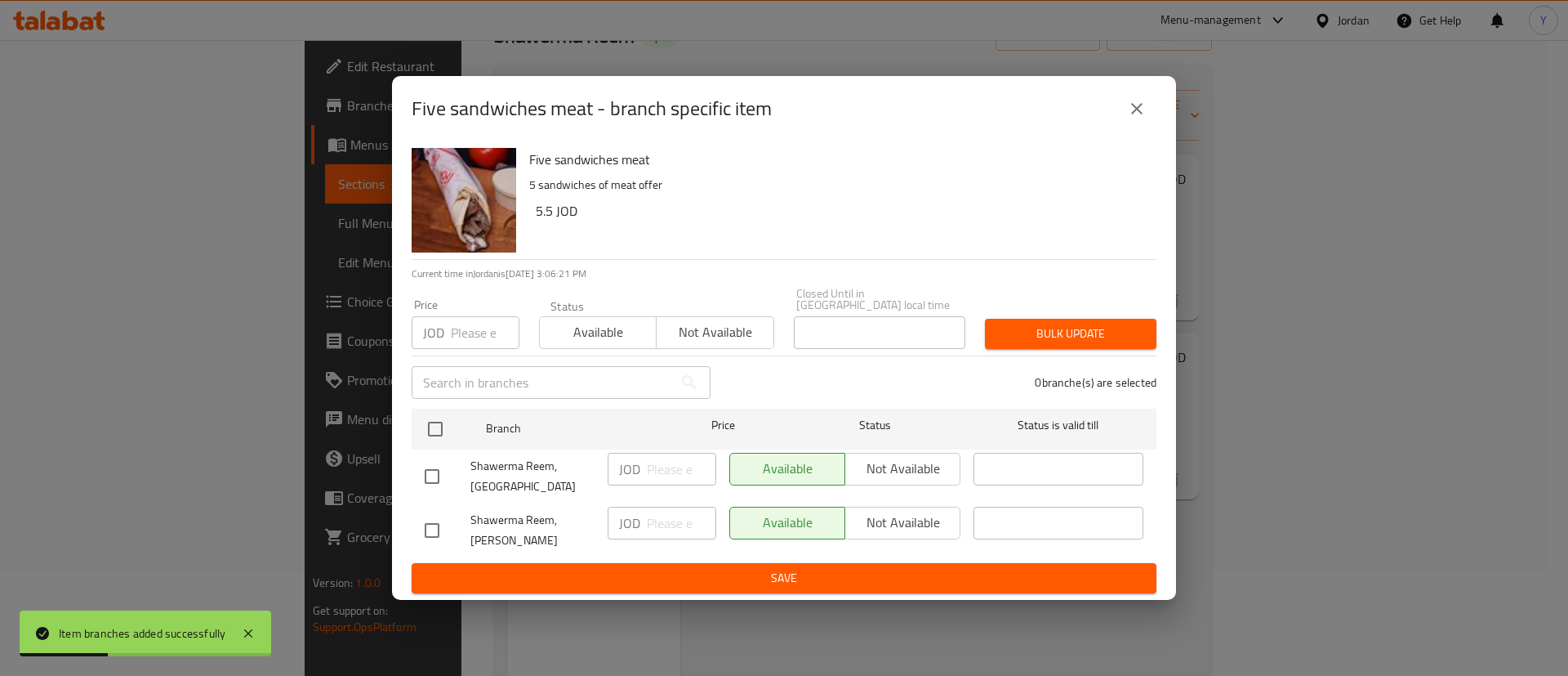
click at [440, 473] on input "checkbox" at bounding box center [432, 477] width 35 height 35
checkbox input "true"
click at [665, 458] on input "number" at bounding box center [682, 469] width 69 height 33
type input "5.5"
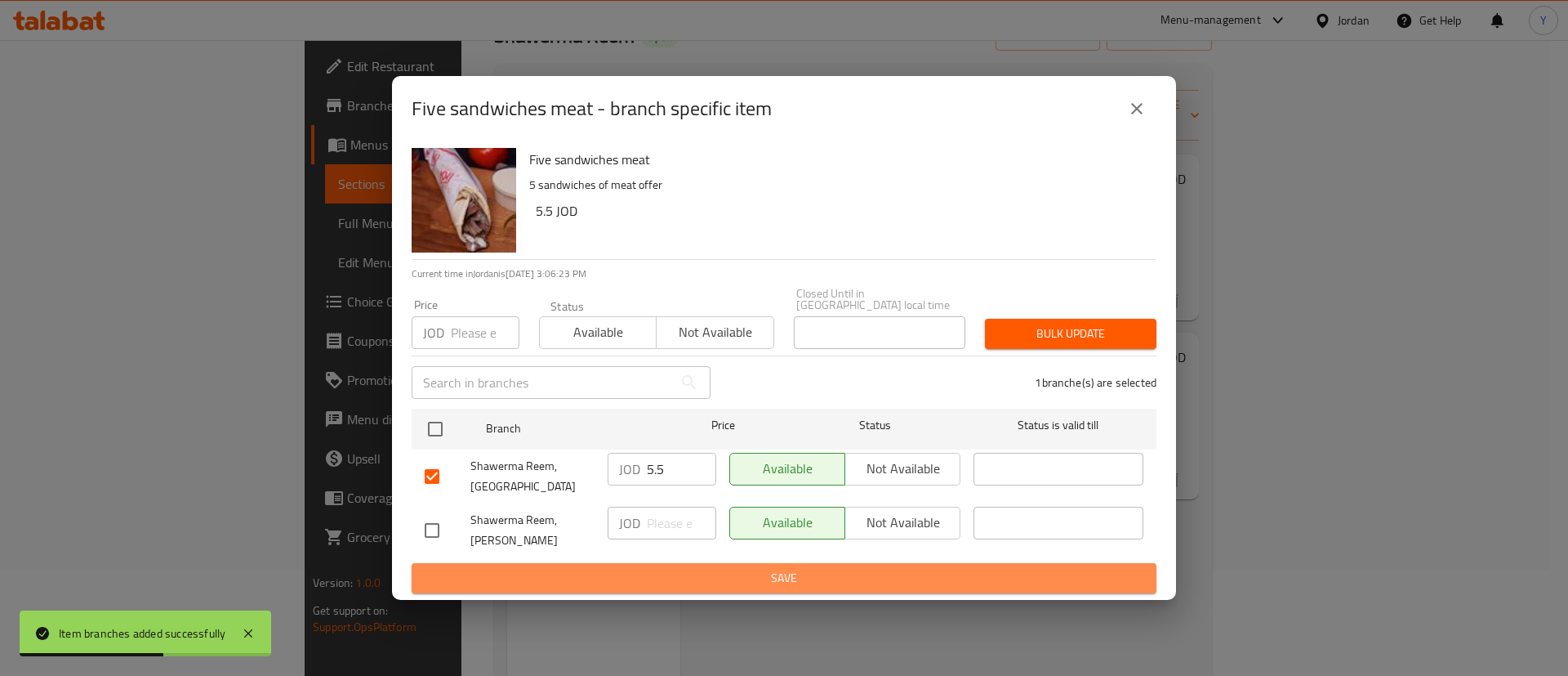
click at [724, 563] on button "Save" at bounding box center [784, 578] width 745 height 30
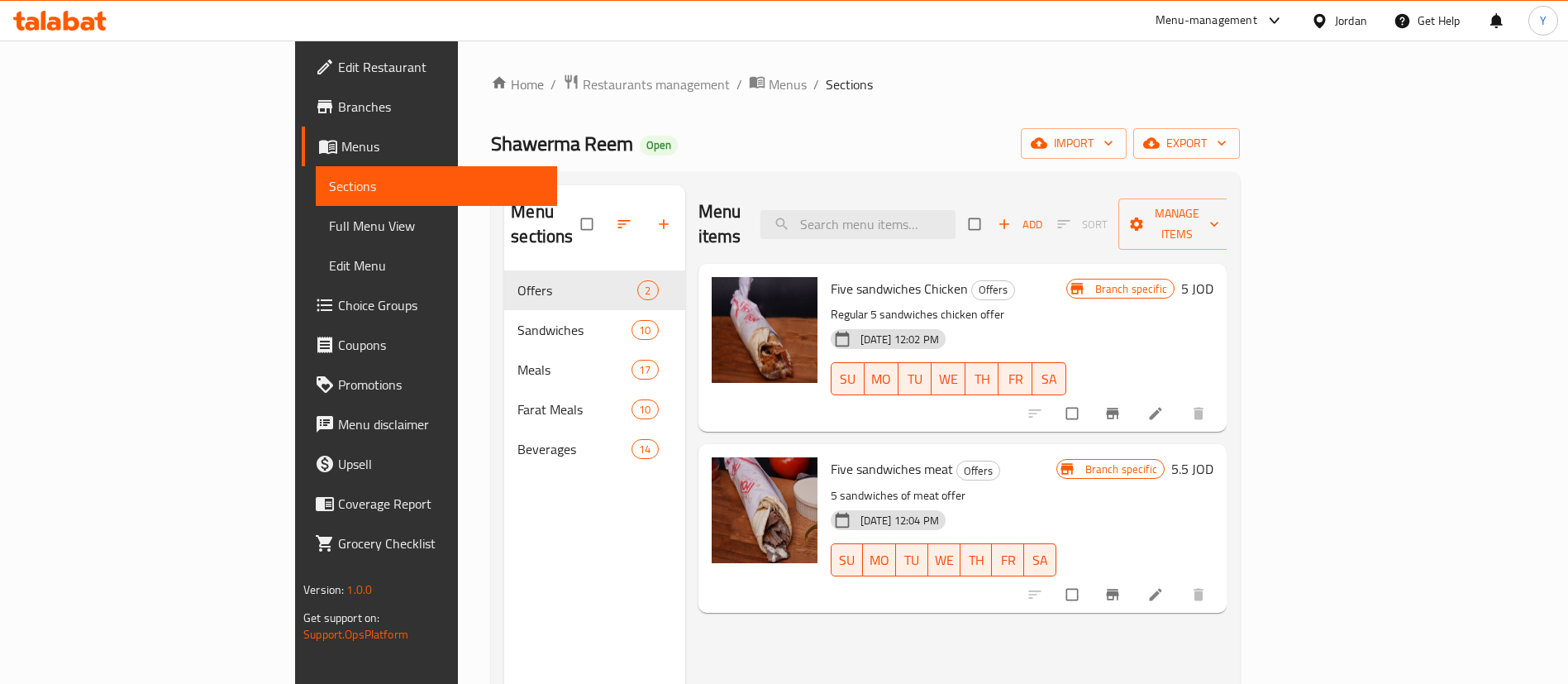
click at [76, 25] on icon at bounding box center [72, 20] width 16 height 20
